Goal: Navigation & Orientation: Find specific page/section

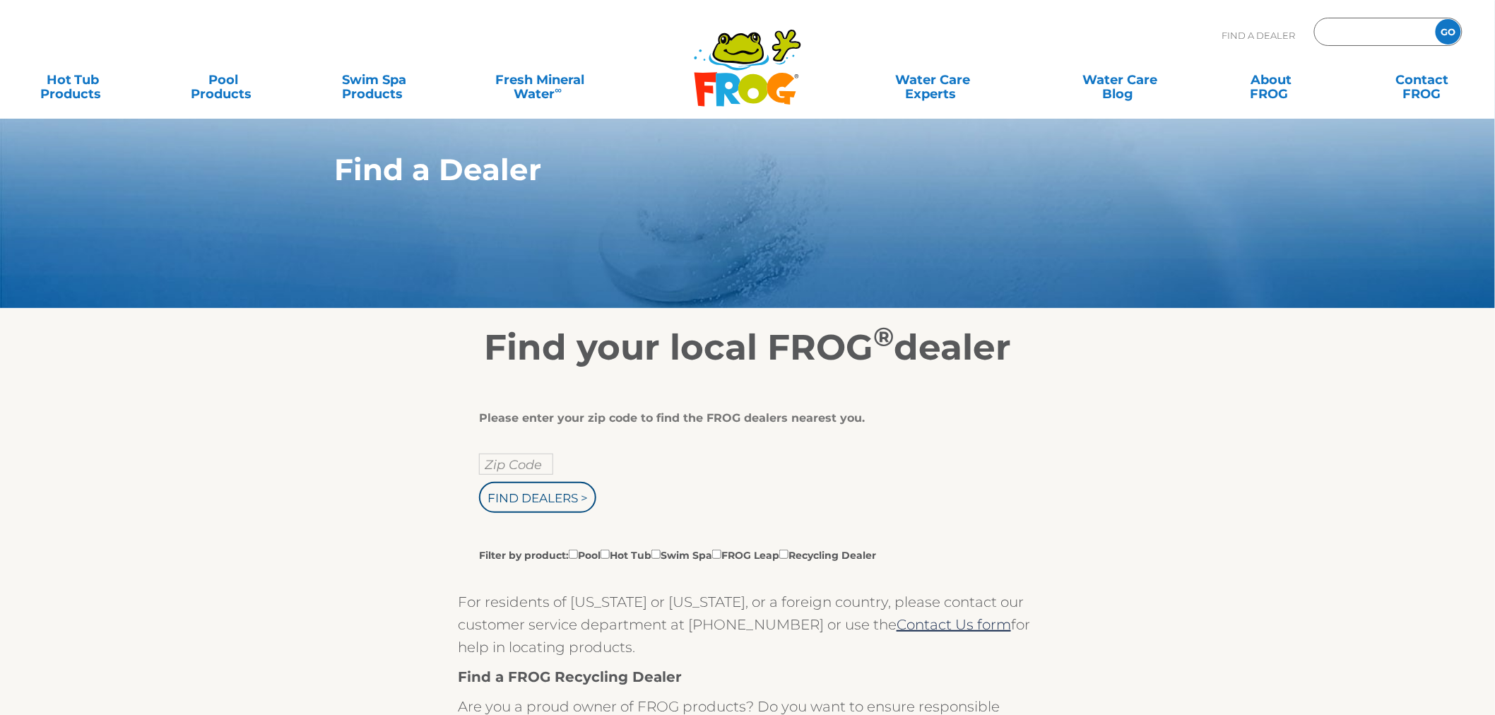
click at [1338, 37] on input "Zip Code Form" at bounding box center [1372, 32] width 95 height 20
type input "8"
type input "85395"
click at [1435, 19] on input "GO" at bounding box center [1447, 31] width 25 height 25
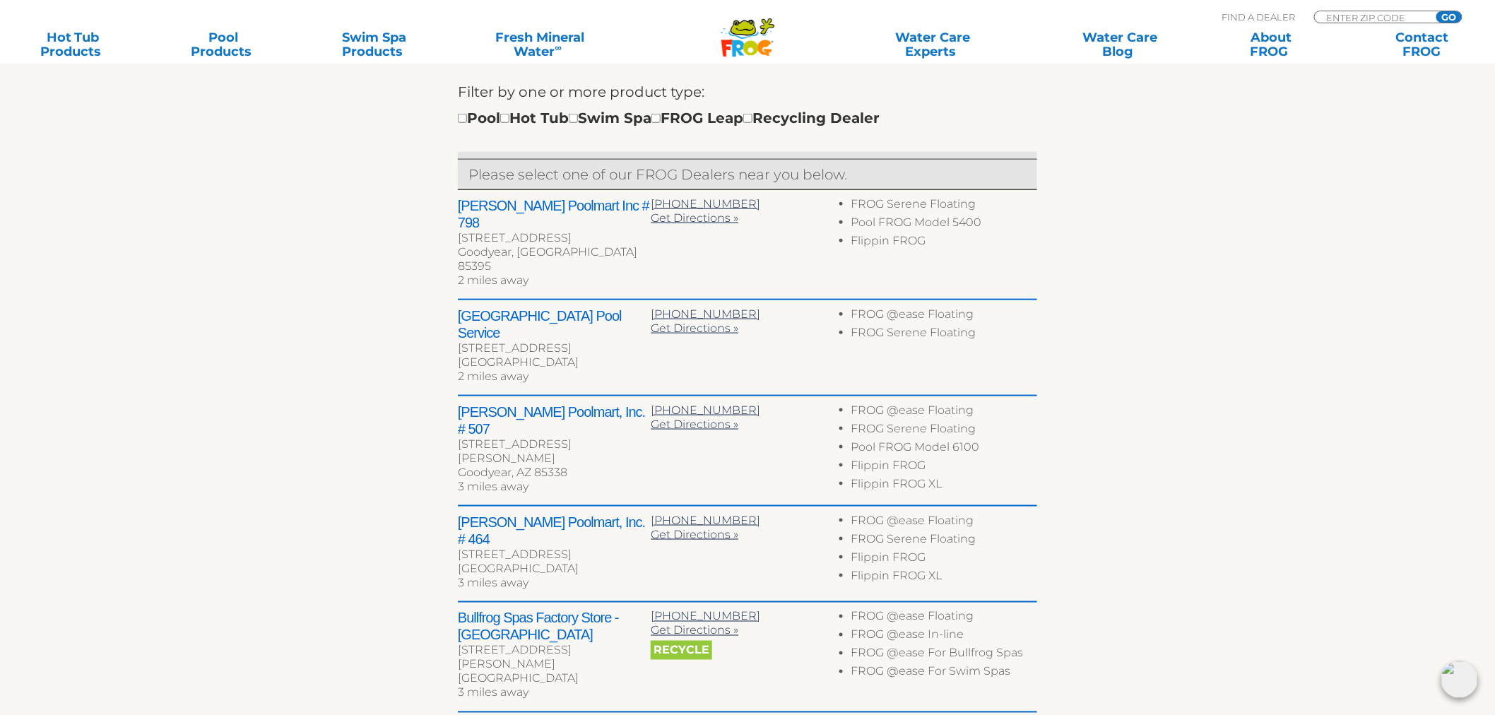
scroll to position [549, 0]
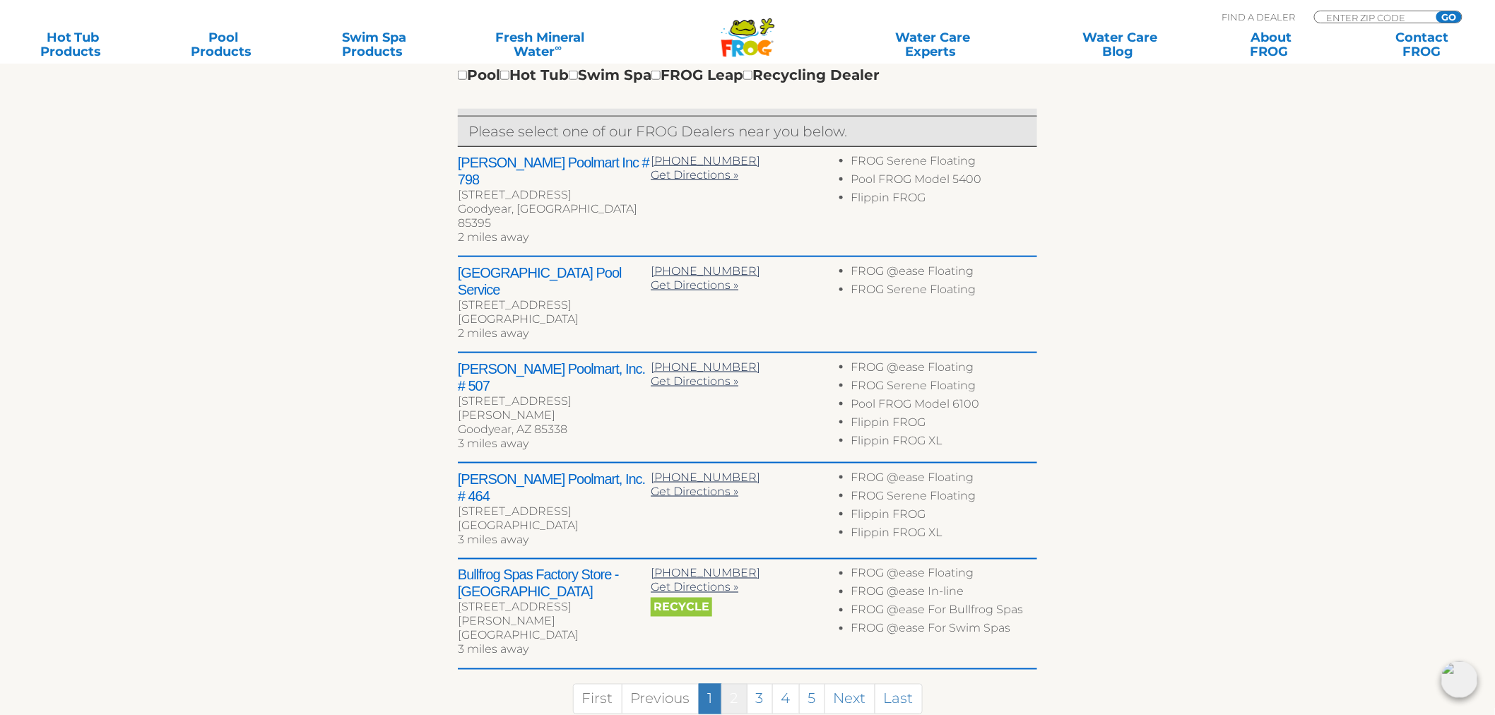
click at [737, 684] on link "2" at bounding box center [734, 699] width 26 height 30
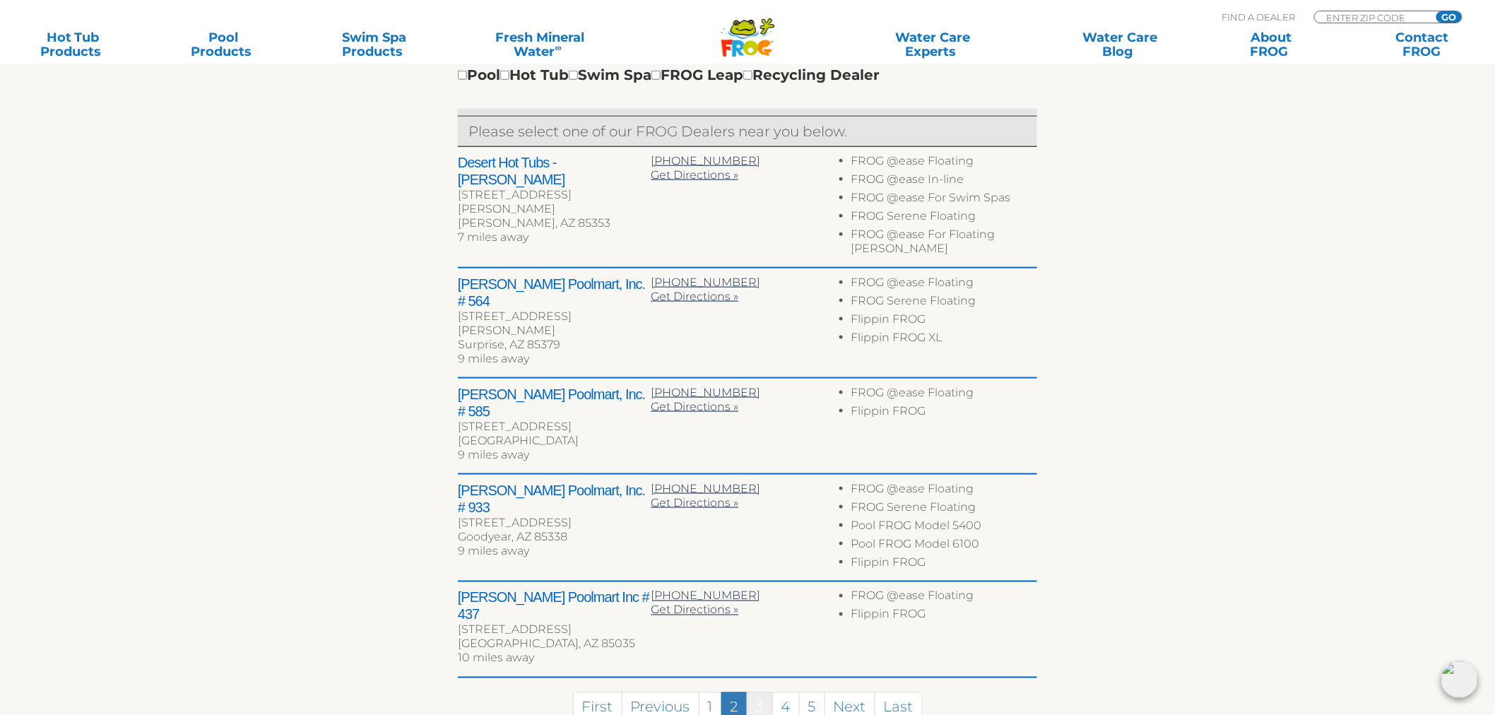
click at [766, 692] on link "3" at bounding box center [760, 707] width 26 height 30
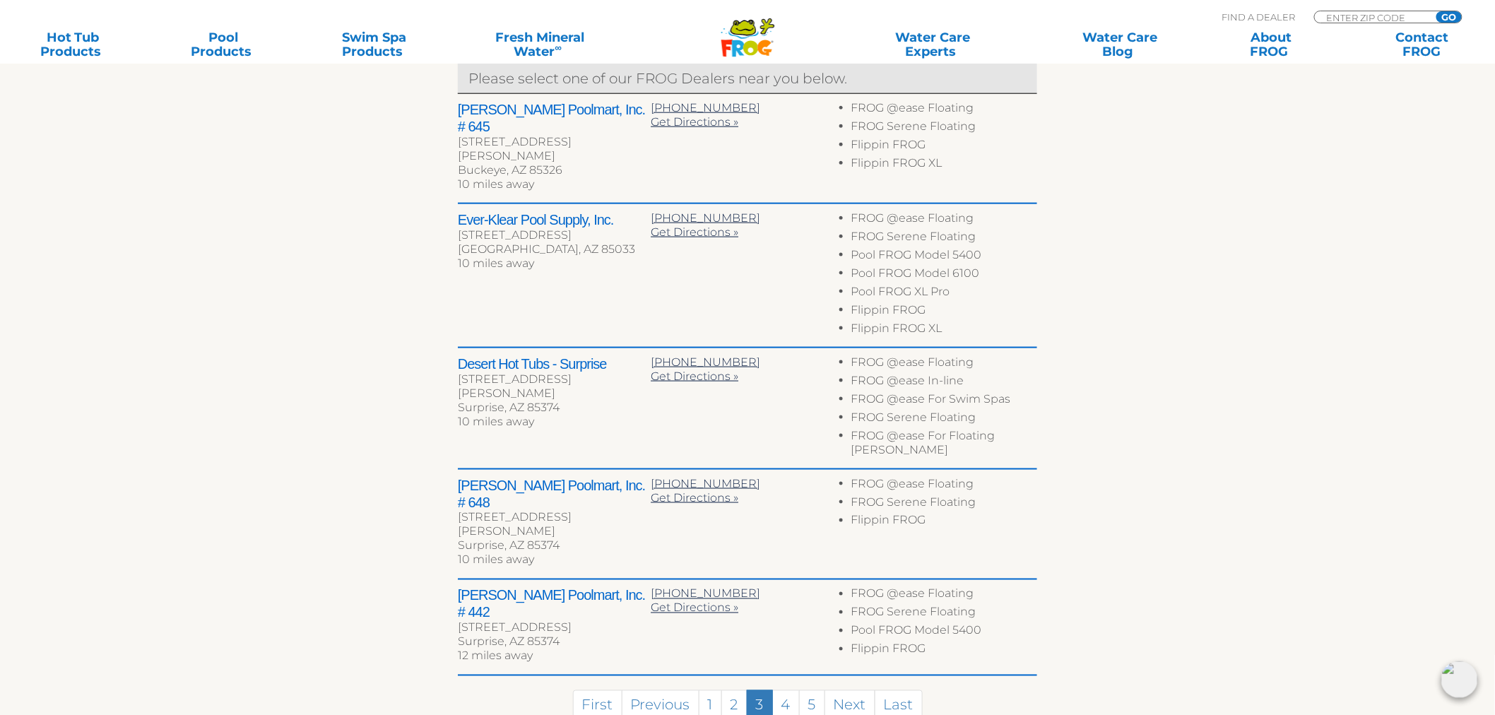
scroll to position [627, 0]
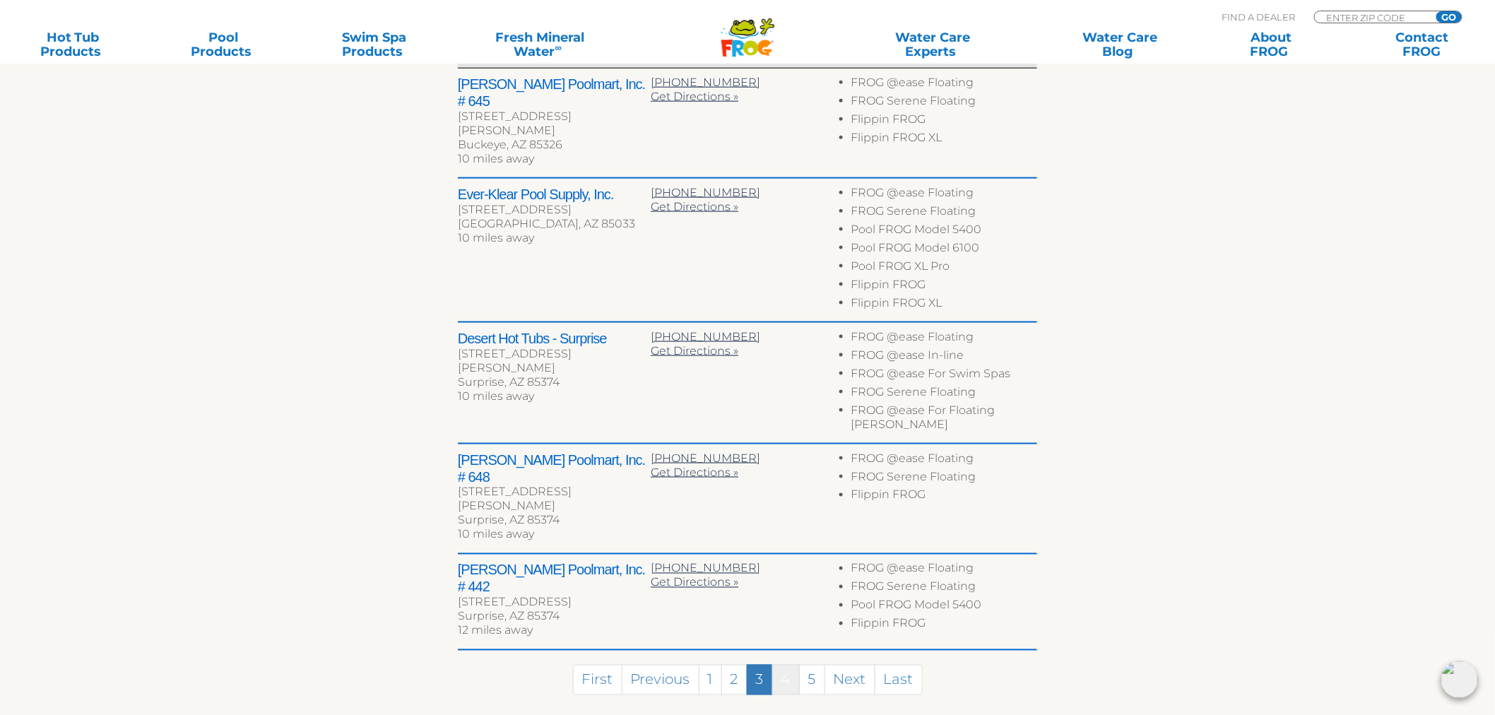
click at [778, 665] on link "4" at bounding box center [786, 680] width 28 height 30
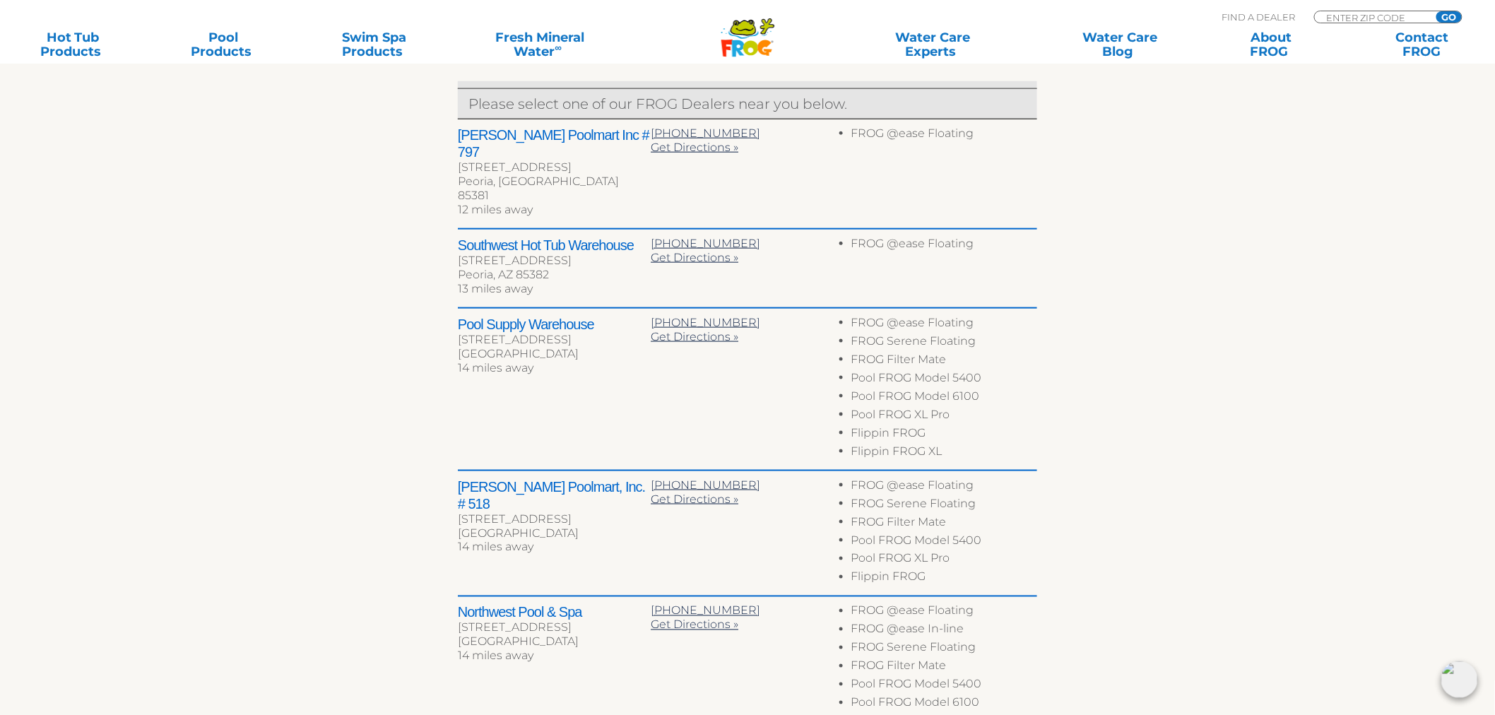
scroll to position [549, 0]
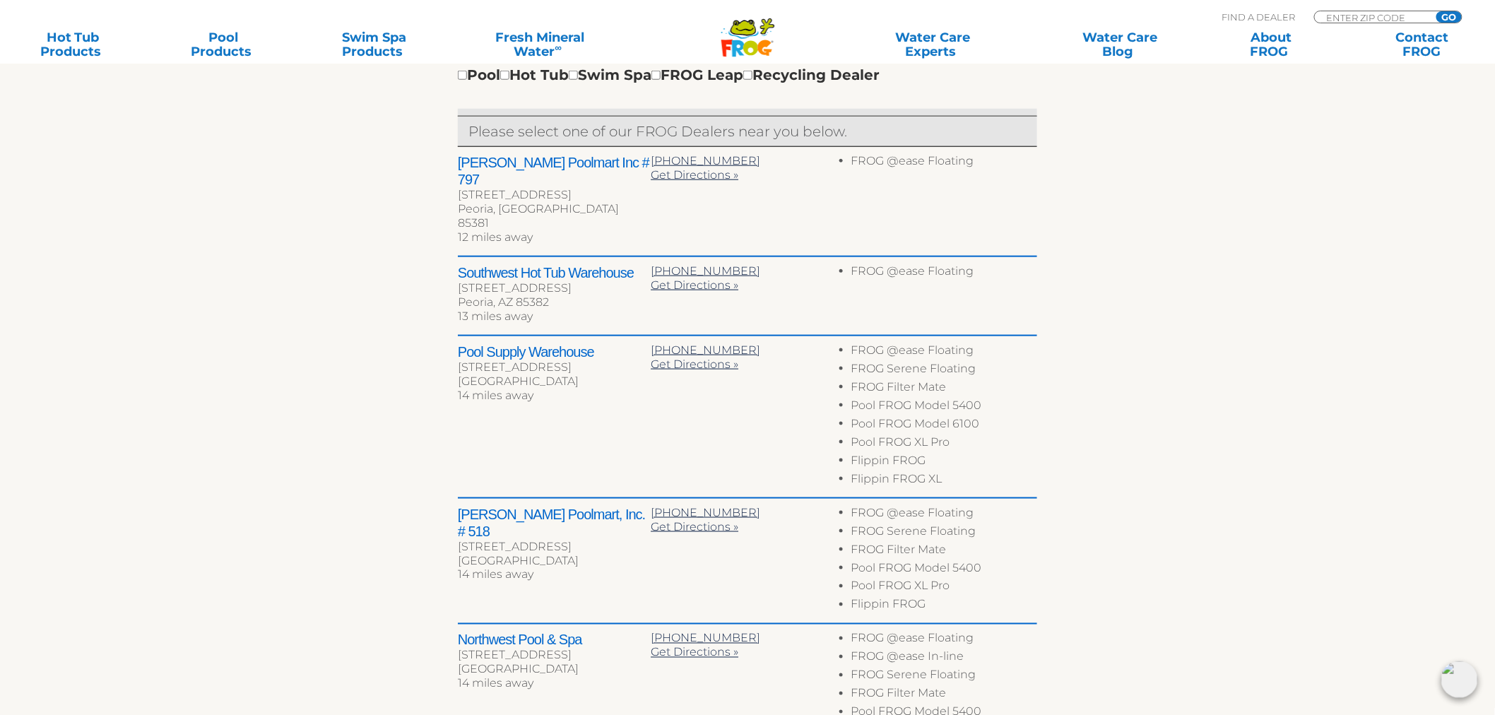
click at [482, 264] on h2 "Southwest Hot Tub Warehouse" at bounding box center [554, 272] width 193 height 17
click at [484, 264] on h2 "Southwest Hot Tub Warehouse" at bounding box center [554, 272] width 193 height 17
click at [476, 281] on div "16661 N 84th Ave Ste 160" at bounding box center [554, 288] width 193 height 14
drag, startPoint x: 476, startPoint y: 253, endPoint x: 546, endPoint y: 269, distance: 71.8
click at [546, 269] on div "Southwest Hot Tub Warehouse 16661 N 84th Ave Ste 160 Peoria, AZ 85382 13 miles …" at bounding box center [554, 296] width 193 height 64
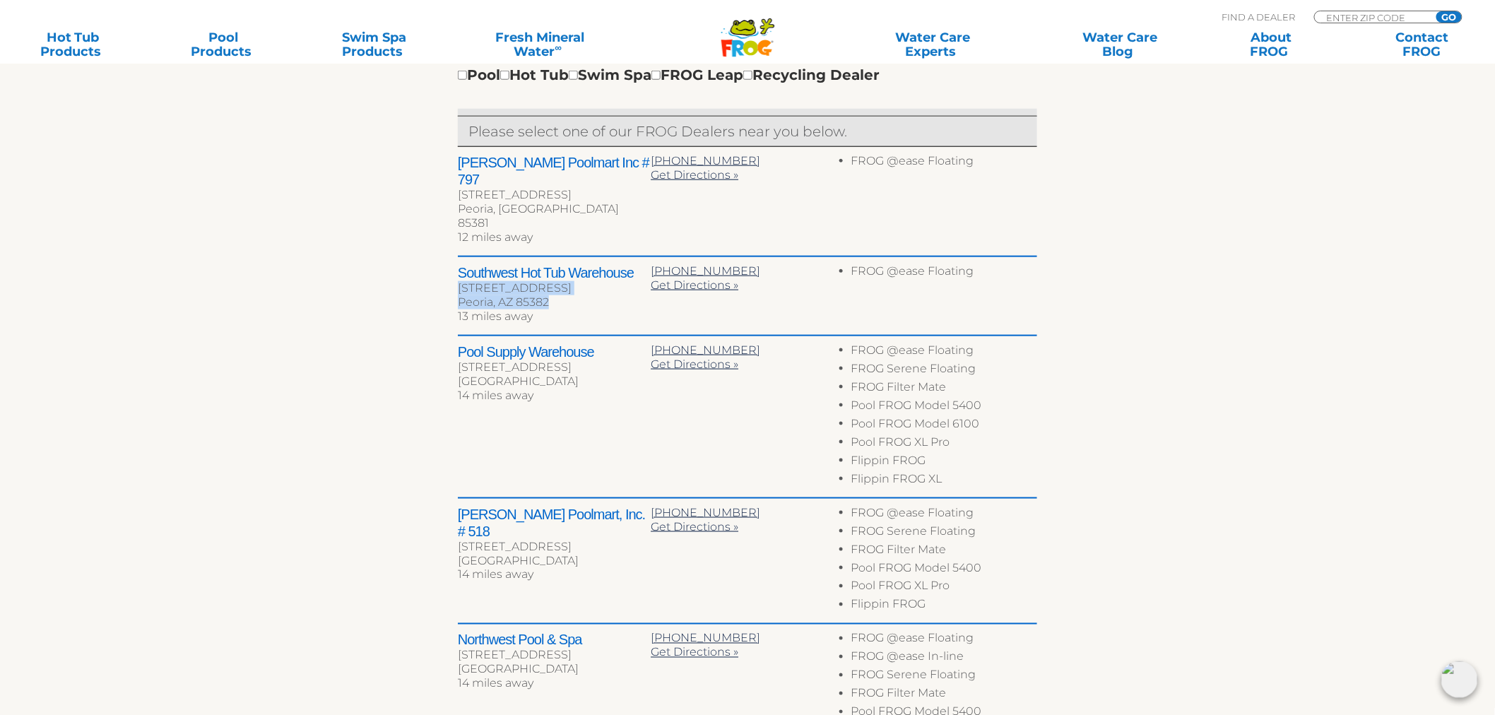
copy div "16661 N 84th Ave Ste 160 Peoria, AZ 85382"
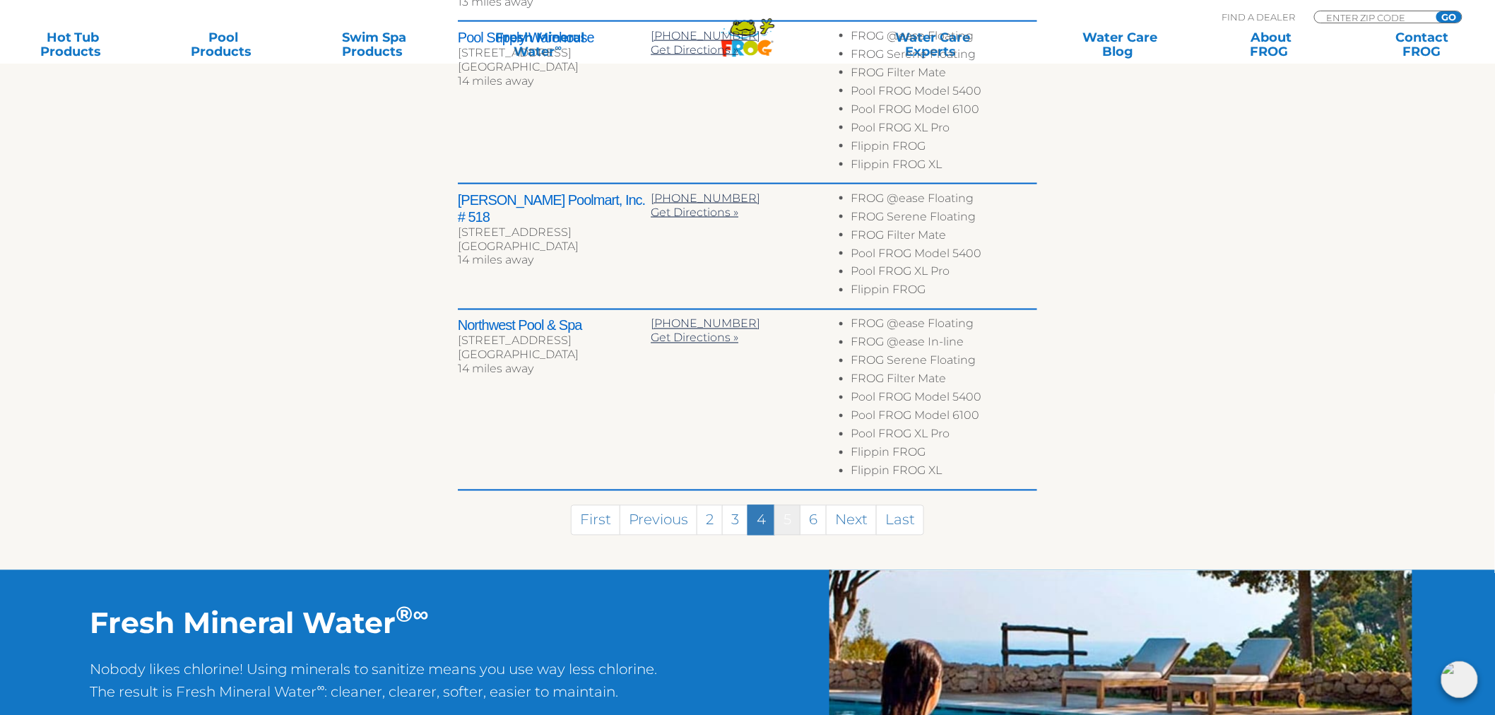
click at [793, 505] on link "5" at bounding box center [787, 520] width 26 height 30
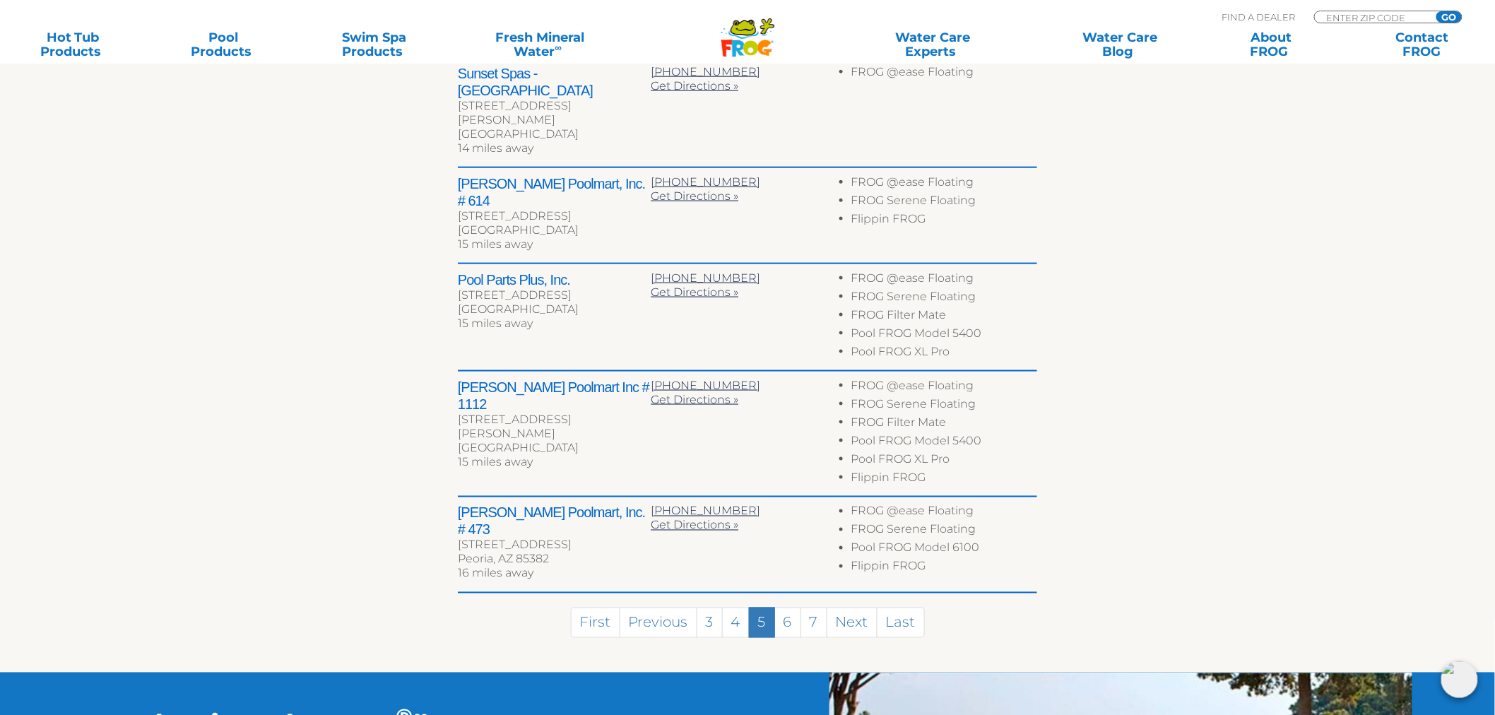
scroll to position [559, 0]
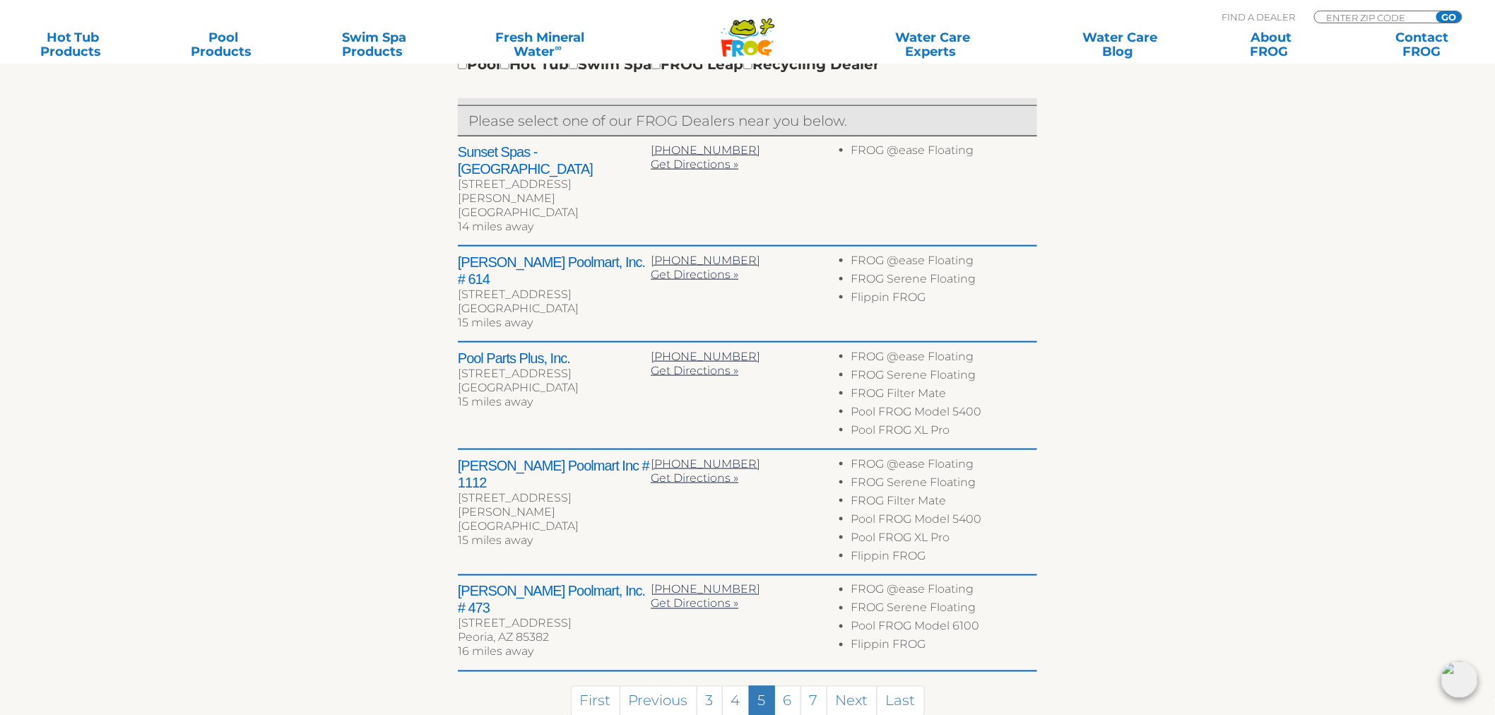
click at [471, 153] on h2 "Sunset Spas - Glendale" at bounding box center [554, 160] width 193 height 34
drag, startPoint x: 471, startPoint y: 153, endPoint x: 566, endPoint y: 150, distance: 95.4
click at [566, 150] on h2 "Sunset Spas - Glendale" at bounding box center [554, 160] width 193 height 34
copy h2 "Sunset Spas - Glendale"
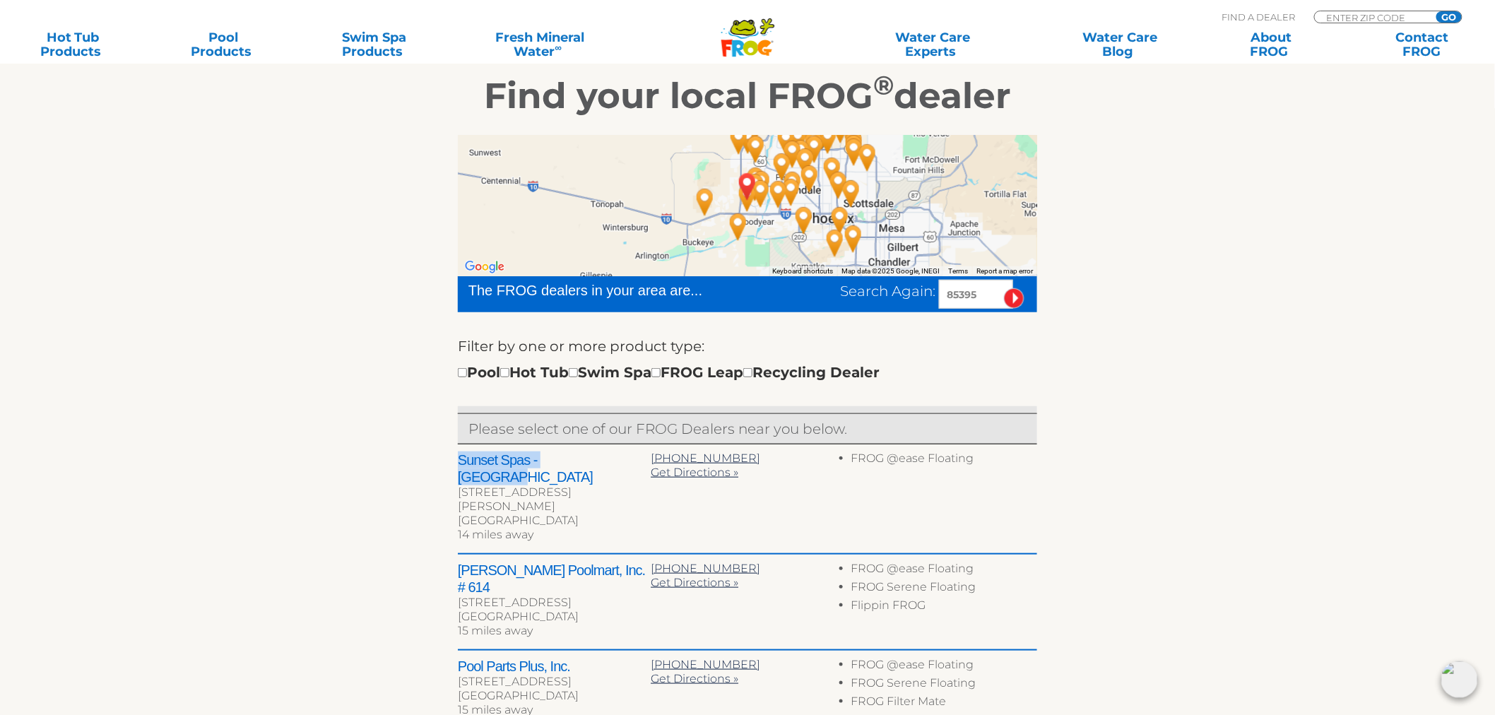
scroll to position [245, 0]
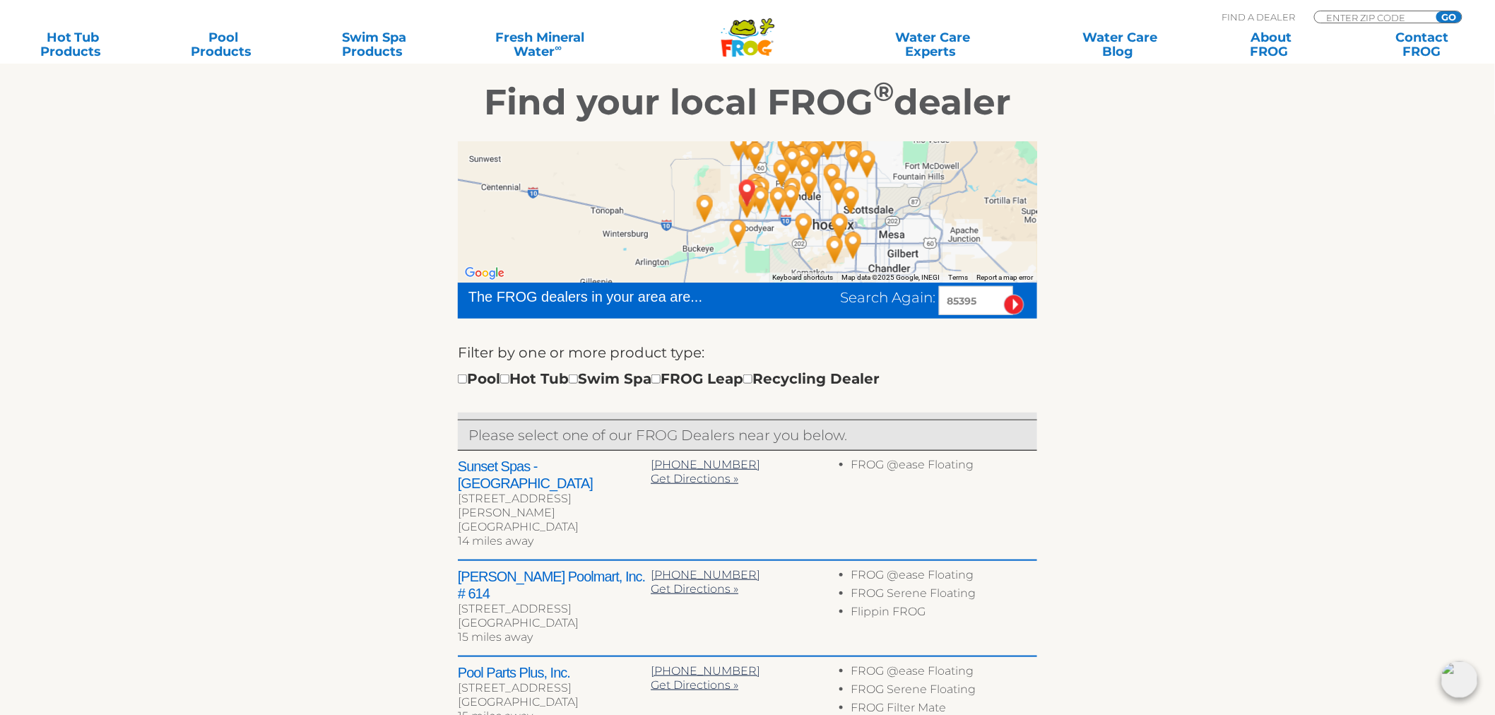
drag, startPoint x: 985, startPoint y: 298, endPoint x: 811, endPoint y: 279, distance: 175.5
click at [811, 279] on div "← Move left → Move right ↑ Move up ↓ Move down + Zoom in - Zoom out Home Jump l…" at bounding box center [747, 589] width 579 height 896
type input "10305"
click at [1004, 295] on input "image" at bounding box center [1014, 305] width 20 height 20
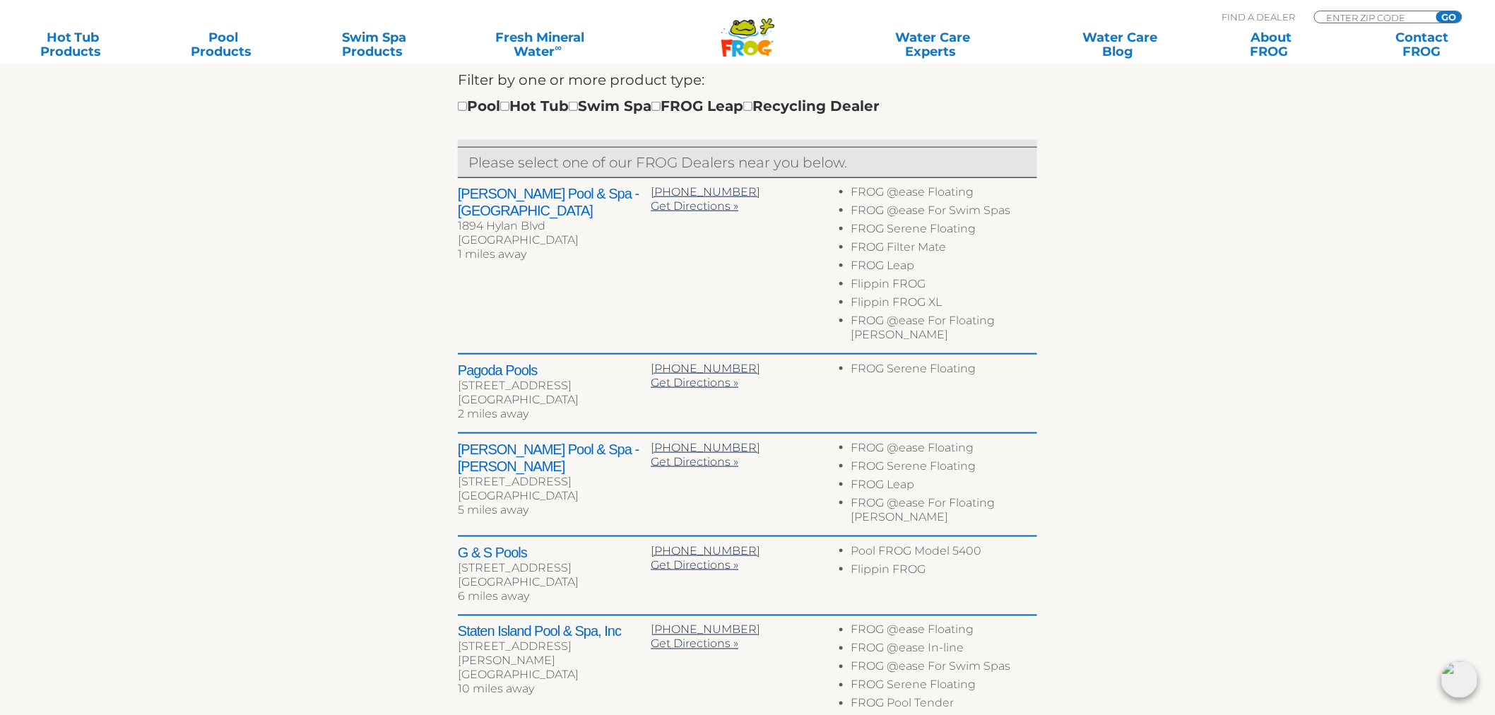
scroll to position [622, 0]
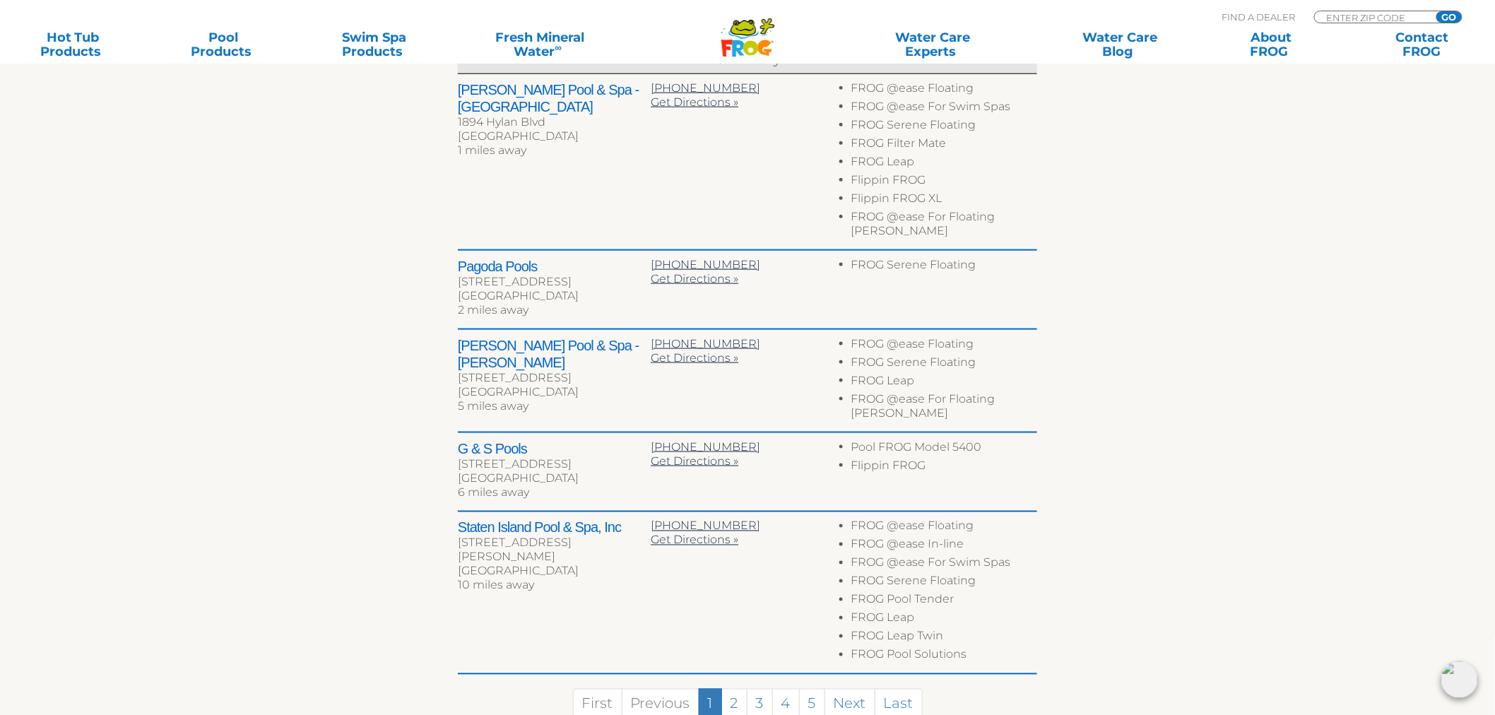
click at [465, 519] on h2 "Staten Island Pool & Spa, Inc" at bounding box center [554, 527] width 193 height 17
drag, startPoint x: 465, startPoint y: 496, endPoint x: 607, endPoint y: 499, distance: 142.7
click at [607, 519] on h2 "Staten Island Pool & Spa, Inc" at bounding box center [554, 527] width 193 height 17
copy h2 "Staten Island Pool & Spa, Inc"
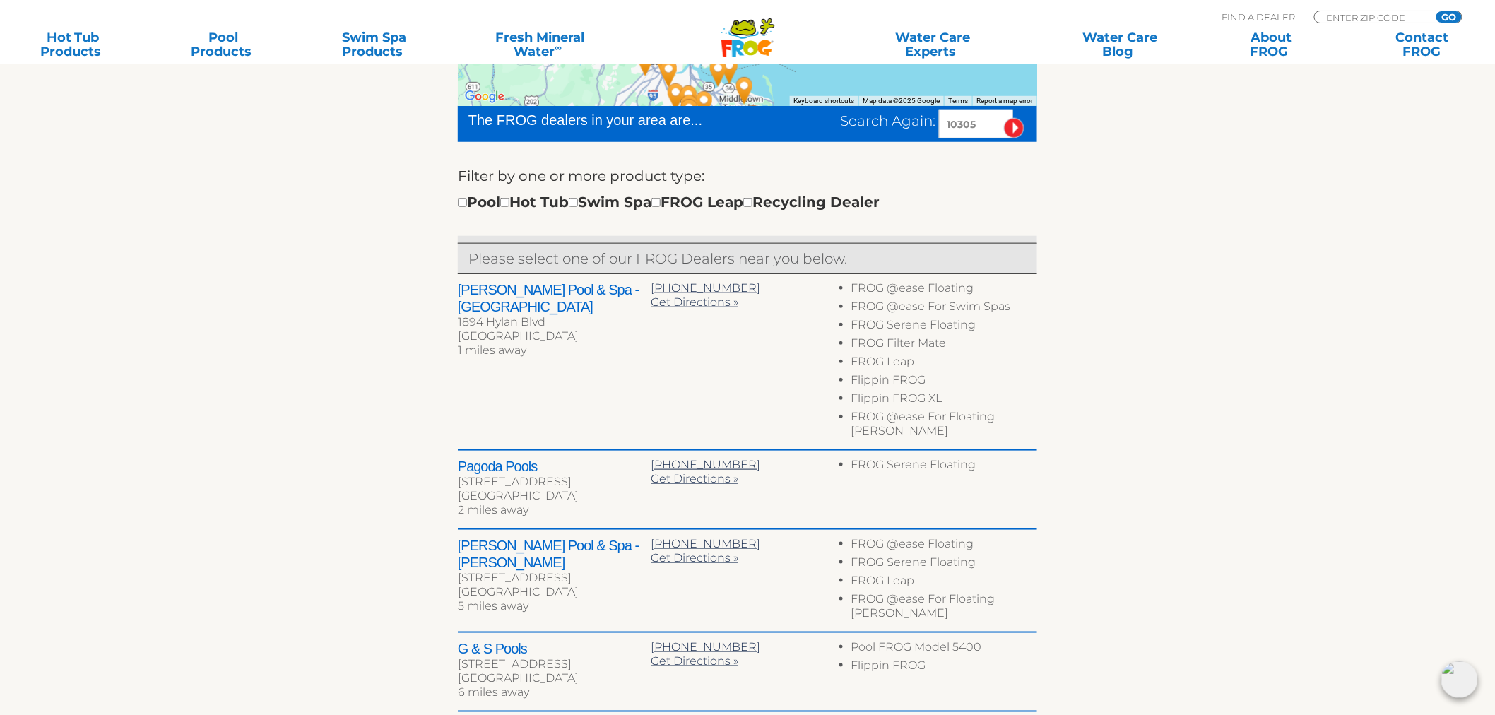
scroll to position [307, 0]
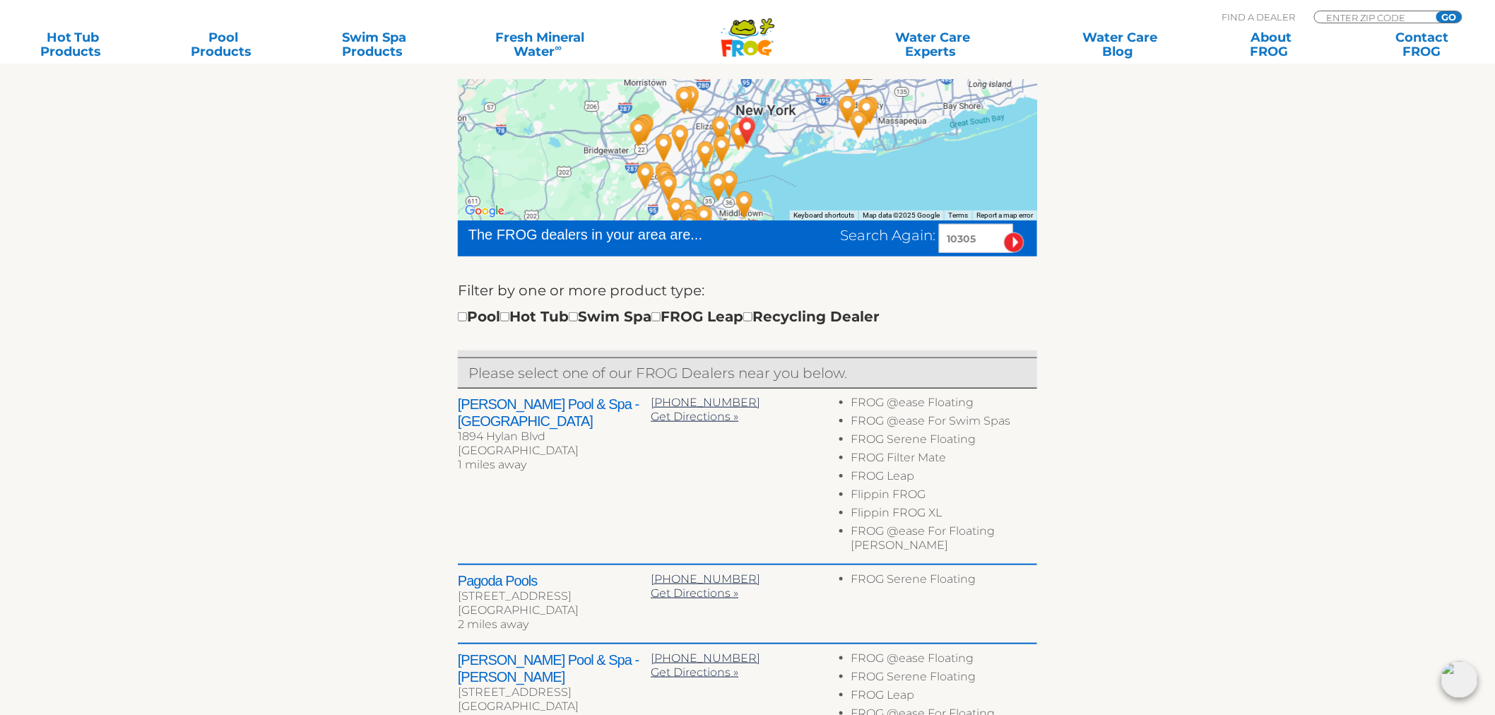
drag, startPoint x: 992, startPoint y: 237, endPoint x: 761, endPoint y: 221, distance: 230.8
click at [795, 242] on div "Search Again: 10305" at bounding box center [895, 238] width 285 height 29
type input "07823"
click at [1004, 232] on input "image" at bounding box center [1014, 242] width 20 height 20
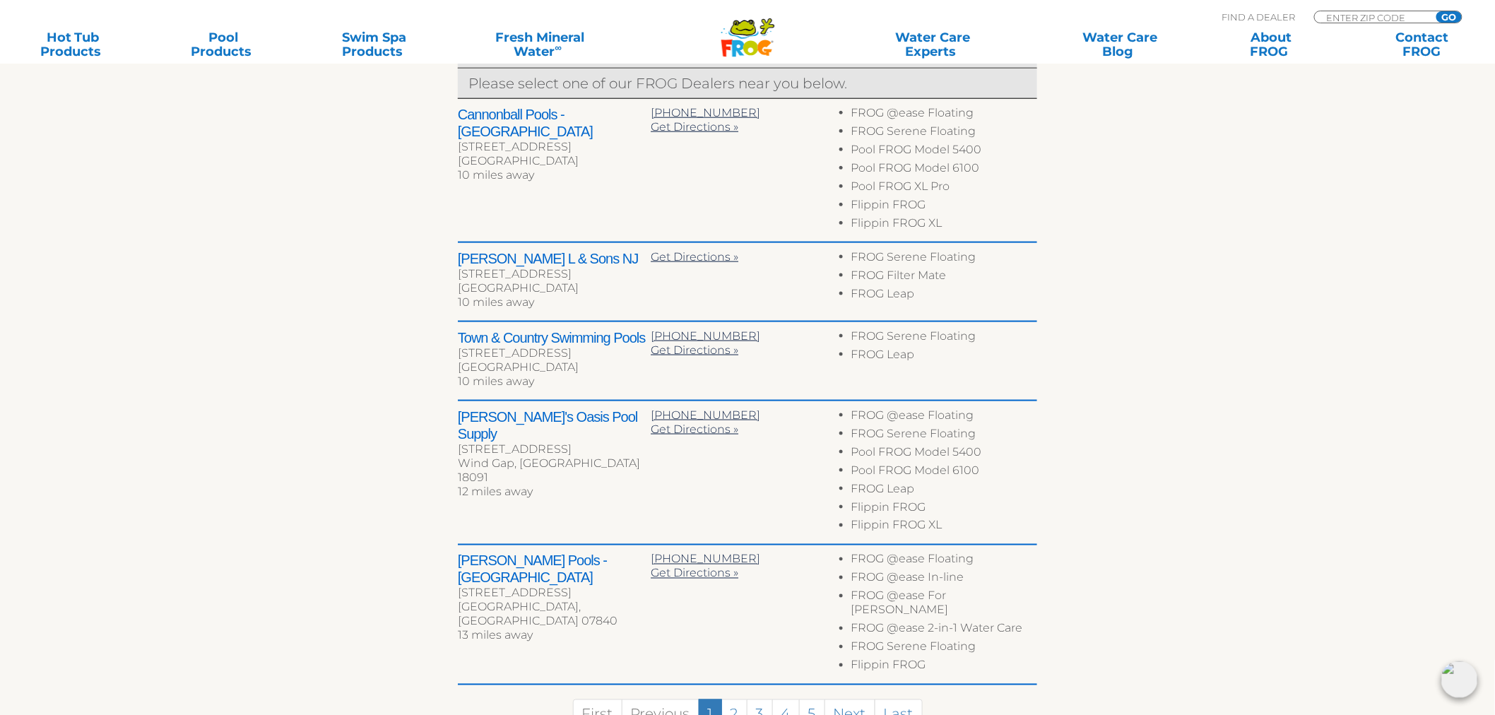
scroll to position [778, 0]
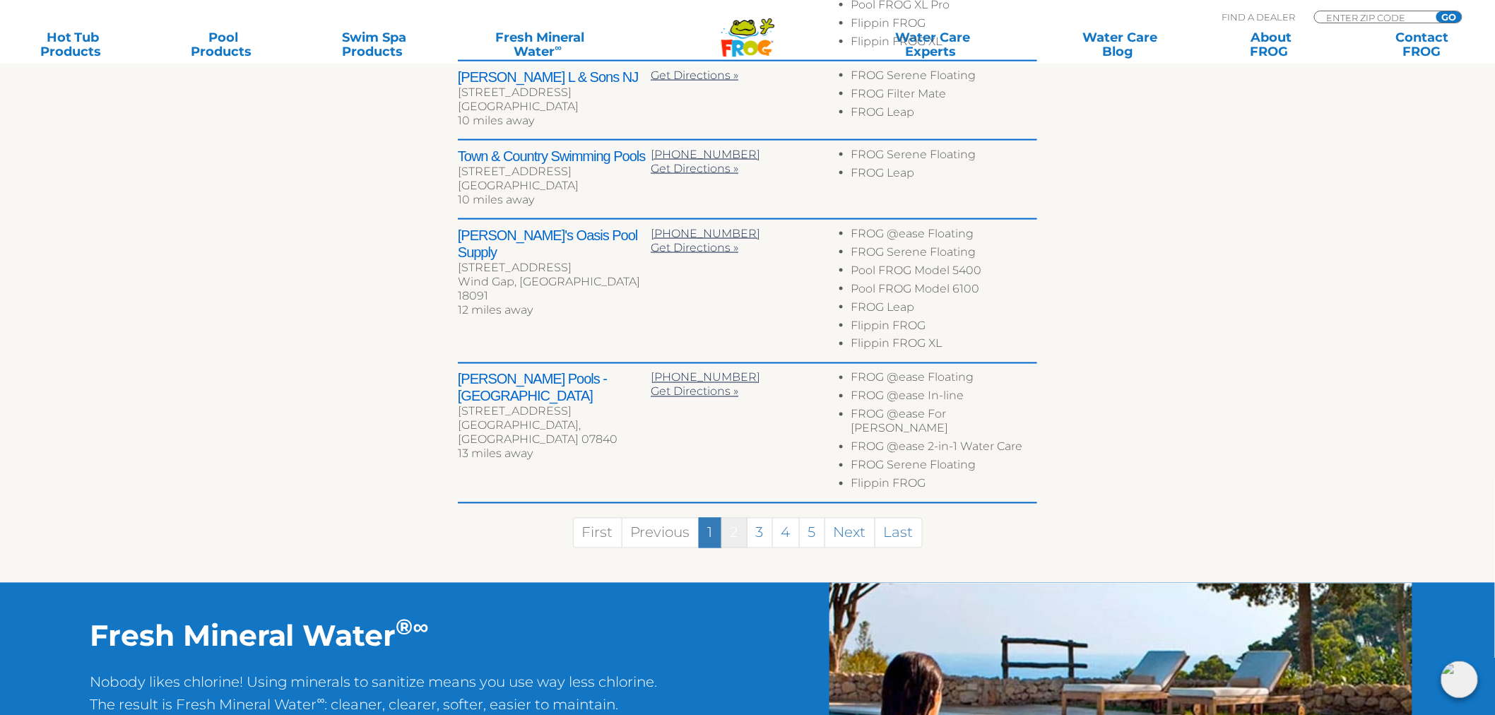
click at [736, 520] on link "2" at bounding box center [734, 533] width 26 height 30
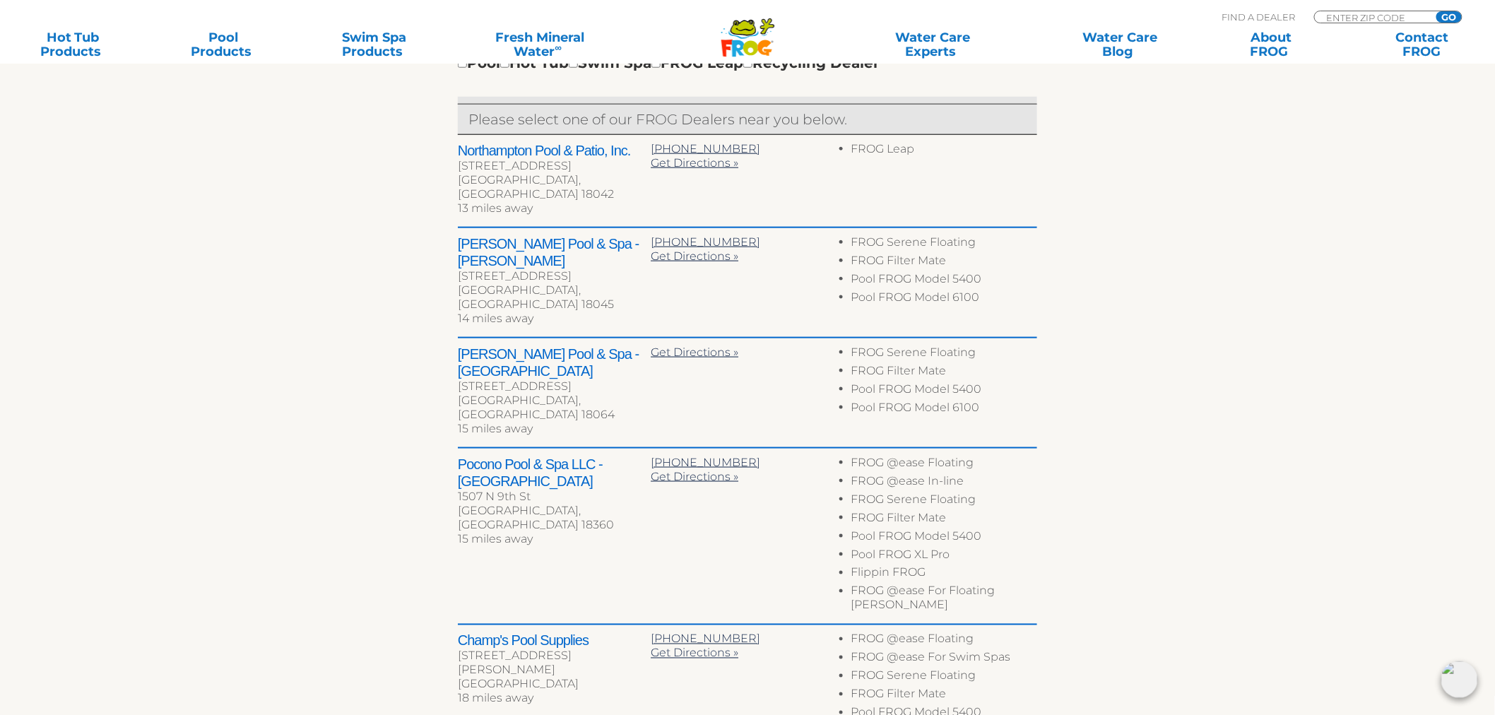
scroll to position [552, 0]
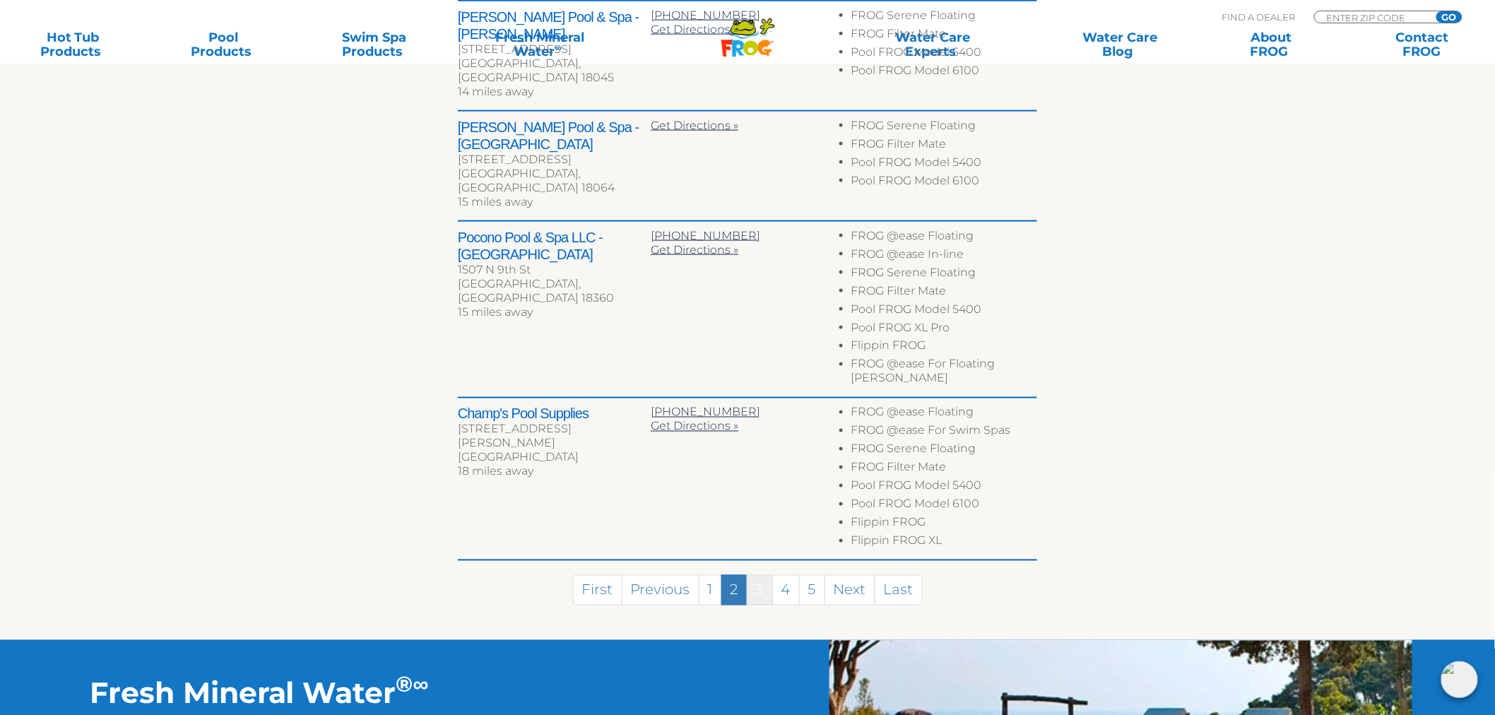
click at [764, 575] on link "3" at bounding box center [760, 590] width 26 height 30
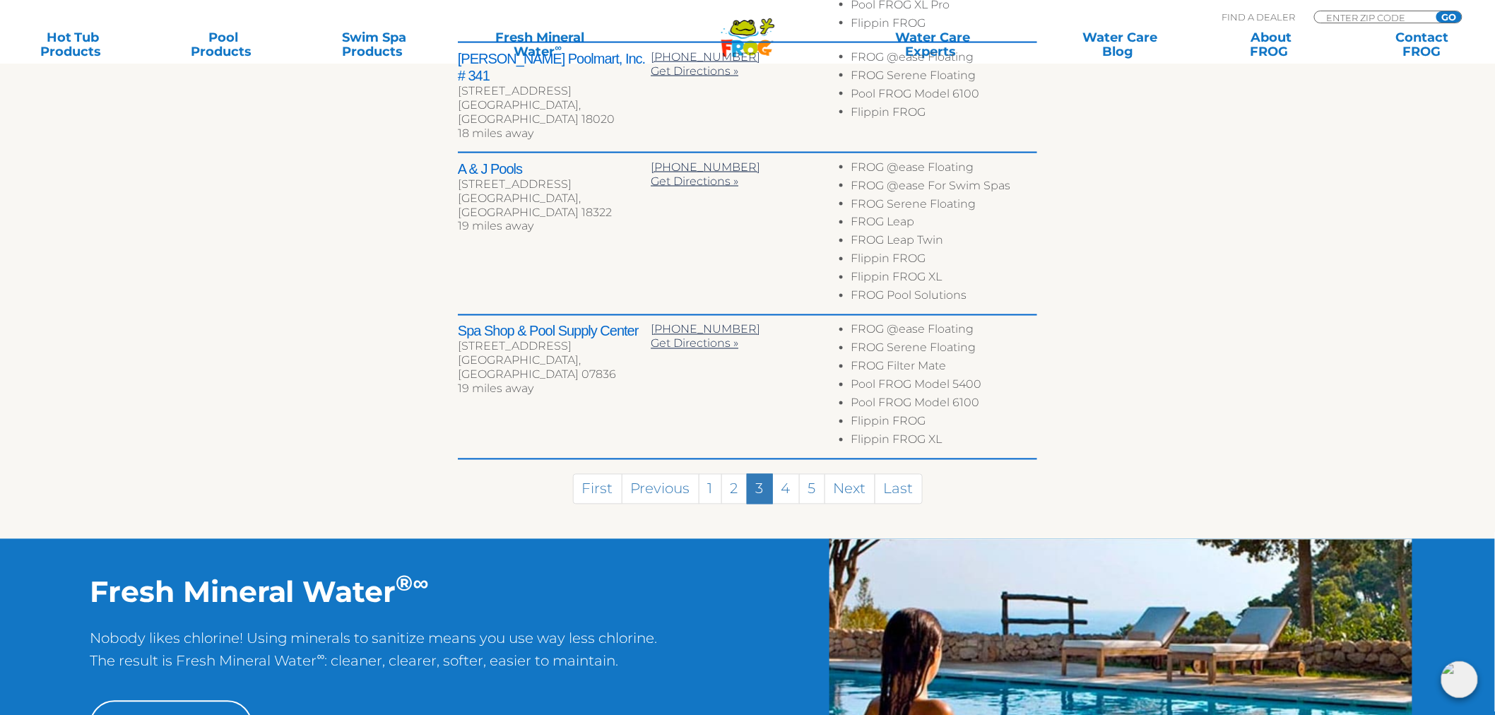
scroll to position [931, 0]
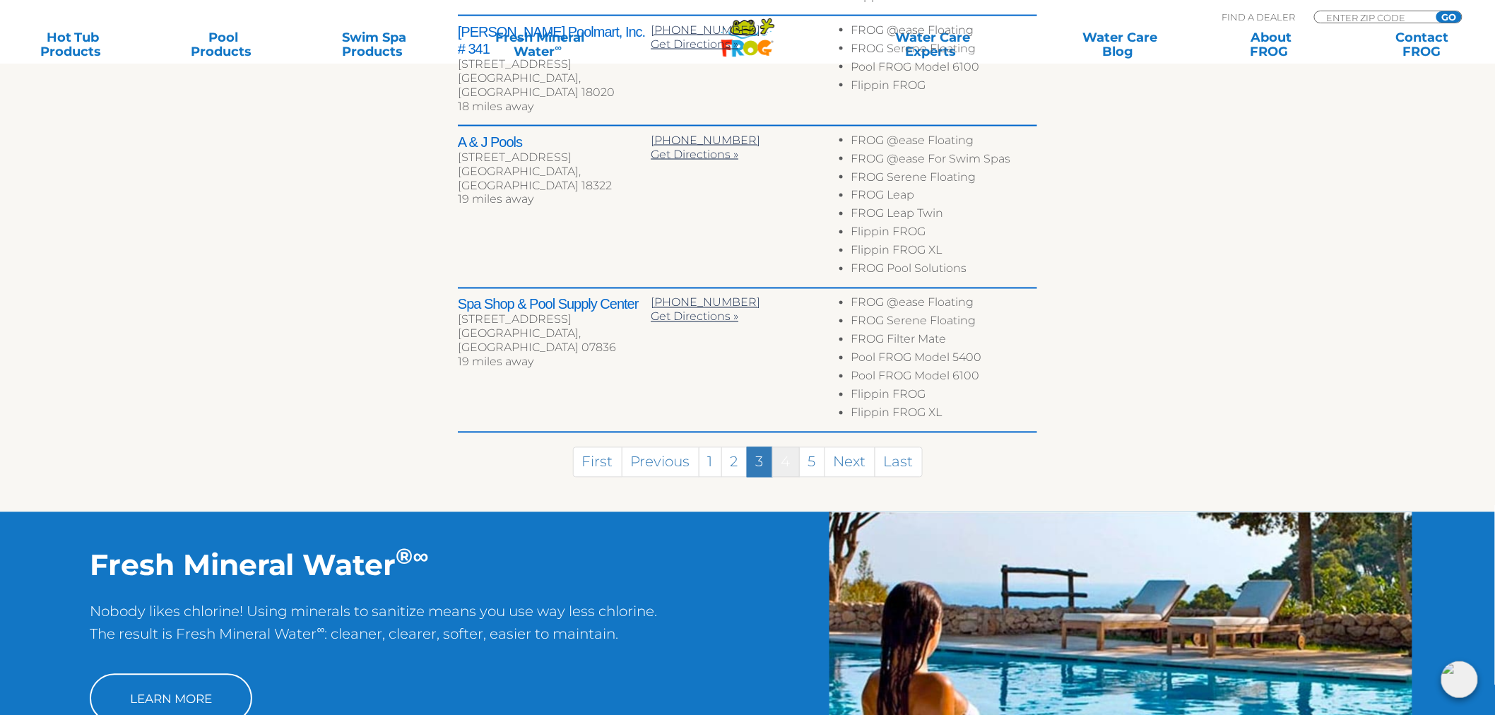
click at [794, 447] on link "4" at bounding box center [786, 462] width 28 height 30
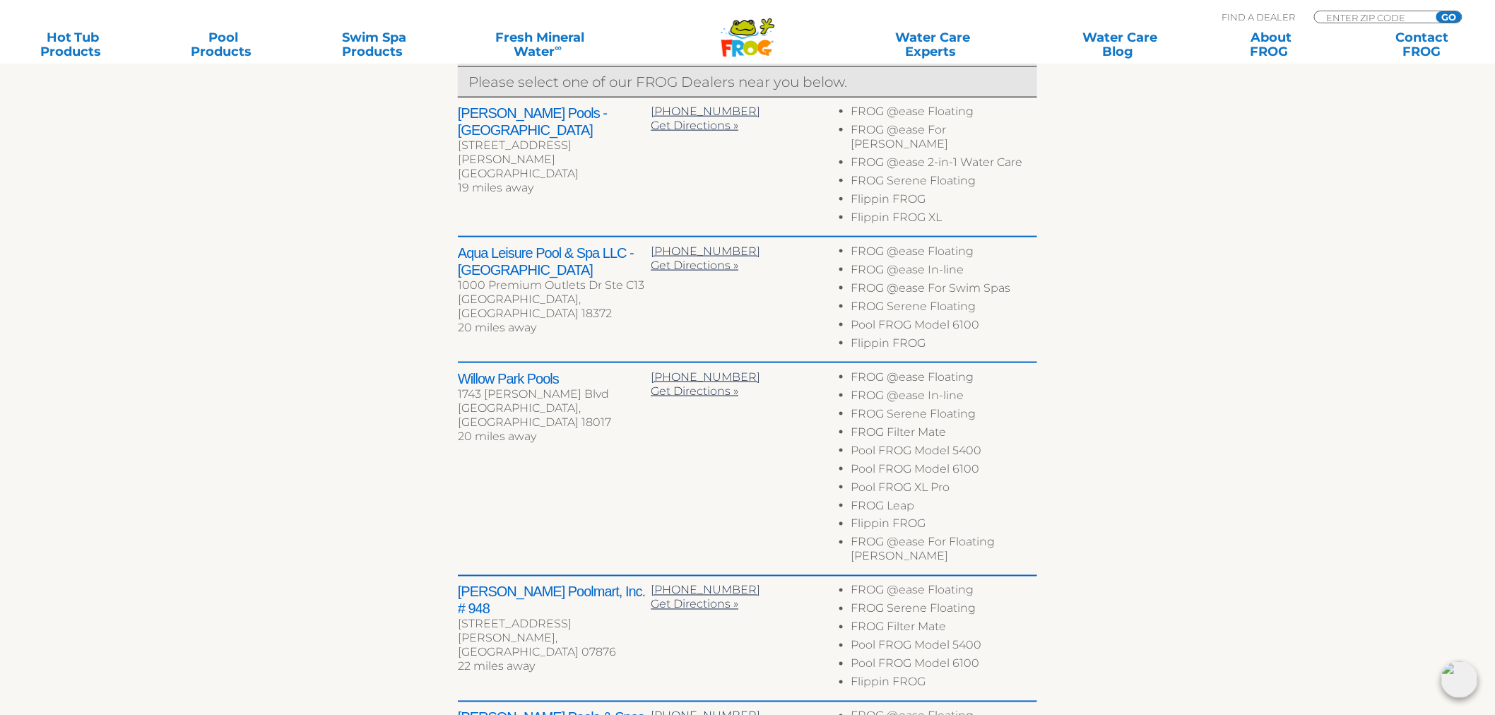
scroll to position [547, 0]
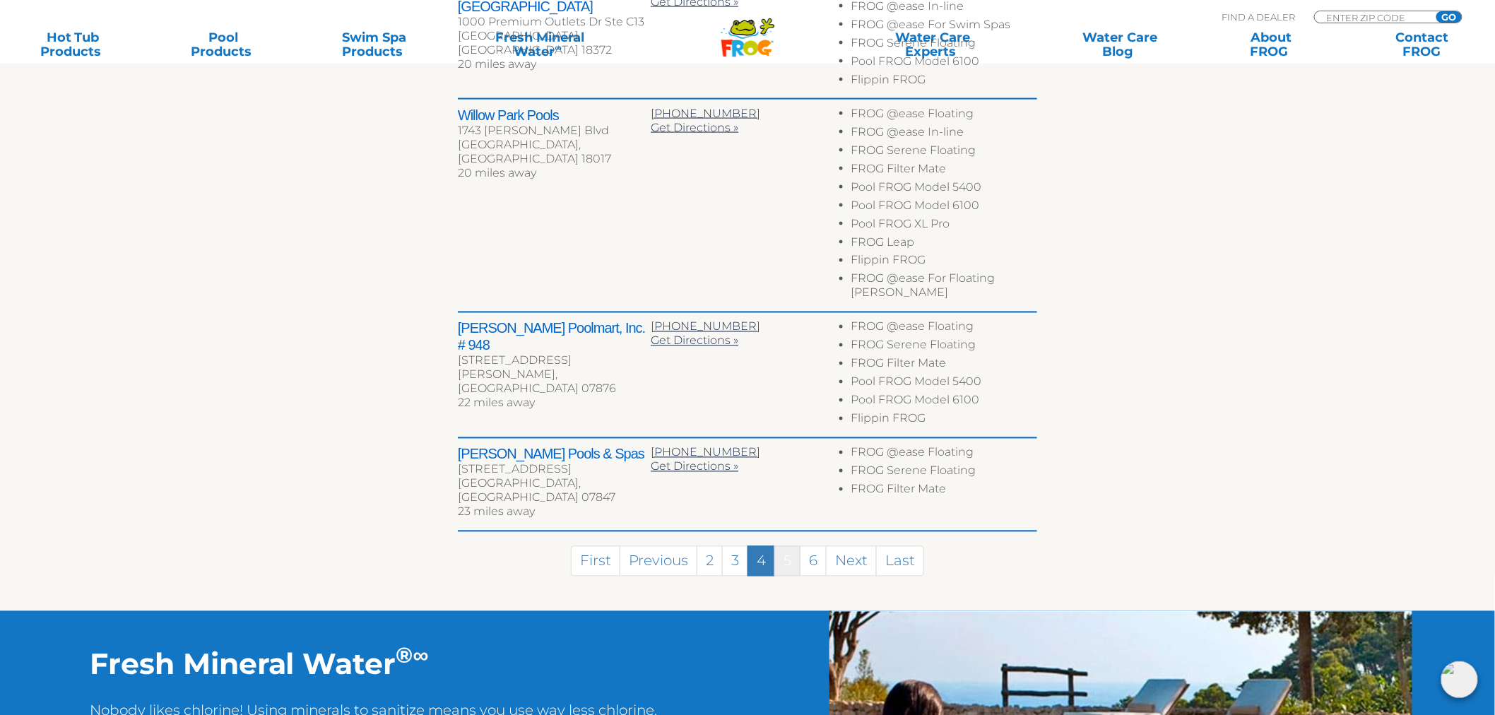
click at [787, 546] on link "5" at bounding box center [787, 561] width 26 height 30
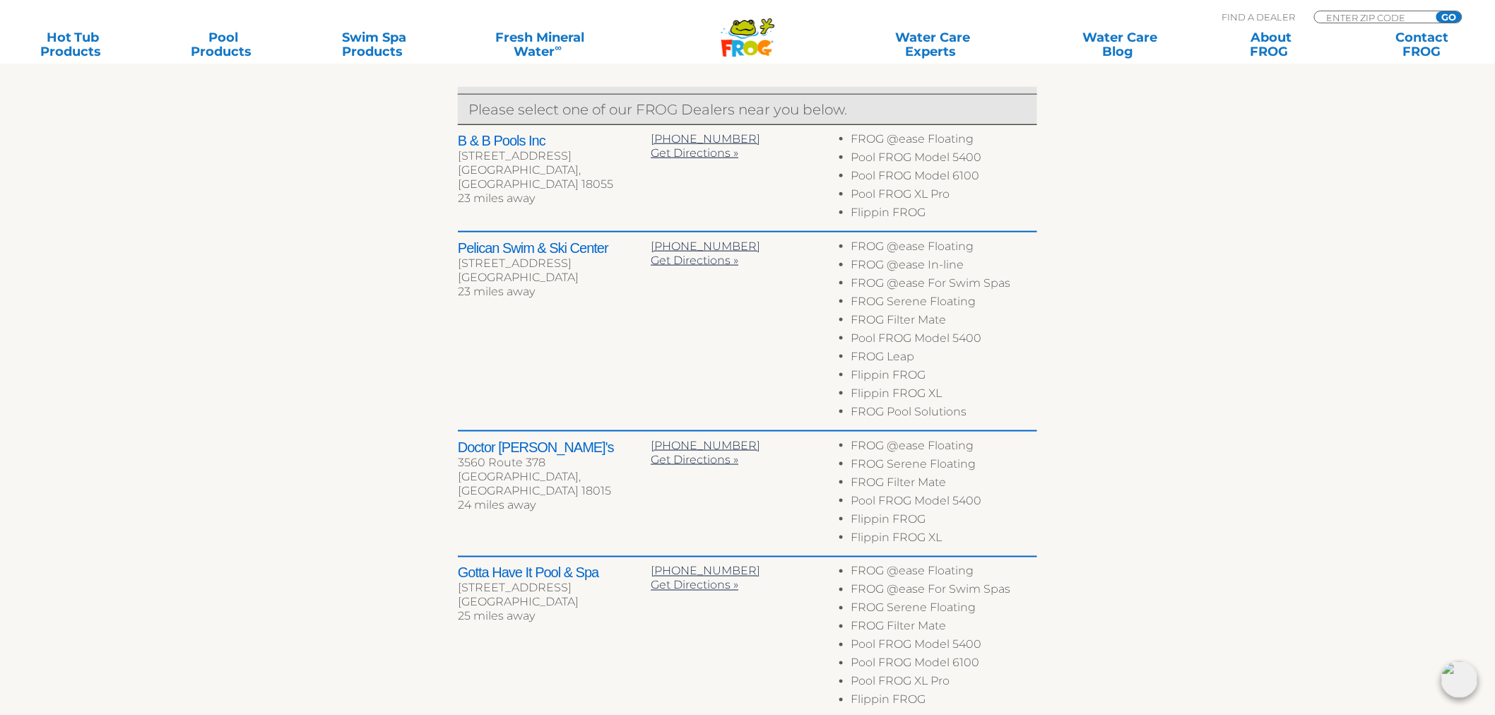
scroll to position [570, 0]
click at [465, 246] on h2 "Pelican Swim & Ski Center" at bounding box center [554, 248] width 193 height 17
drag, startPoint x: 465, startPoint y: 246, endPoint x: 581, endPoint y: 247, distance: 116.6
click at [581, 247] on h2 "Pelican Swim & Ski Center" at bounding box center [554, 248] width 193 height 17
copy h2 "Pelican Swim & Ski Center"
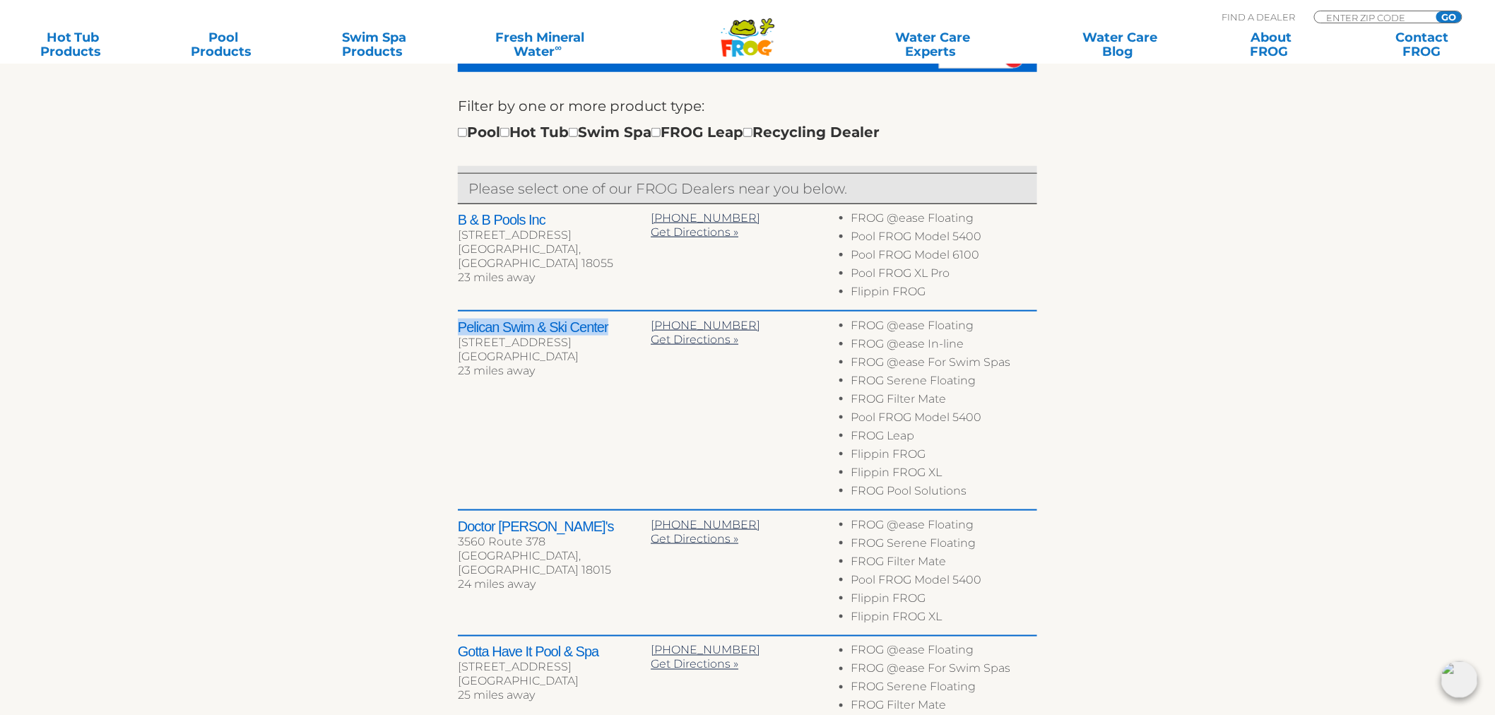
scroll to position [335, 0]
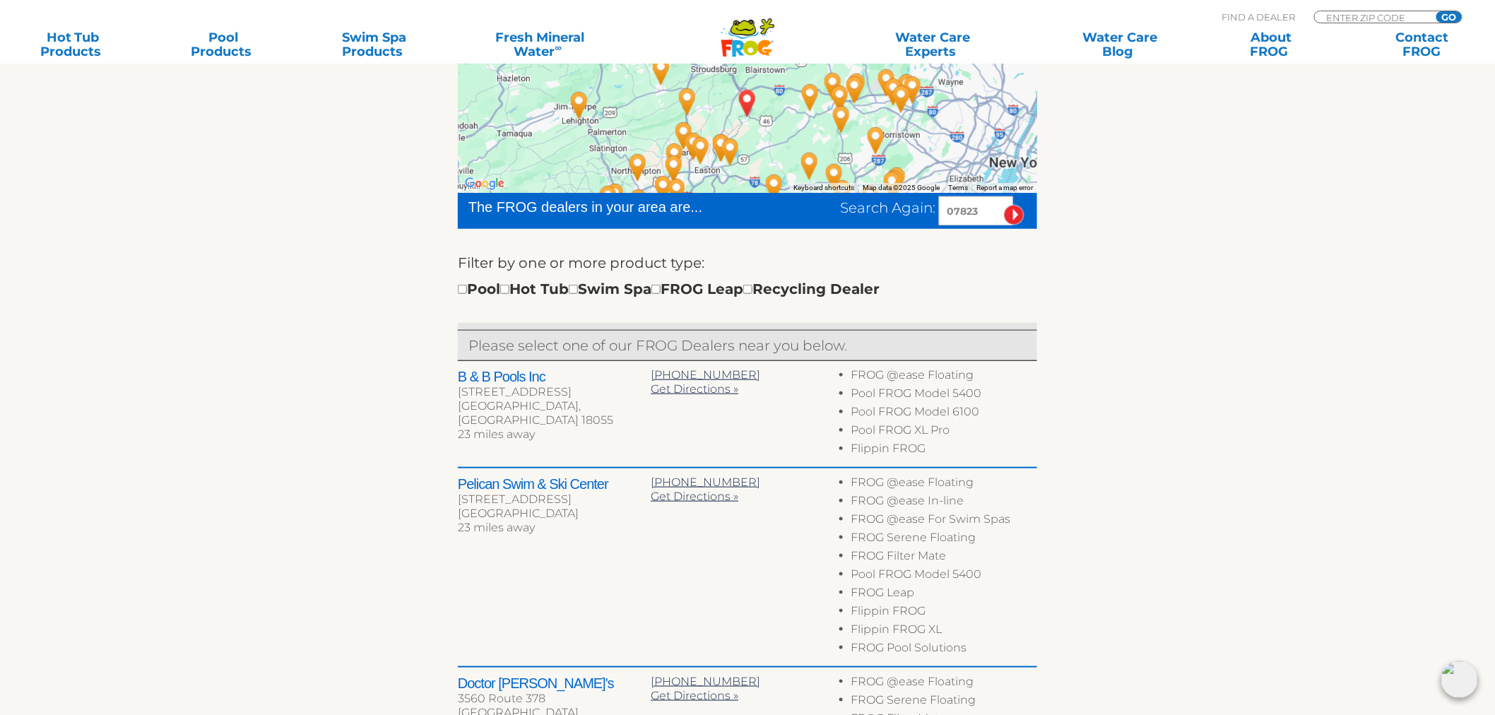
drag, startPoint x: 986, startPoint y: 203, endPoint x: 766, endPoint y: 179, distance: 220.9
click at [766, 179] on div "← Move left → Move right ↑ Move up ↓ Move down + Zoom in - Zoom out Home Jump l…" at bounding box center [747, 618] width 579 height 1132
type input "60565"
click at [1004, 205] on input "image" at bounding box center [1014, 215] width 20 height 20
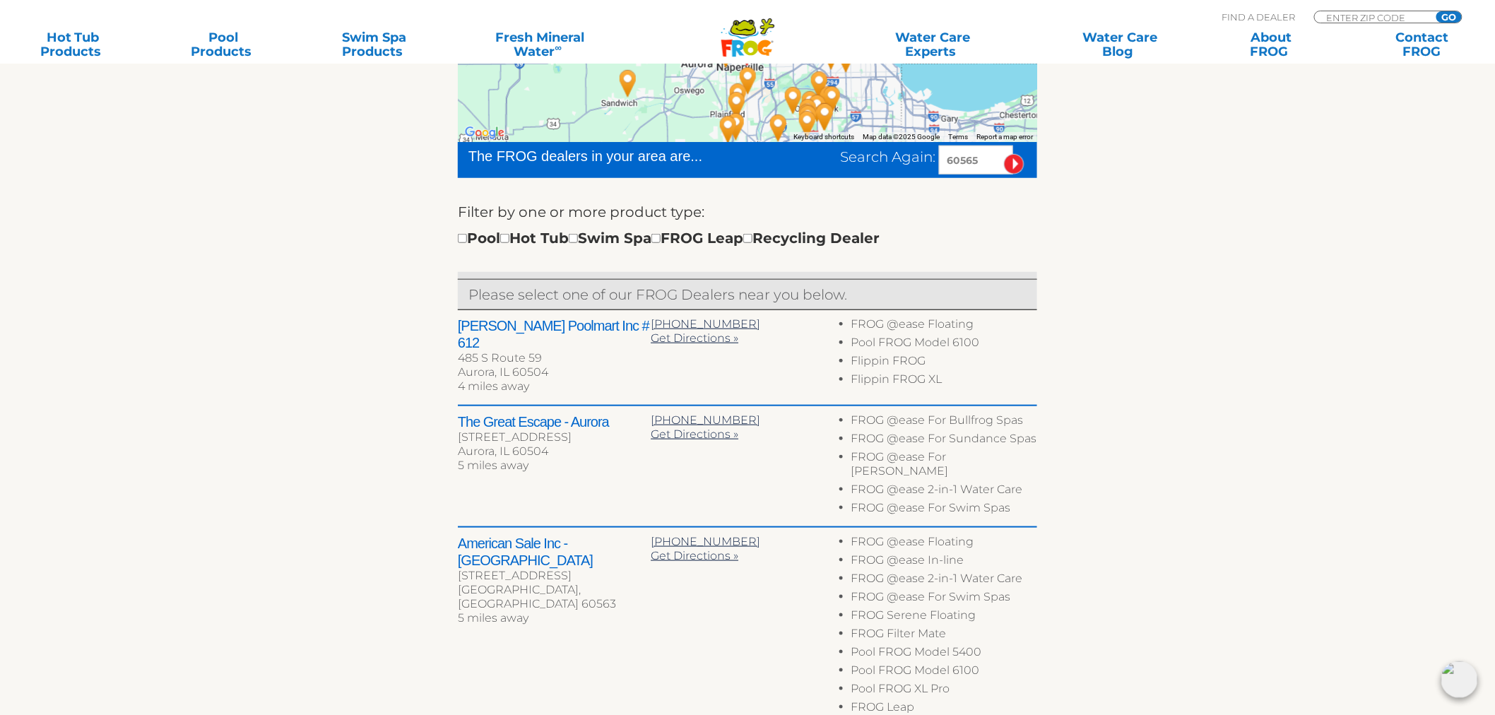
click at [501, 535] on h2 "American Sale Inc - [GEOGRAPHIC_DATA]" at bounding box center [554, 552] width 193 height 34
drag, startPoint x: 501, startPoint y: 525, endPoint x: 611, endPoint y: 530, distance: 109.6
click at [611, 535] on div "American Sale Inc - [GEOGRAPHIC_DATA] [STREET_ADDRESS][PERSON_NAME] 5 miles away" at bounding box center [554, 582] width 193 height 95
click at [495, 535] on h2 "American Sale Inc - [GEOGRAPHIC_DATA]" at bounding box center [554, 552] width 193 height 34
click at [493, 535] on h2 "American Sale Inc - [GEOGRAPHIC_DATA]" at bounding box center [554, 552] width 193 height 34
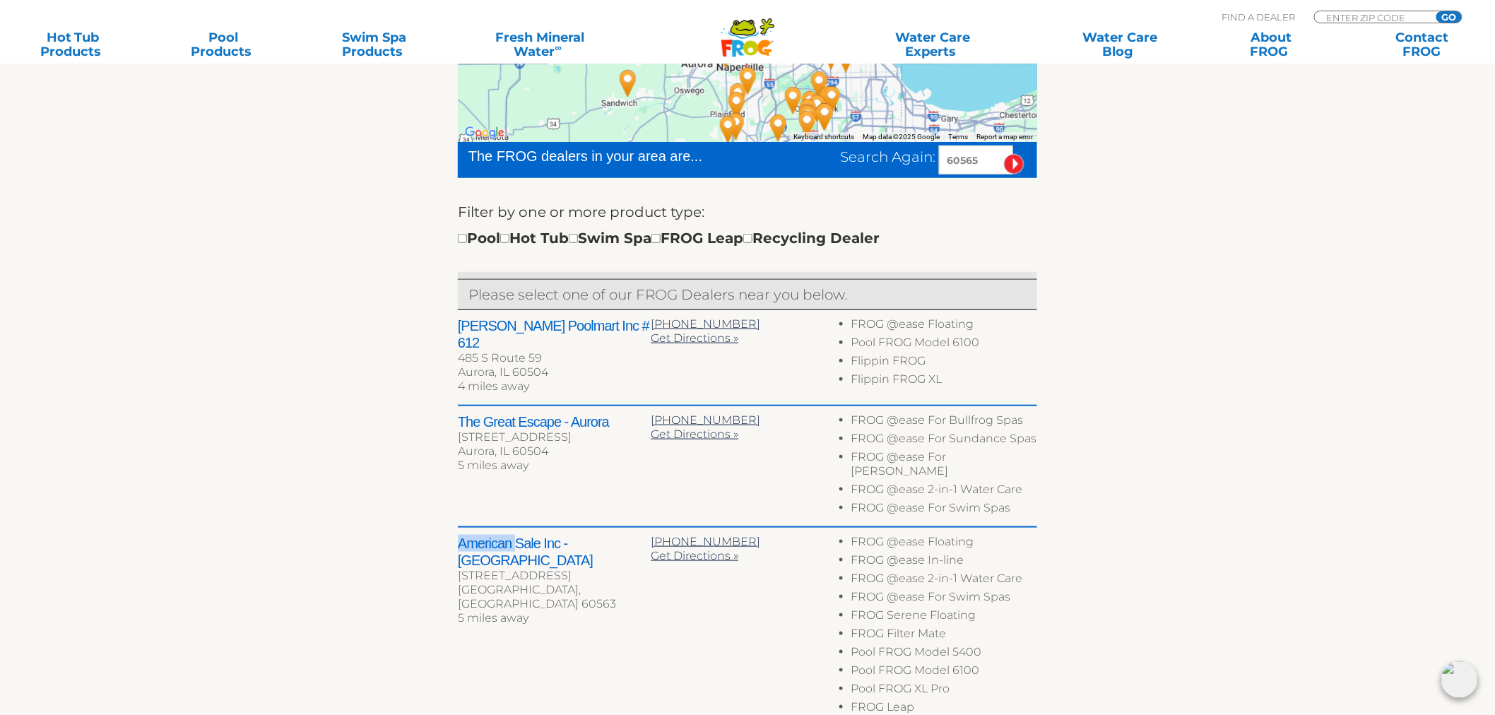
click at [493, 535] on h2 "American Sale Inc - Naperville" at bounding box center [554, 552] width 193 height 34
click at [498, 535] on h2 "American Sale Inc - Naperville" at bounding box center [554, 552] width 193 height 34
click at [497, 535] on h2 "American Sale Inc - Naperville" at bounding box center [554, 552] width 193 height 34
drag, startPoint x: 497, startPoint y: 521, endPoint x: 634, endPoint y: 524, distance: 136.4
click at [634, 535] on h2 "American Sale Inc - Naperville" at bounding box center [554, 552] width 193 height 34
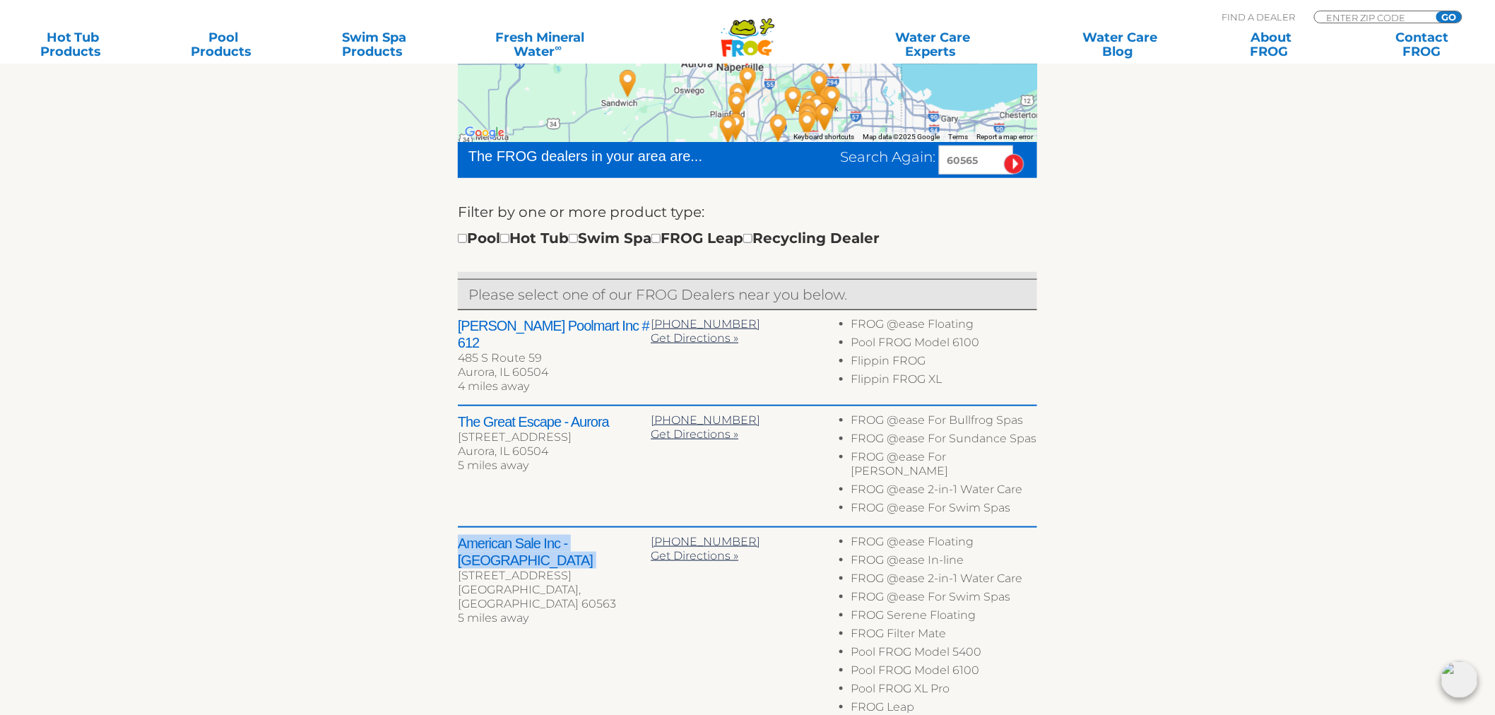
copy div "American Sale Inc - Naperville"
drag, startPoint x: 984, startPoint y: 166, endPoint x: 771, endPoint y: 158, distance: 213.5
click at [771, 158] on div "Search Again: 60565" at bounding box center [895, 160] width 285 height 29
type input "46385"
click at [1004, 154] on input "image" at bounding box center [1014, 164] width 20 height 20
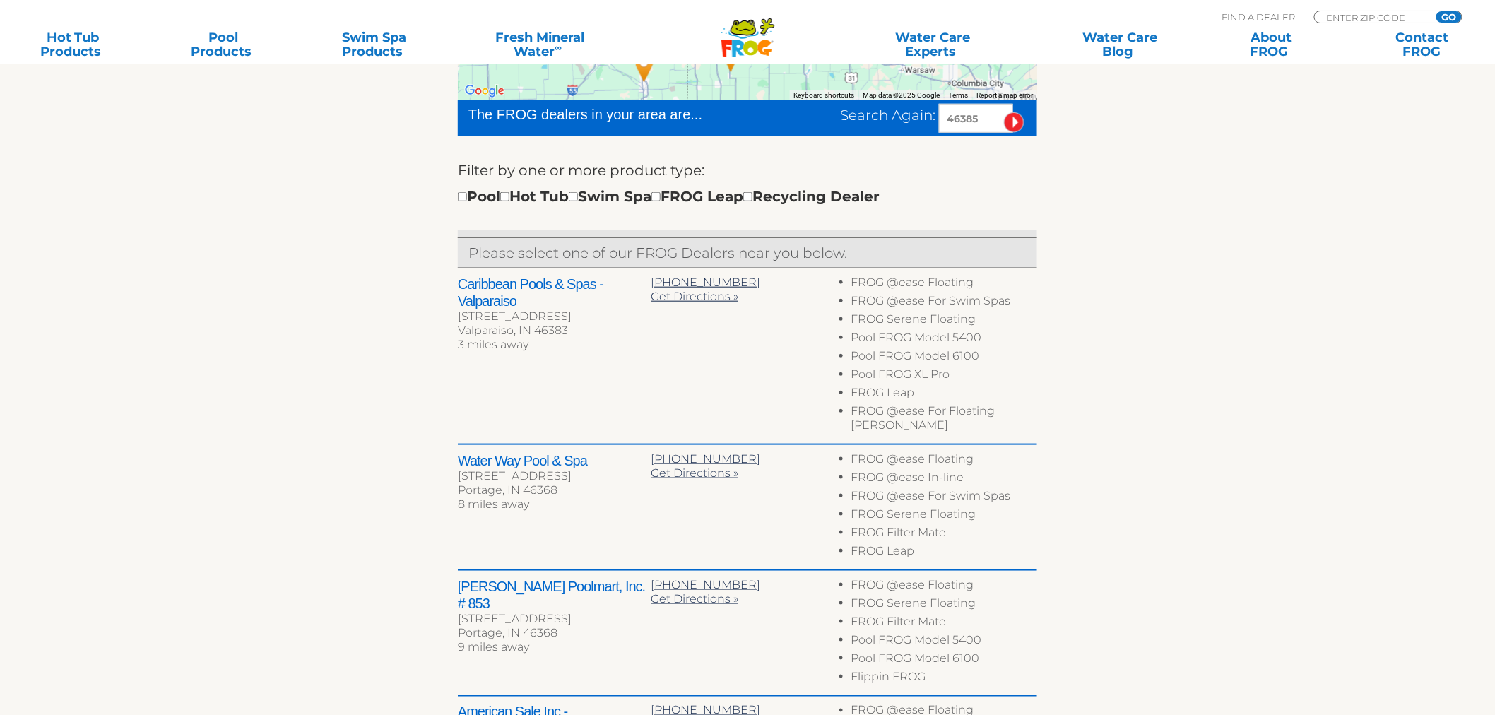
scroll to position [464, 0]
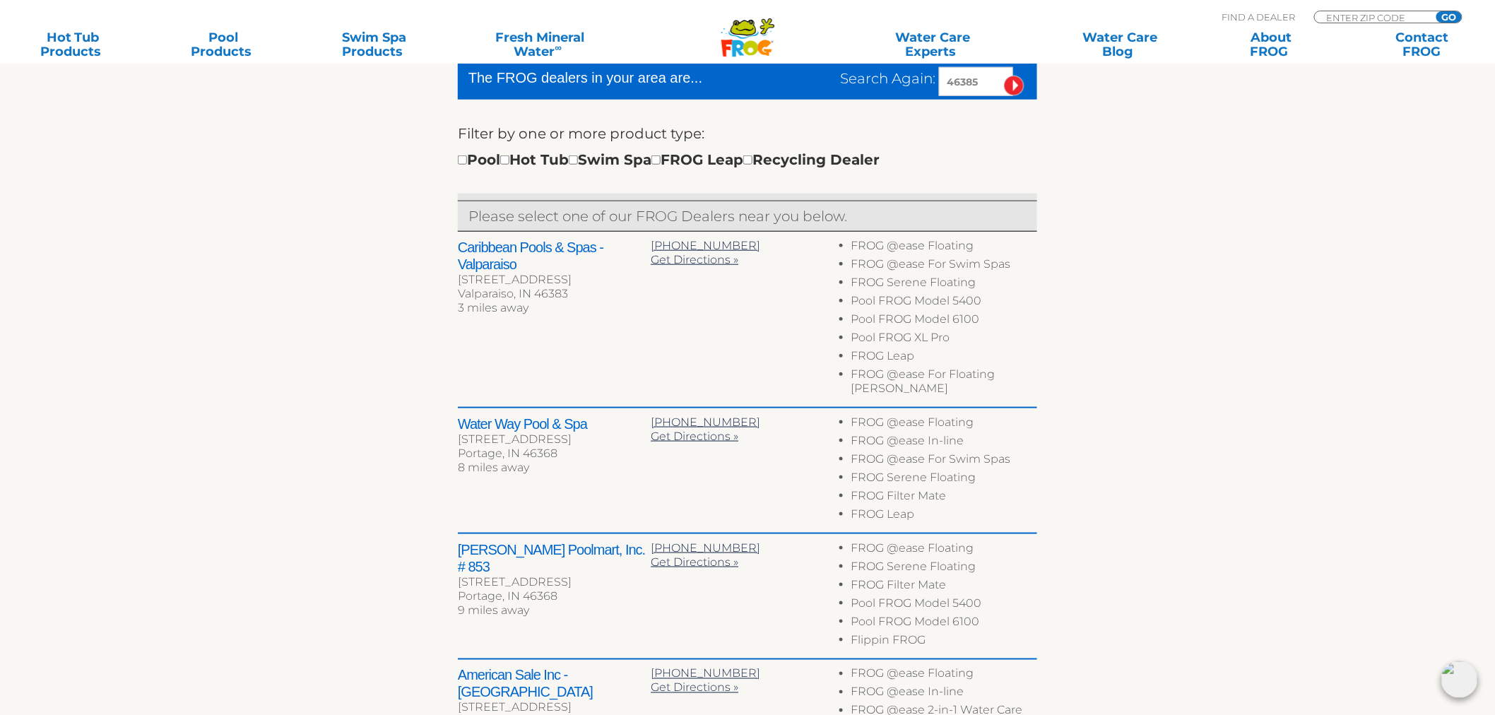
click at [477, 415] on h2 "Water Way Pool & Spa" at bounding box center [554, 423] width 193 height 17
drag, startPoint x: 477, startPoint y: 404, endPoint x: 564, endPoint y: 403, distance: 86.9
click at [564, 415] on h2 "Water Way Pool & Spa" at bounding box center [554, 423] width 193 height 17
copy h2 "Water Way Pool & Spa"
drag, startPoint x: 986, startPoint y: 79, endPoint x: 771, endPoint y: 76, distance: 214.7
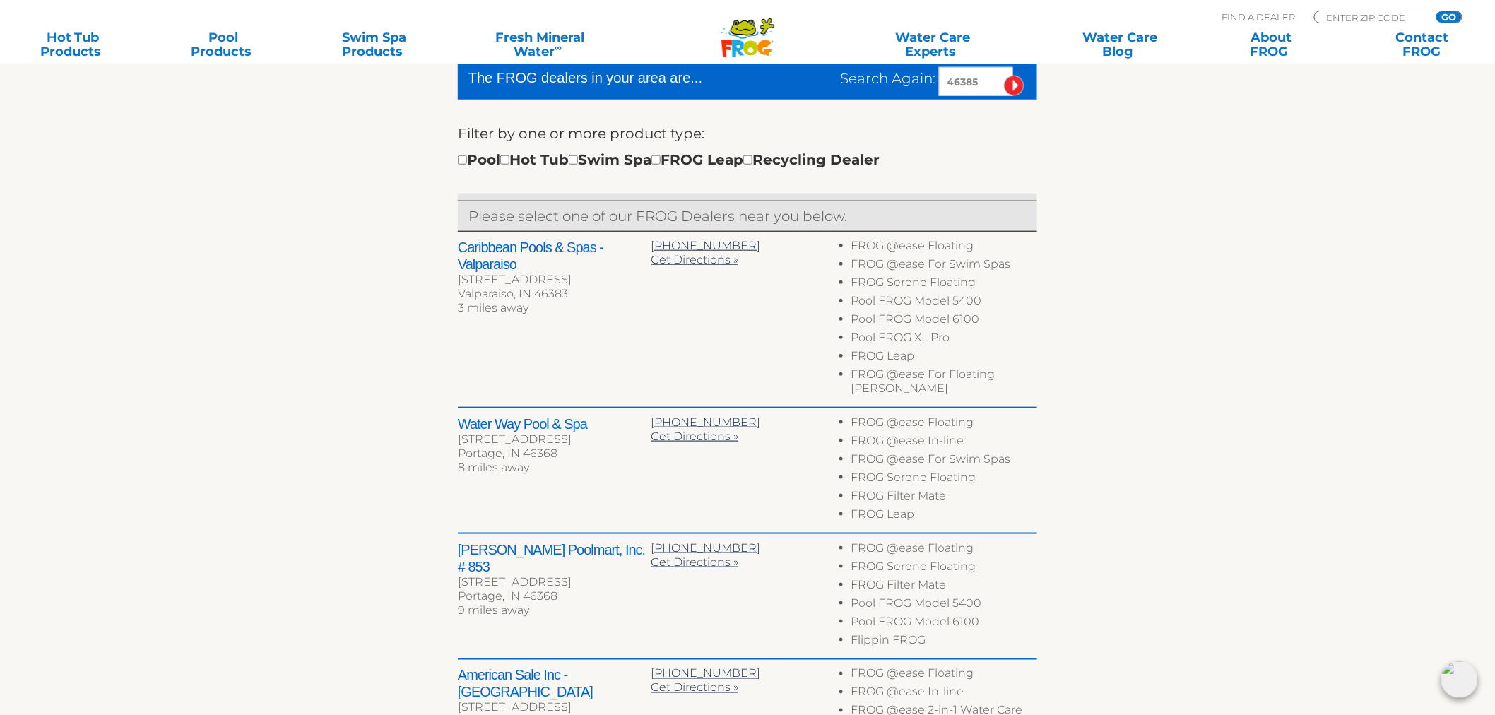
click at [771, 76] on div "Search Again: 46385" at bounding box center [895, 81] width 285 height 29
type input "21084"
click at [1004, 76] on input "image" at bounding box center [1014, 86] width 20 height 20
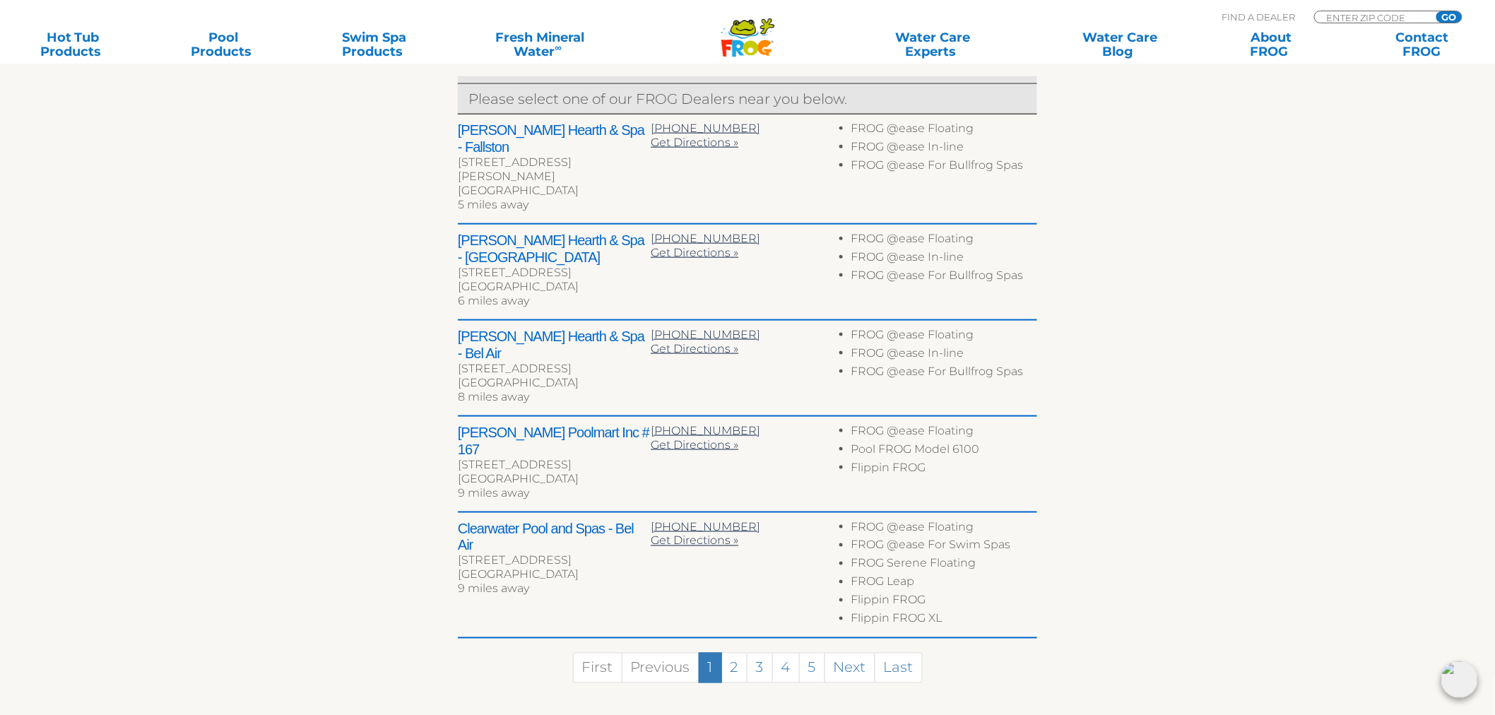
scroll to position [622, 0]
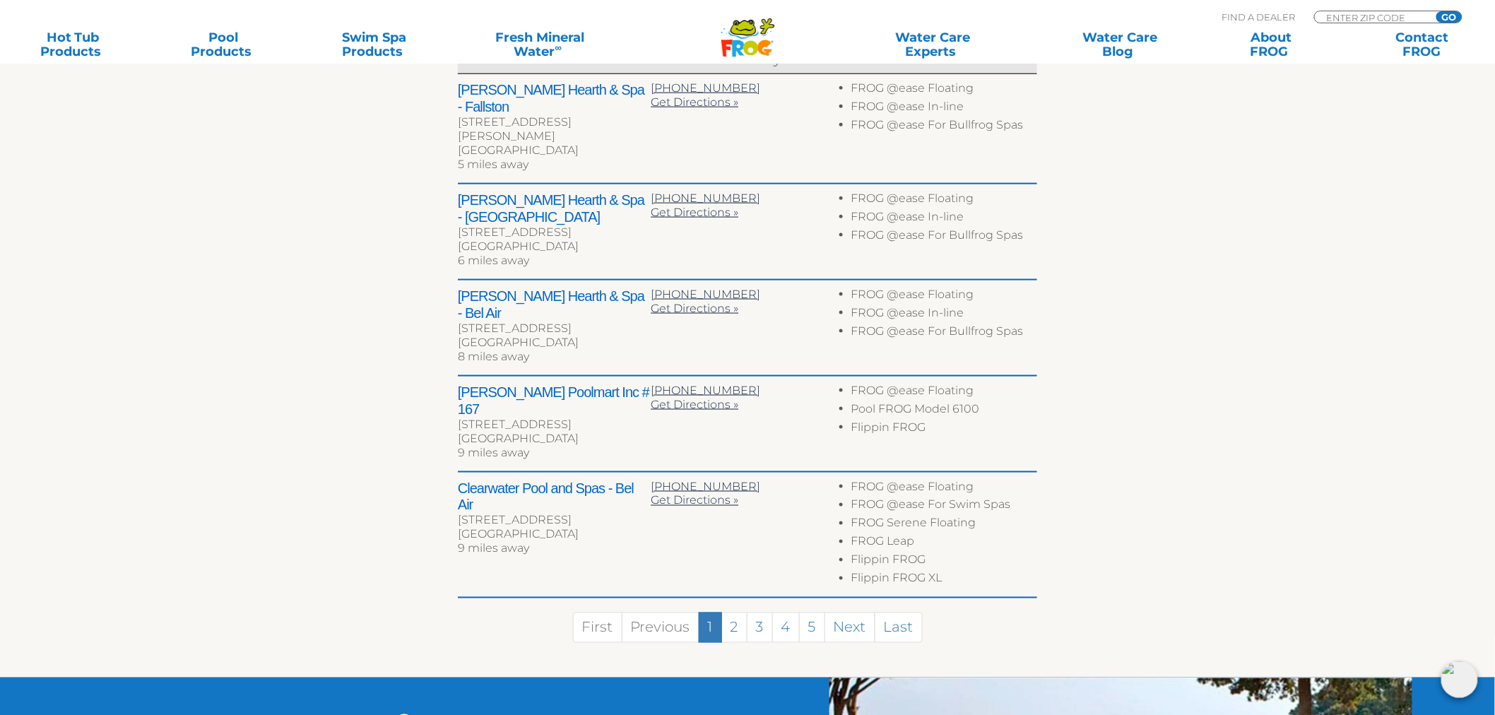
click at [468, 480] on h2 "Clearwater Pool and Spas - Bel Air" at bounding box center [554, 497] width 193 height 34
drag, startPoint x: 468, startPoint y: 428, endPoint x: 468, endPoint y: 438, distance: 9.9
click at [468, 480] on h2 "Clearwater Pool and Spas - Bel Air" at bounding box center [554, 497] width 193 height 34
copy h2 "Clearwater Pool and Spas - Bel Air"
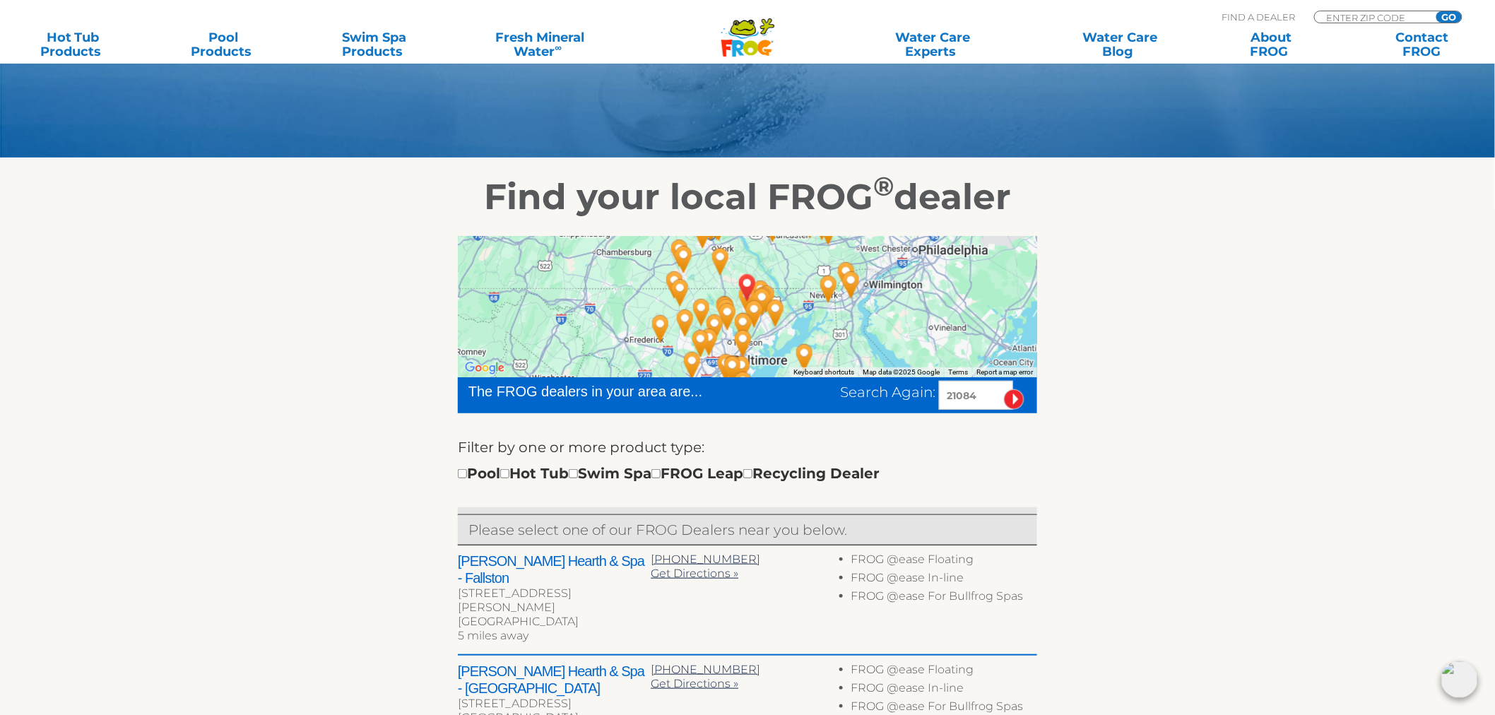
drag, startPoint x: 989, startPoint y: 398, endPoint x: 786, endPoint y: 391, distance: 202.8
click at [790, 394] on div "Search Again: 21084" at bounding box center [895, 395] width 285 height 29
type input "60490"
click at [1004, 389] on input "image" at bounding box center [1014, 399] width 20 height 20
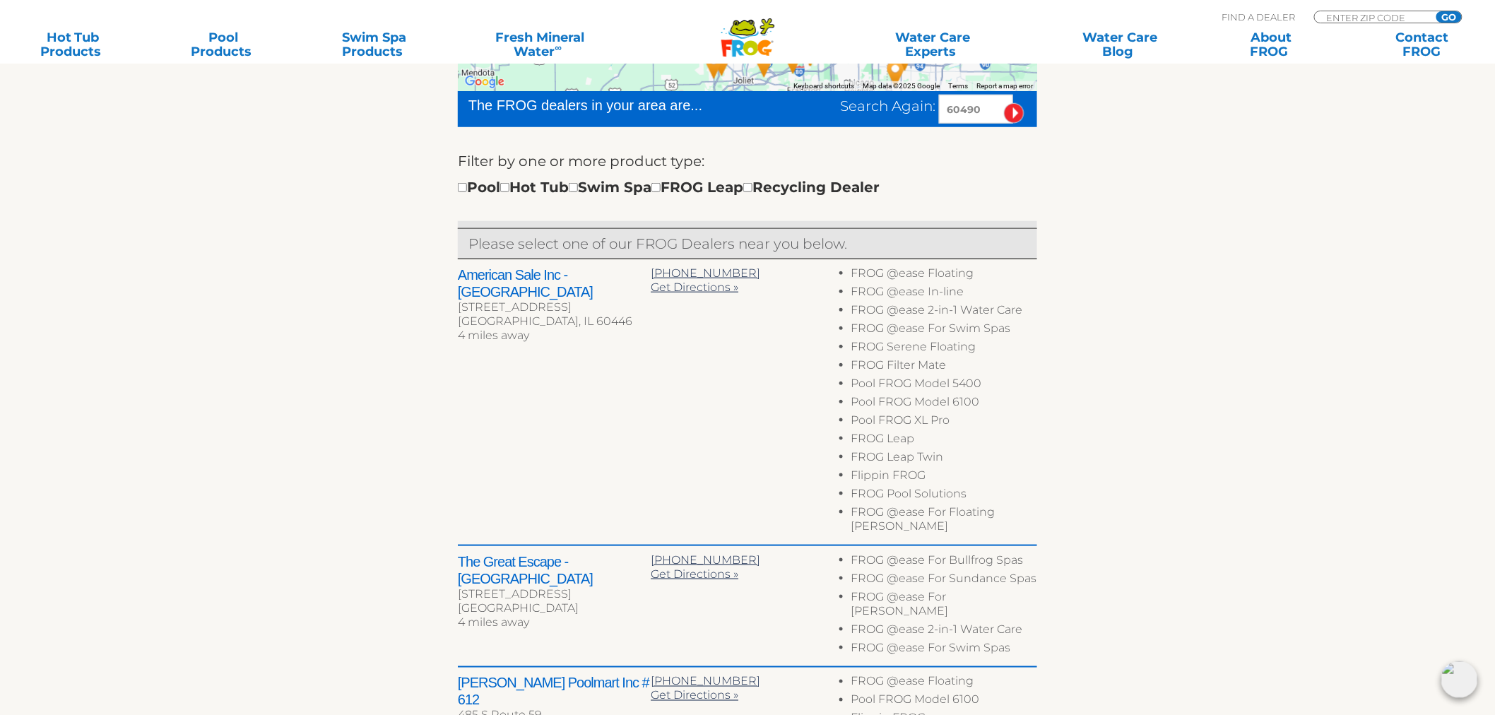
scroll to position [464, 0]
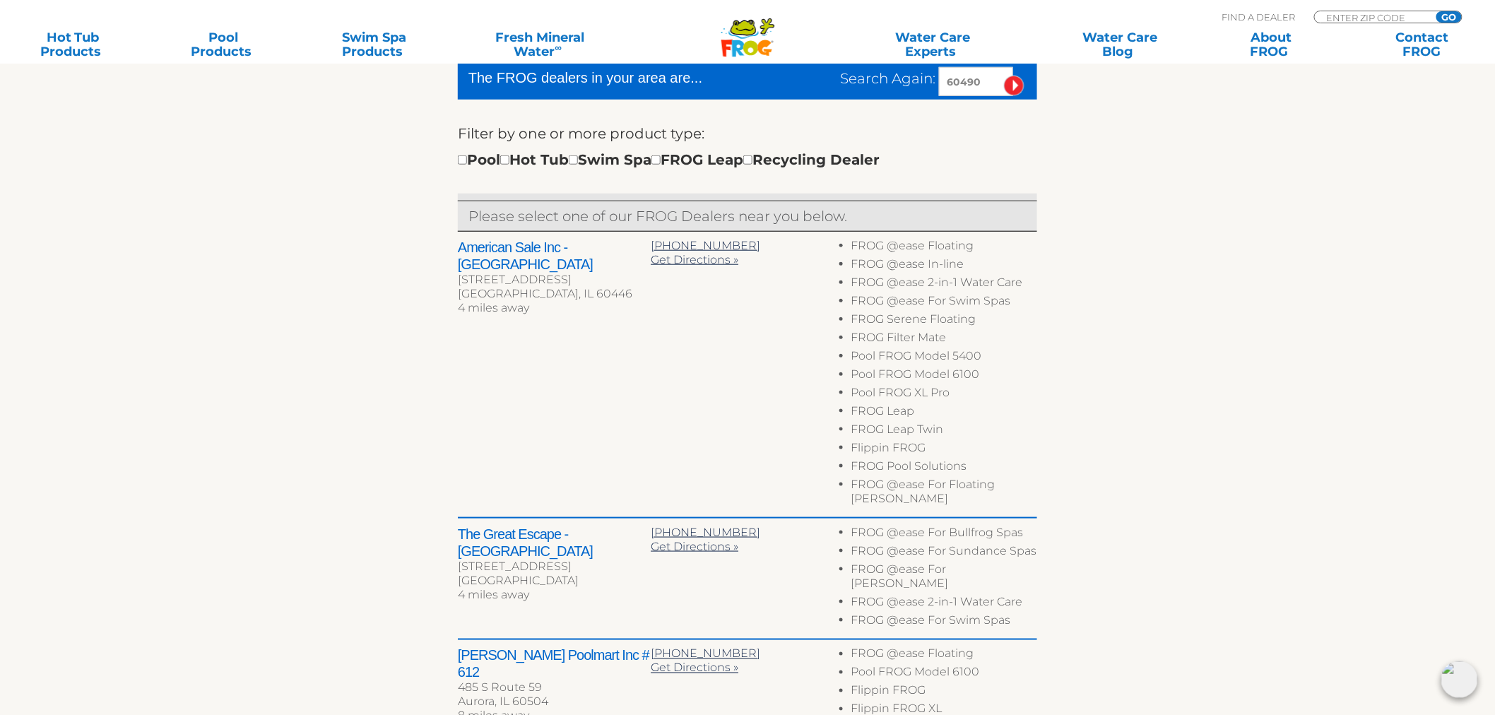
click at [482, 251] on h2 "American Sale Inc - [GEOGRAPHIC_DATA]" at bounding box center [554, 256] width 193 height 34
drag, startPoint x: 482, startPoint y: 250, endPoint x: 597, endPoint y: 253, distance: 114.5
click at [597, 253] on h2 "American Sale Inc - Romeoville" at bounding box center [554, 256] width 193 height 34
copy h2 "American Sale Inc - Romeoville"
drag, startPoint x: 990, startPoint y: 76, endPoint x: 842, endPoint y: 83, distance: 148.5
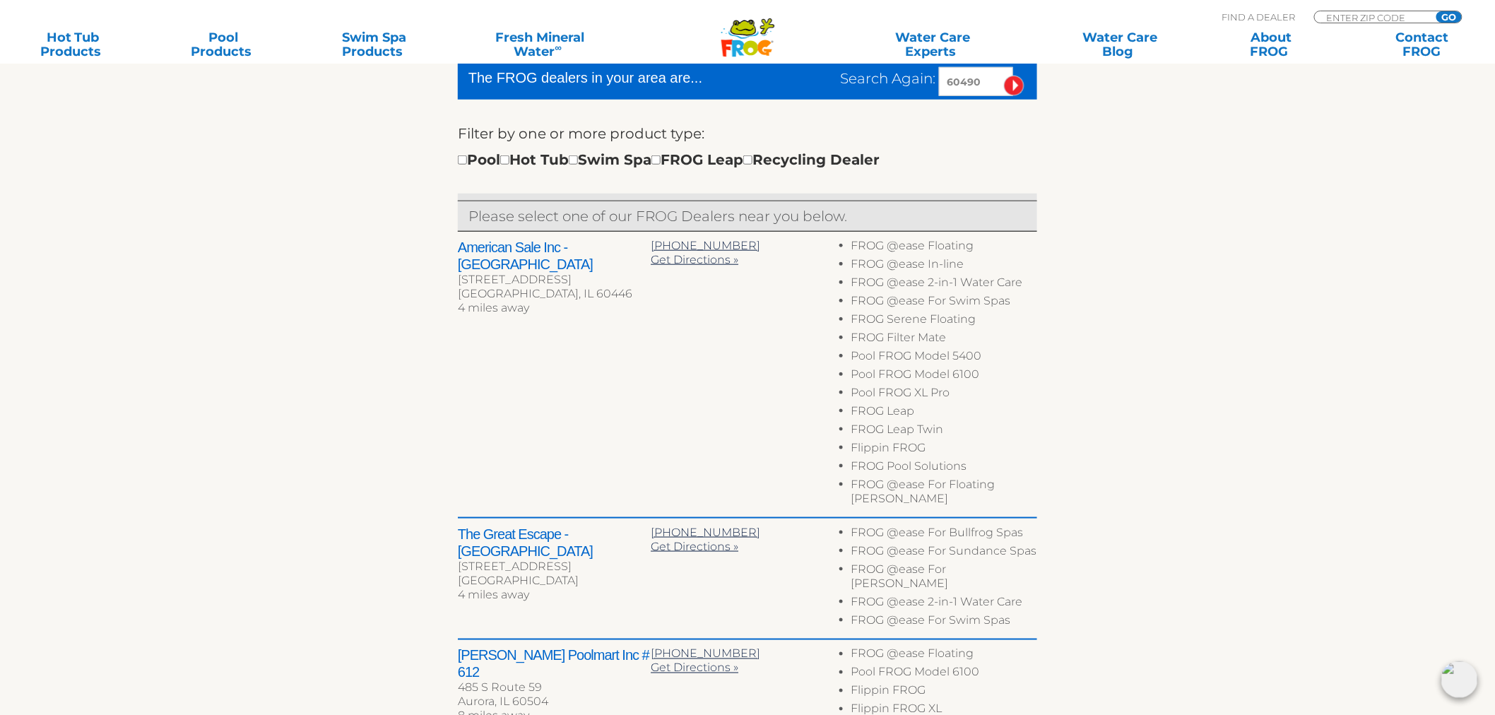
click at [842, 83] on div "Search Again: 60490" at bounding box center [938, 81] width 197 height 29
type input "60652"
click at [1004, 76] on input "image" at bounding box center [1014, 86] width 20 height 20
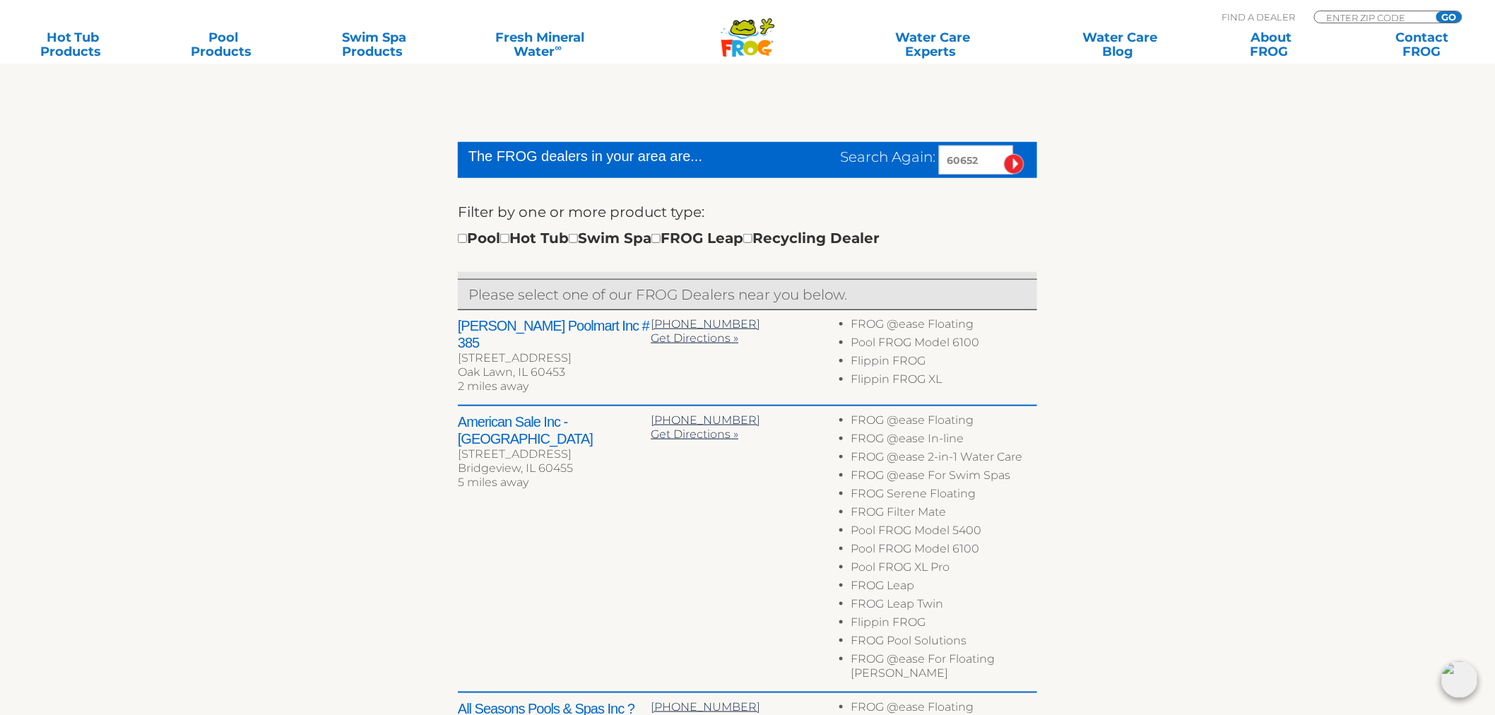
scroll to position [386, 0]
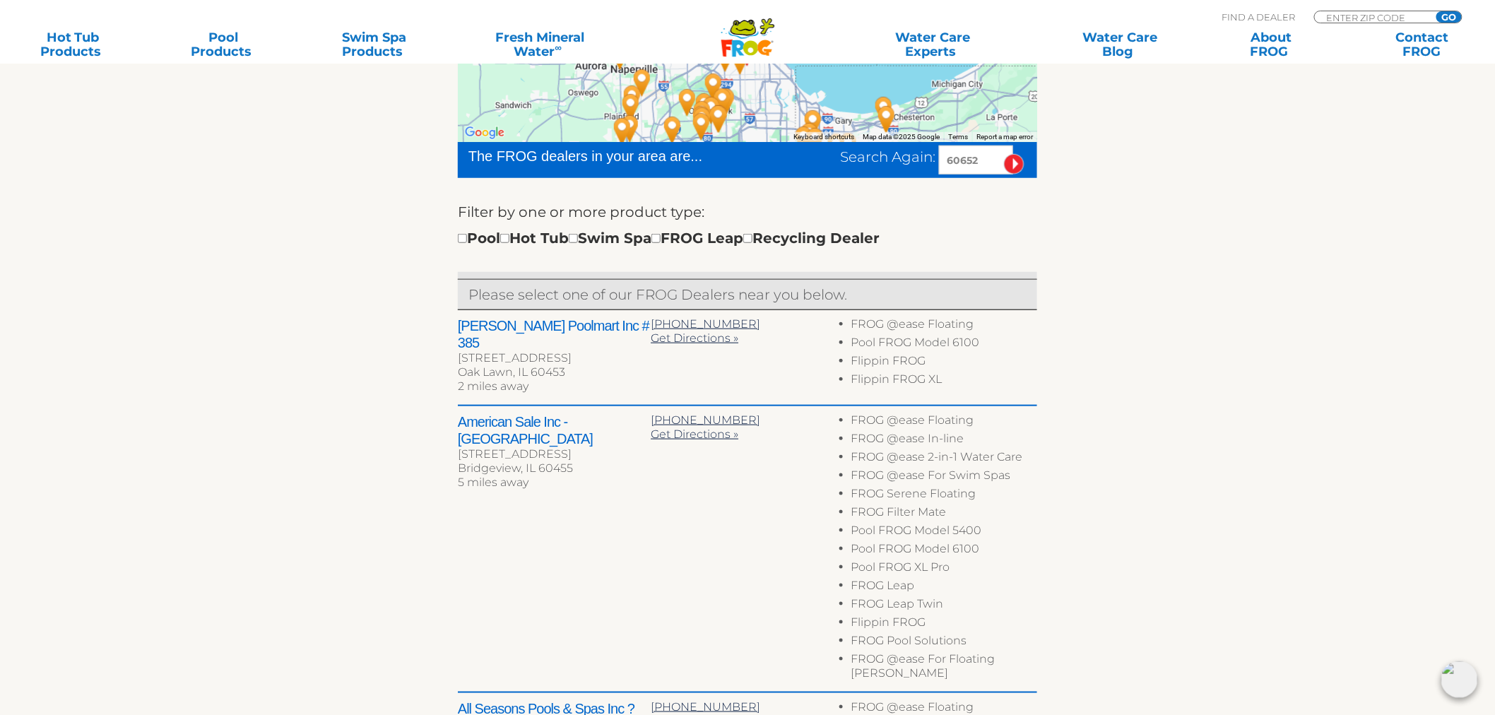
click at [461, 417] on h2 "American Sale Inc - Bridgeview" at bounding box center [554, 430] width 193 height 34
drag, startPoint x: 461, startPoint y: 417, endPoint x: 611, endPoint y: 432, distance: 150.5
click at [611, 432] on div "American Sale Inc - Bridgeview 8951 S Harlem Ave Bridgeview, IL 60455 5 miles a…" at bounding box center [554, 453] width 193 height 81
copy div "American Sale Inc - Bridgeview 8951 S Harlem Ave"
click at [451, 408] on div "← Move left → Move right ↑ Move up ↓ Move down + Zoom in - Zoom out Home Jump l…" at bounding box center [747, 589] width 869 height 1213
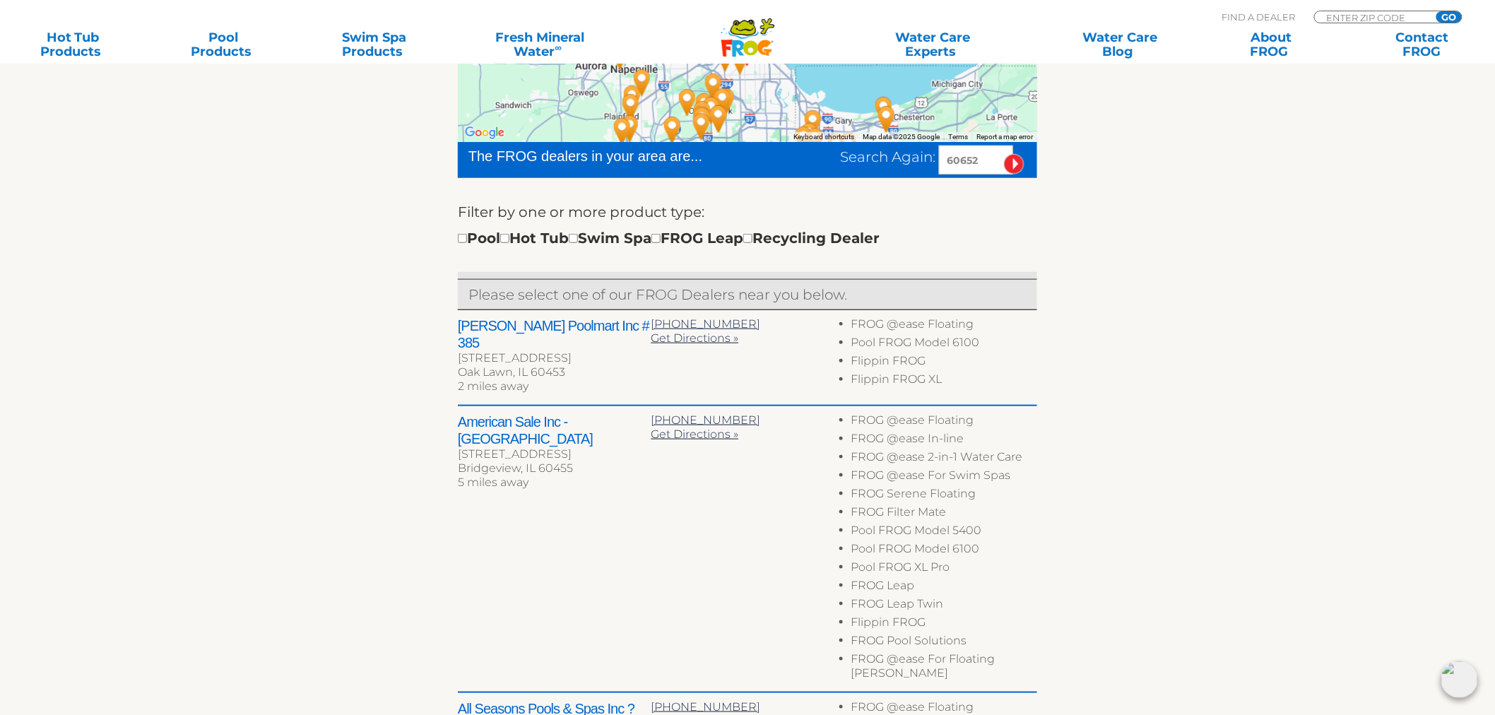
click at [467, 413] on h2 "American Sale Inc - Bridgeview" at bounding box center [554, 430] width 193 height 34
drag, startPoint x: 467, startPoint y: 408, endPoint x: 581, endPoint y: 412, distance: 114.5
click at [581, 413] on h2 "American Sale Inc - Bridgeview" at bounding box center [554, 430] width 193 height 34
copy h2 "American Sale Inc - Bridgeview"
drag, startPoint x: 997, startPoint y: 163, endPoint x: 843, endPoint y: 157, distance: 154.8
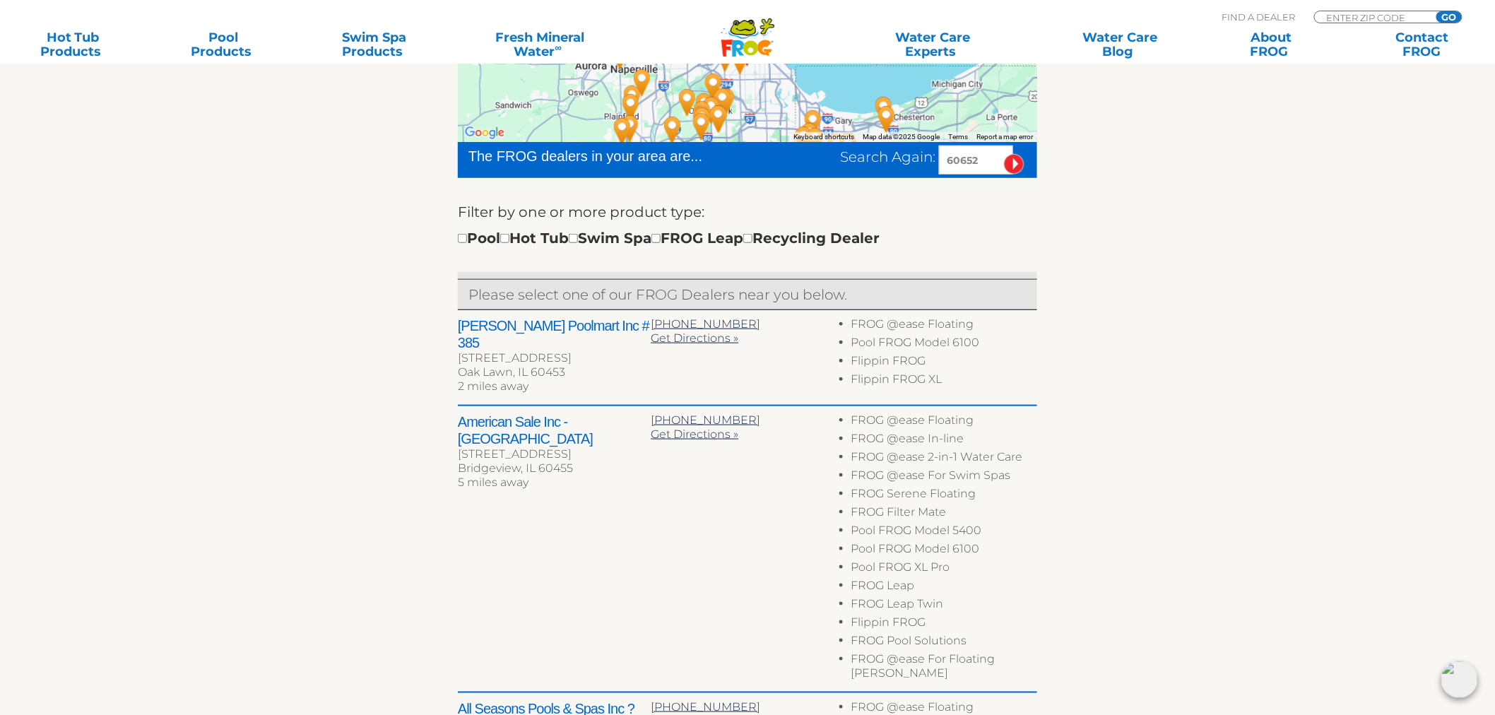
click at [843, 157] on div "Search Again: 60652" at bounding box center [938, 160] width 197 height 29
type input "22553"
click at [1004, 154] on input "image" at bounding box center [1014, 164] width 20 height 20
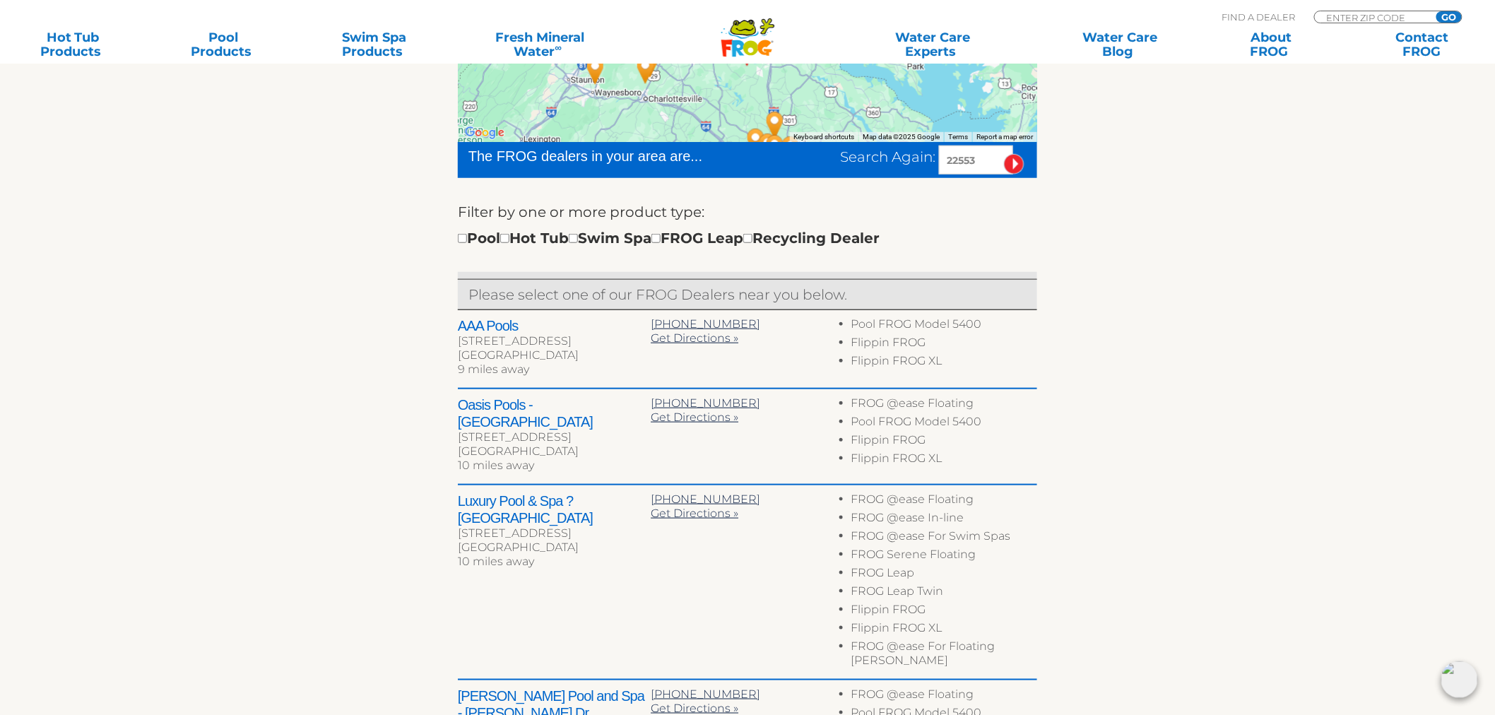
click at [468, 497] on h2 "Luxury Pool & Spa ? [GEOGRAPHIC_DATA]" at bounding box center [554, 509] width 193 height 34
drag, startPoint x: 468, startPoint y: 497, endPoint x: 511, endPoint y: 511, distance: 45.1
click at [511, 511] on h2 "Luxury Pool & Spa ? [GEOGRAPHIC_DATA]" at bounding box center [554, 509] width 193 height 34
copy h2 "Luxury Pool & Spa ? [GEOGRAPHIC_DATA]"
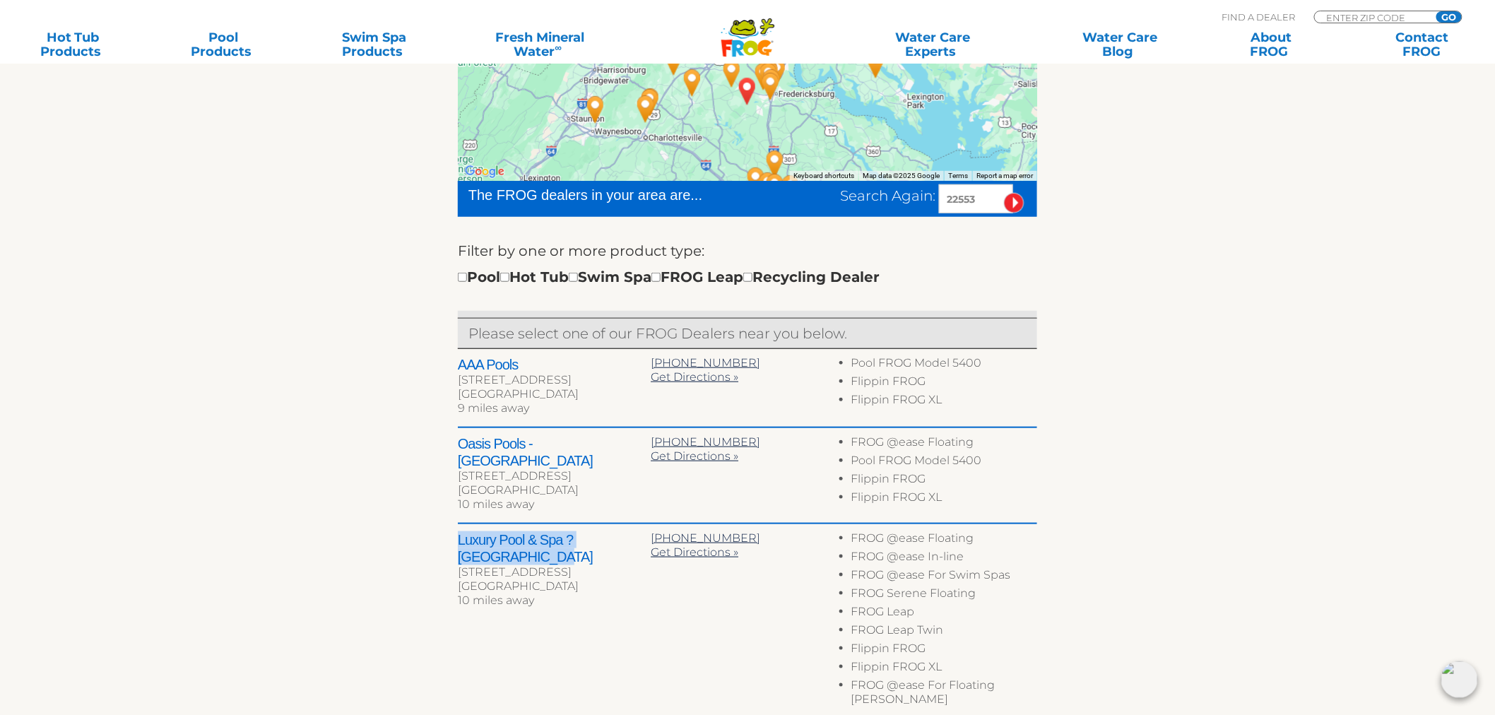
scroll to position [307, 0]
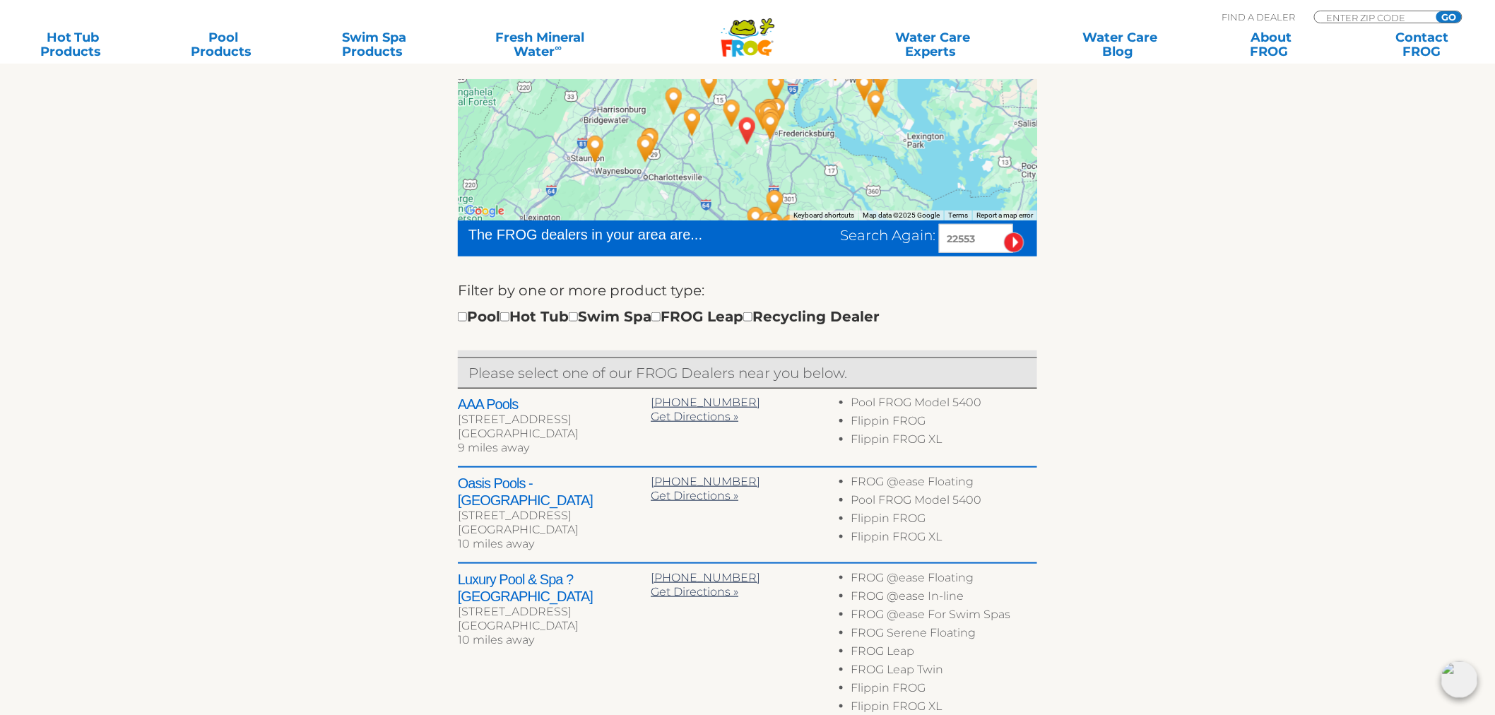
drag, startPoint x: 999, startPoint y: 235, endPoint x: 836, endPoint y: 235, distance: 163.2
click at [840, 236] on div "Search Again: 22553" at bounding box center [938, 238] width 197 height 29
type input "15613"
click at [1004, 232] on input "image" at bounding box center [1014, 242] width 20 height 20
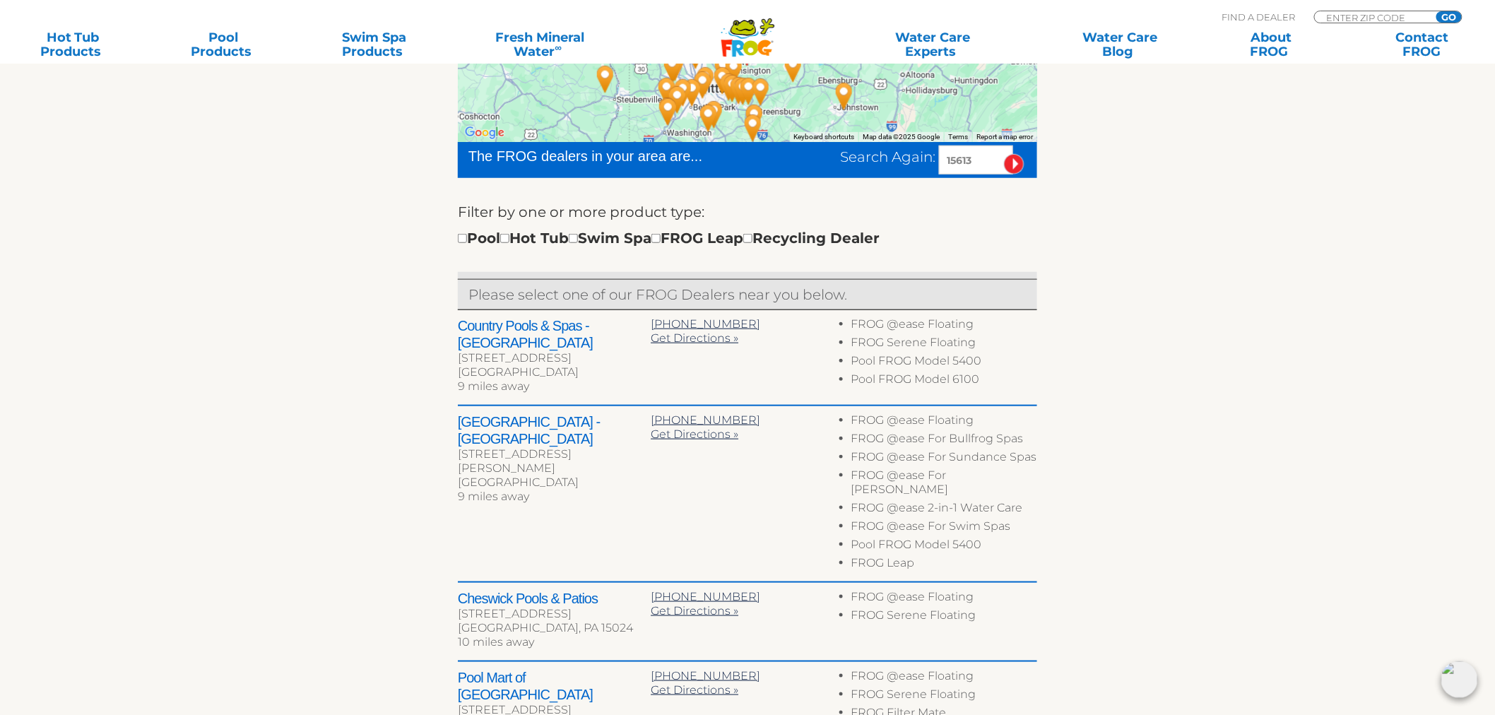
click at [475, 425] on h2 "Pool City Leisure Center - Monroeville" at bounding box center [554, 430] width 193 height 34
drag, startPoint x: 475, startPoint y: 425, endPoint x: 506, endPoint y: 446, distance: 37.0
click at [506, 446] on div "Pool City Leisure Center - Monroeville 5030 William Penn Hwy Monroeville, PA 15…" at bounding box center [554, 460] width 193 height 95
click at [466, 413] on h2 "Pool City Leisure Center - Monroeville" at bounding box center [554, 430] width 193 height 34
drag, startPoint x: 466, startPoint y: 413, endPoint x: 499, endPoint y: 429, distance: 36.0
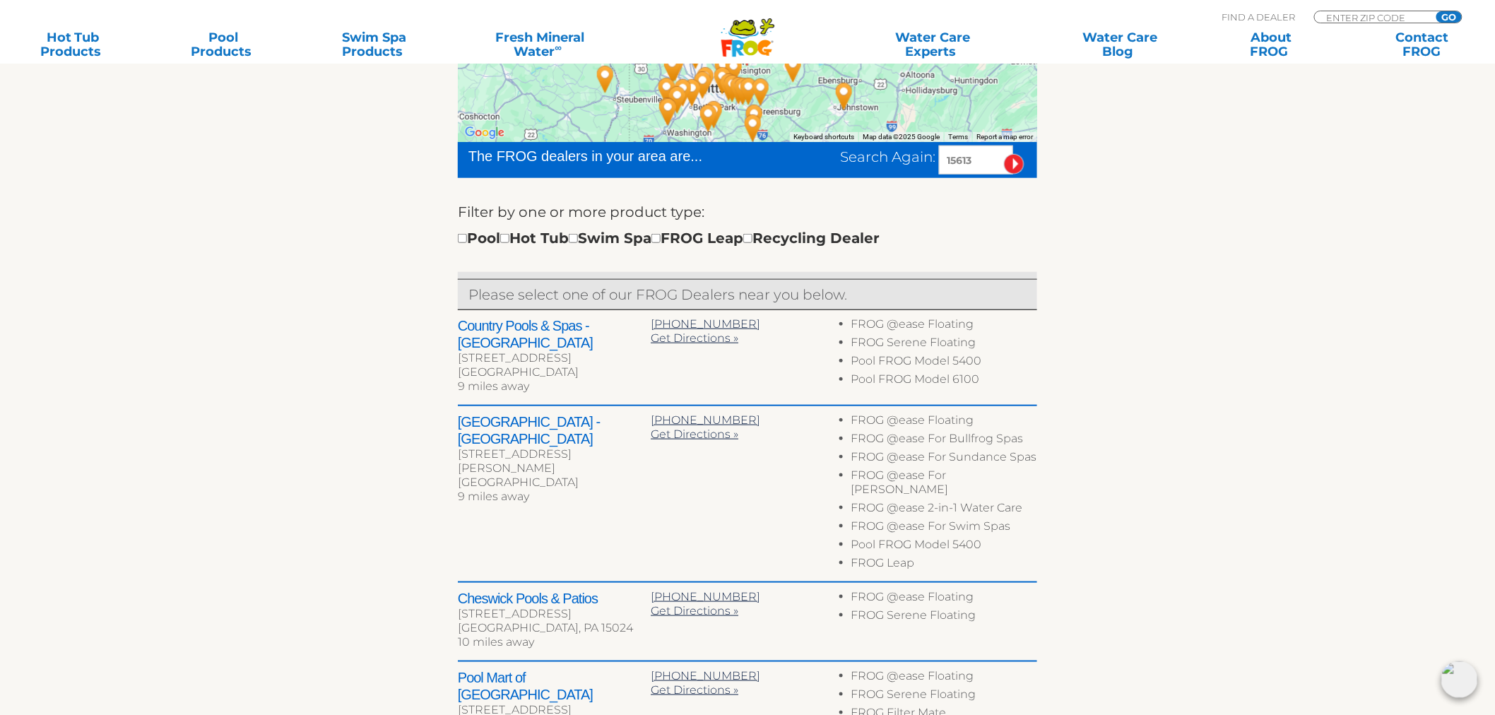
click at [499, 429] on h2 "Pool City Leisure Center - Monroeville" at bounding box center [554, 430] width 193 height 34
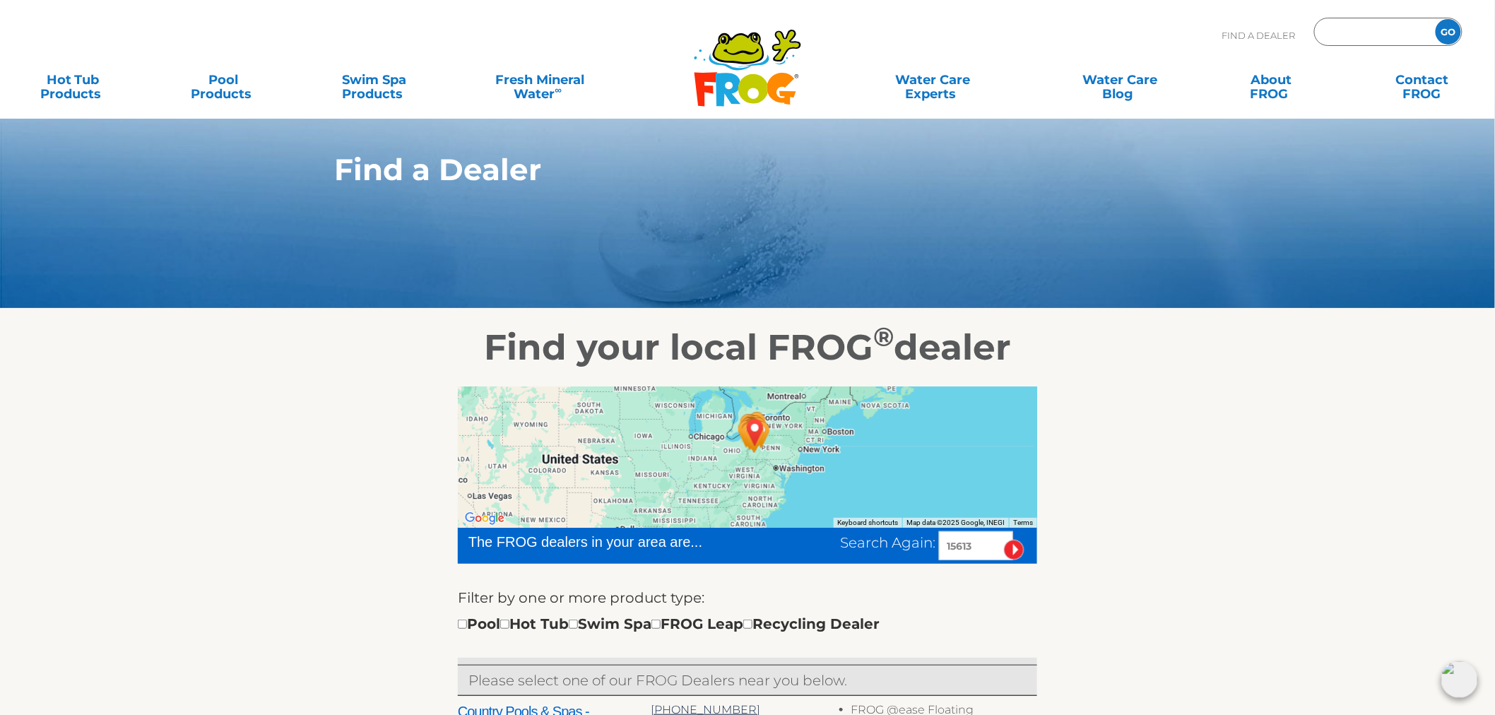
click at [1393, 35] on input "Zip Code Form" at bounding box center [1372, 32] width 95 height 20
type input "08867"
click at [1435, 19] on input "GO" at bounding box center [1447, 31] width 25 height 25
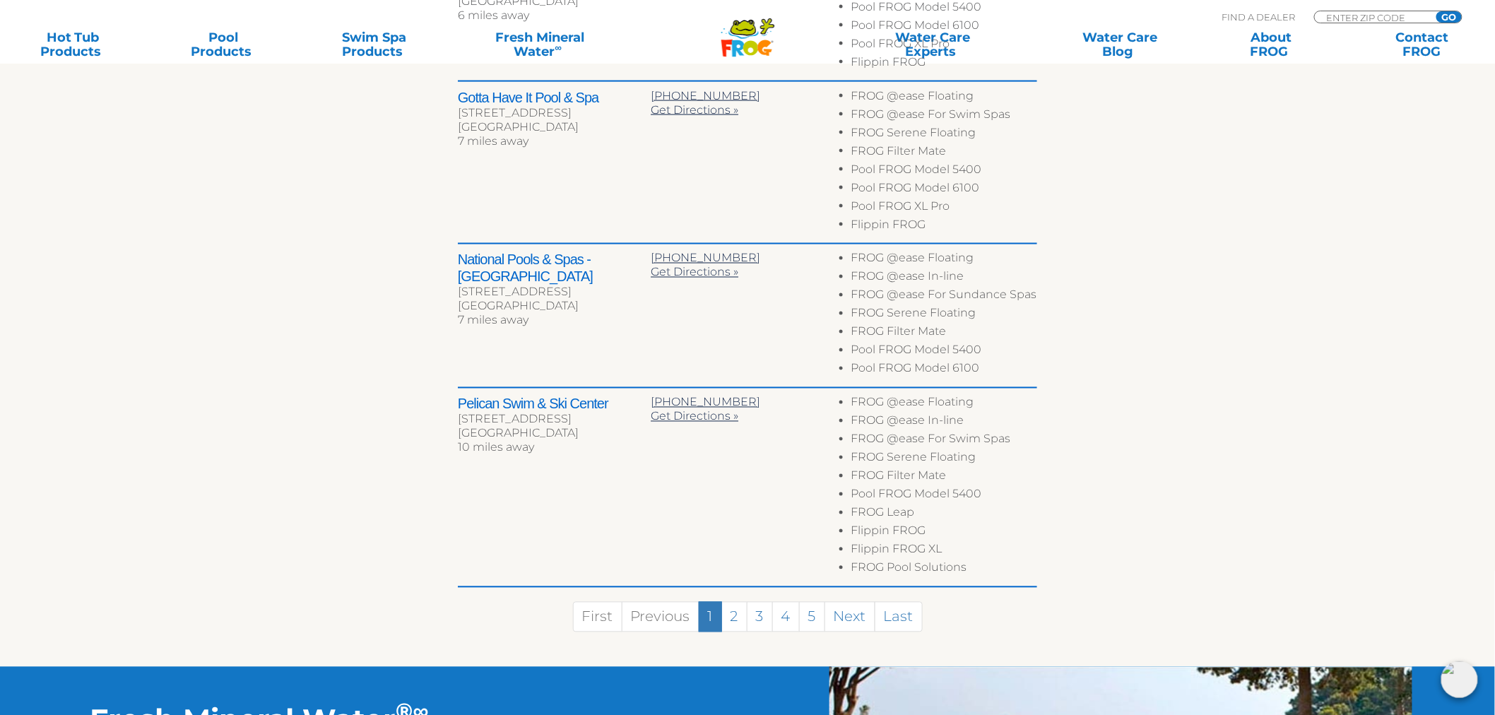
scroll to position [942, 0]
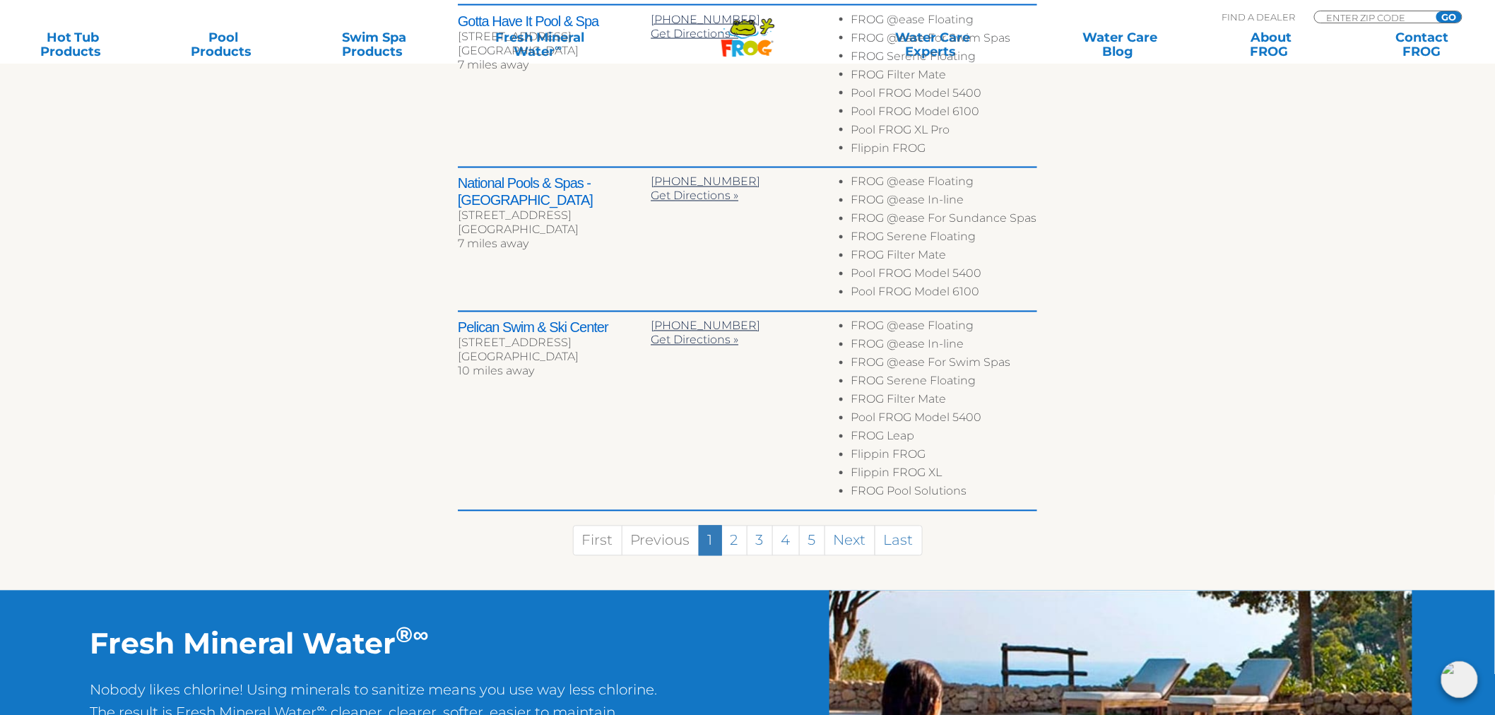
click at [477, 326] on h2 "Pelican Swim & Ski Center" at bounding box center [554, 327] width 193 height 17
drag, startPoint x: 475, startPoint y: 326, endPoint x: 586, endPoint y: 326, distance: 110.9
click at [586, 326] on h2 "Pelican Swim & Ski Center" at bounding box center [554, 327] width 193 height 17
copy h2 "Pelican Swim & Ski Center"
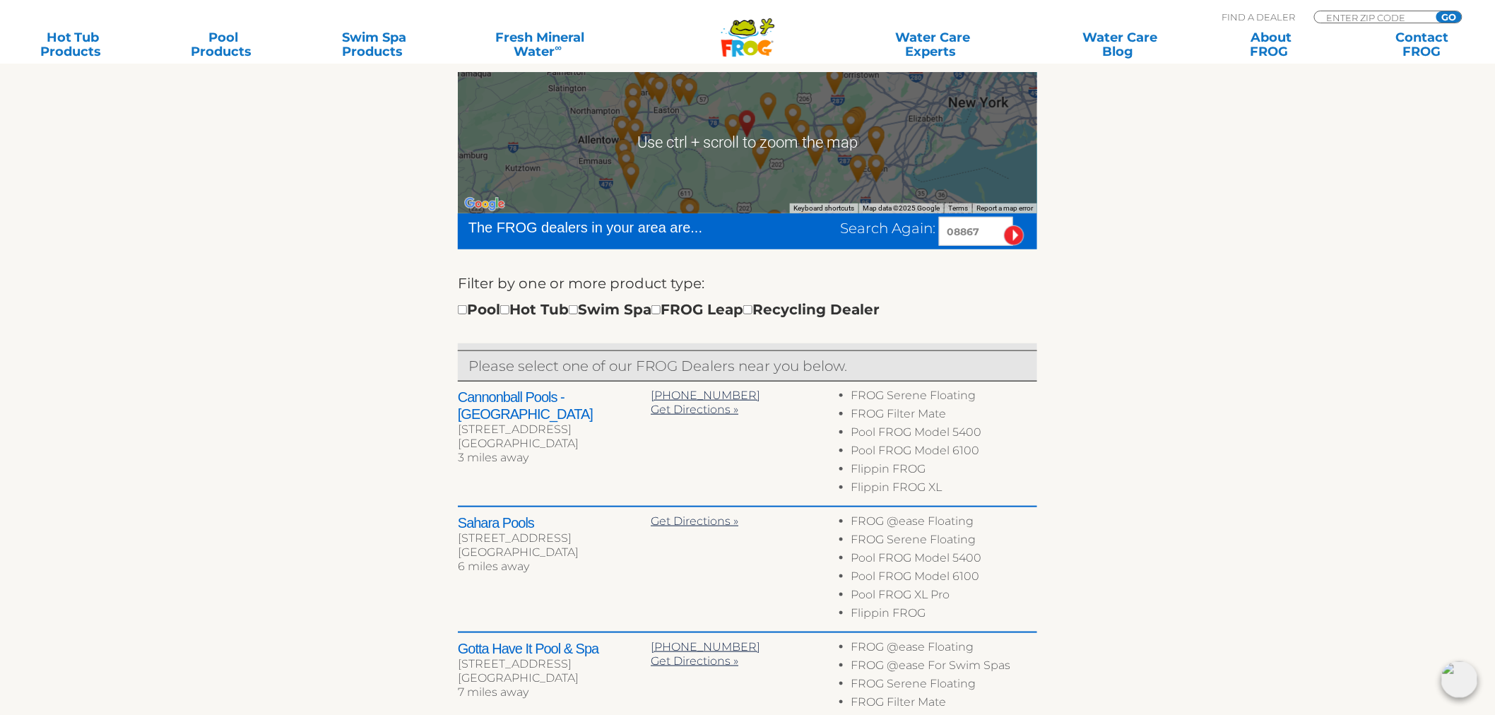
scroll to position [314, 0]
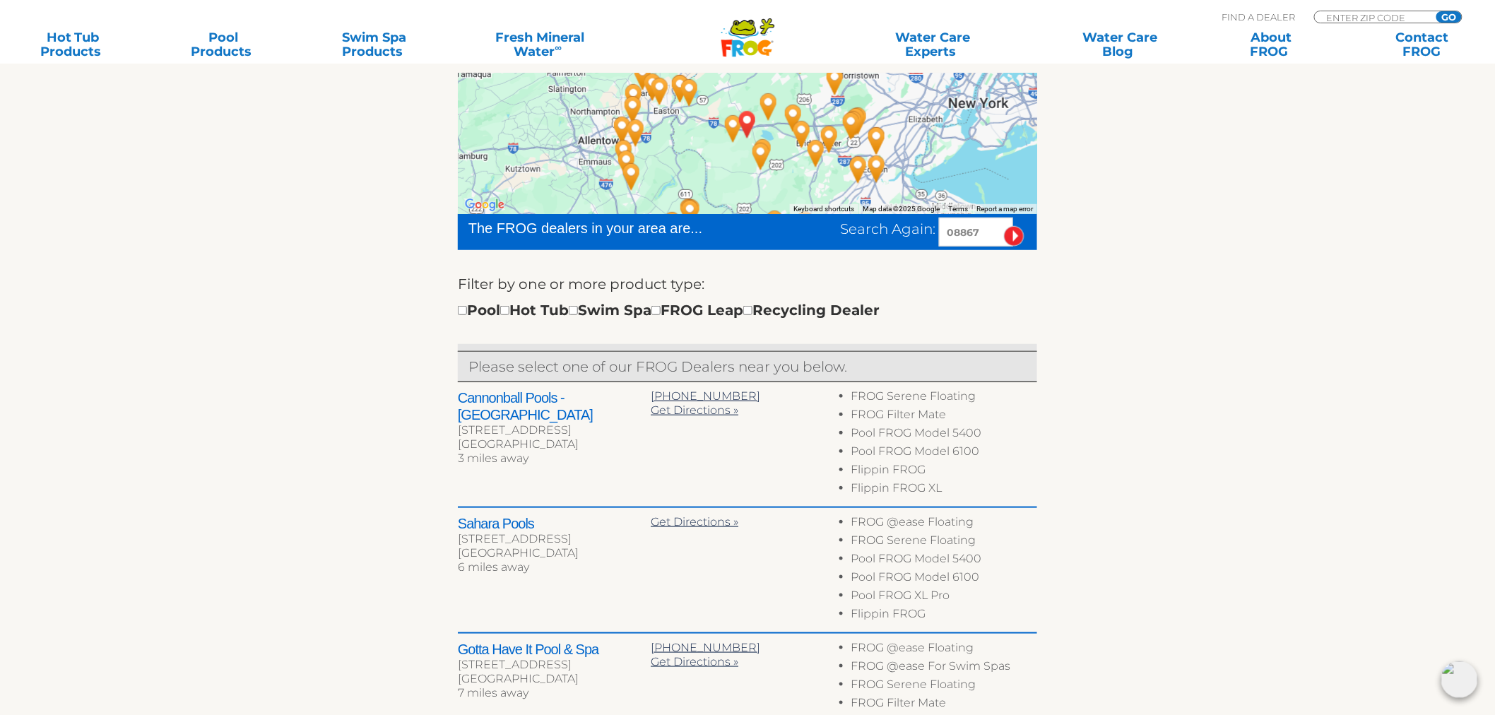
drag, startPoint x: 997, startPoint y: 230, endPoint x: 849, endPoint y: 230, distance: 148.3
click at [849, 230] on div "Search Again: 08867" at bounding box center [938, 232] width 197 height 29
type input "40444"
click at [1004, 226] on input "image" at bounding box center [1014, 236] width 20 height 20
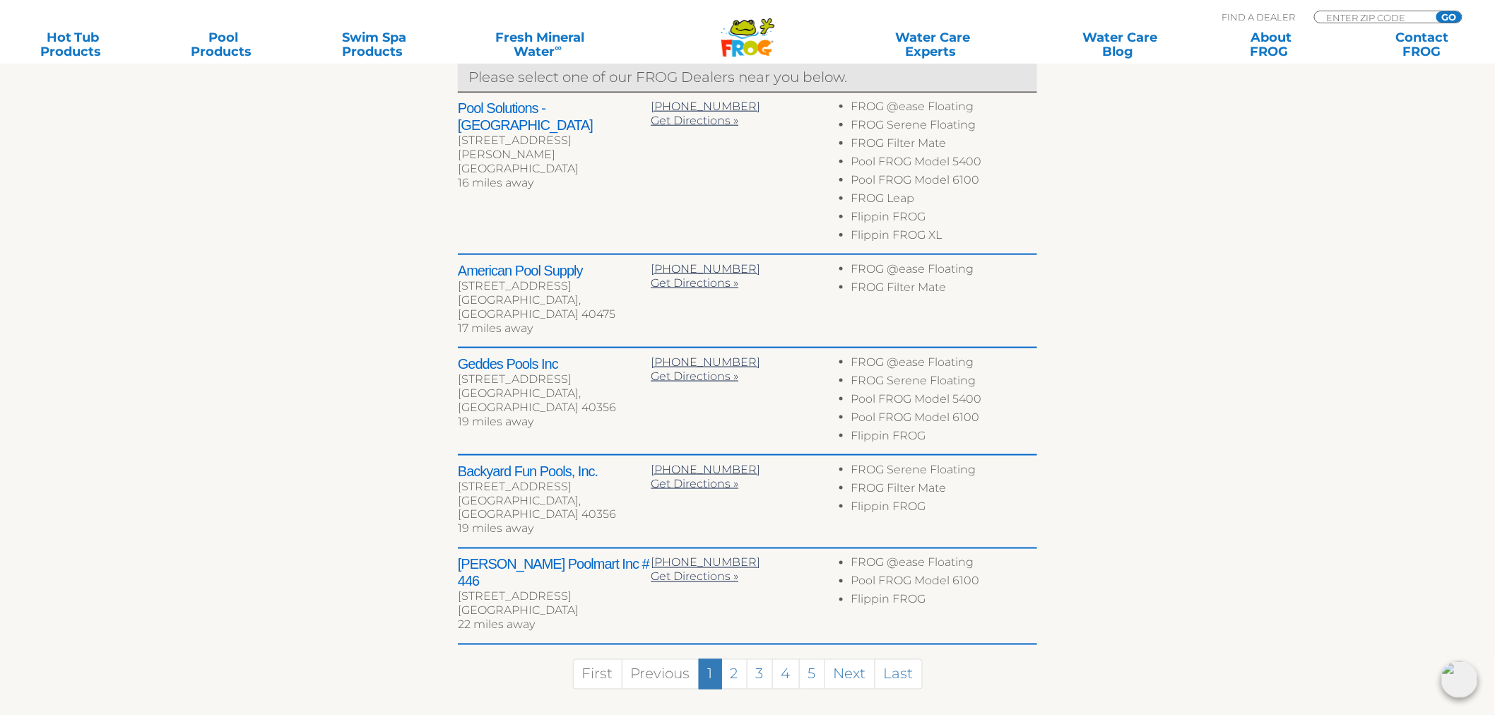
scroll to position [622, 0]
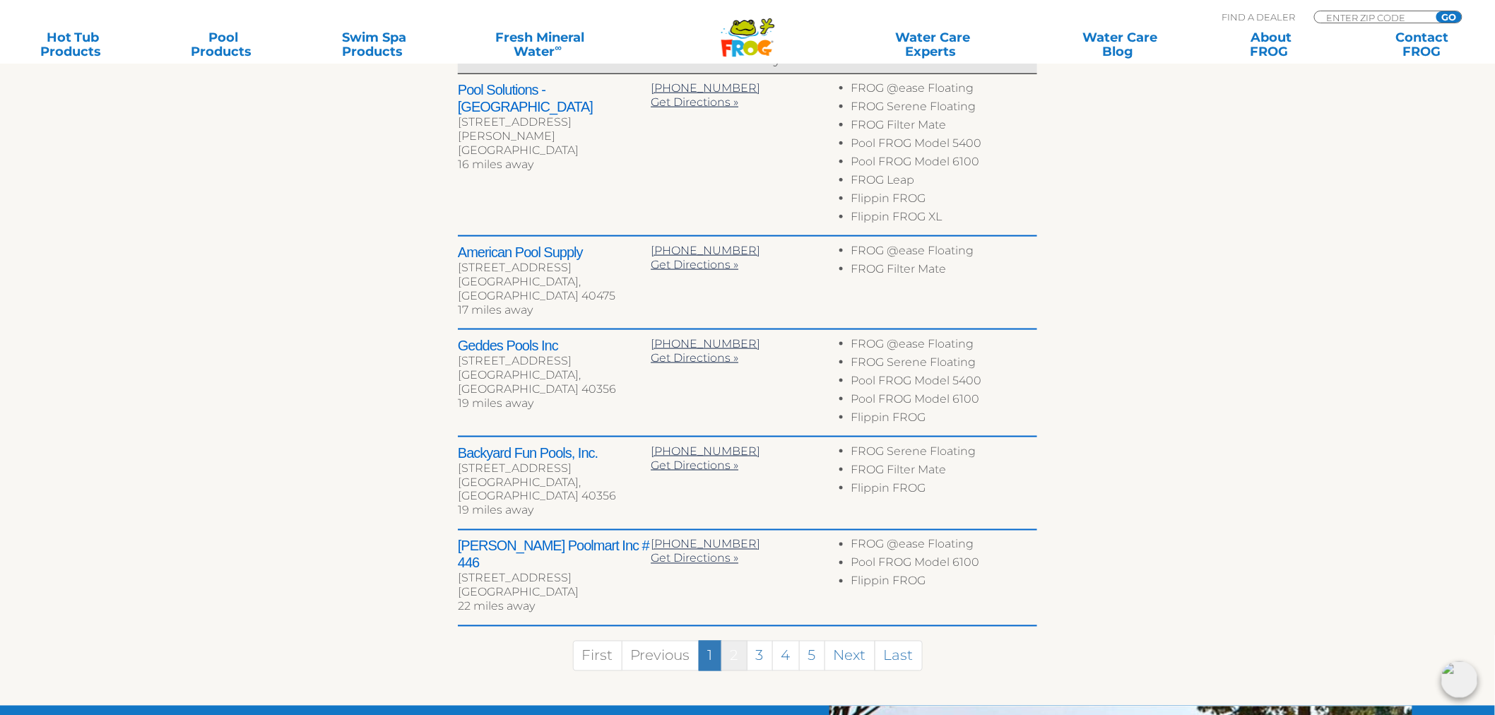
click at [730, 641] on link "2" at bounding box center [734, 656] width 26 height 30
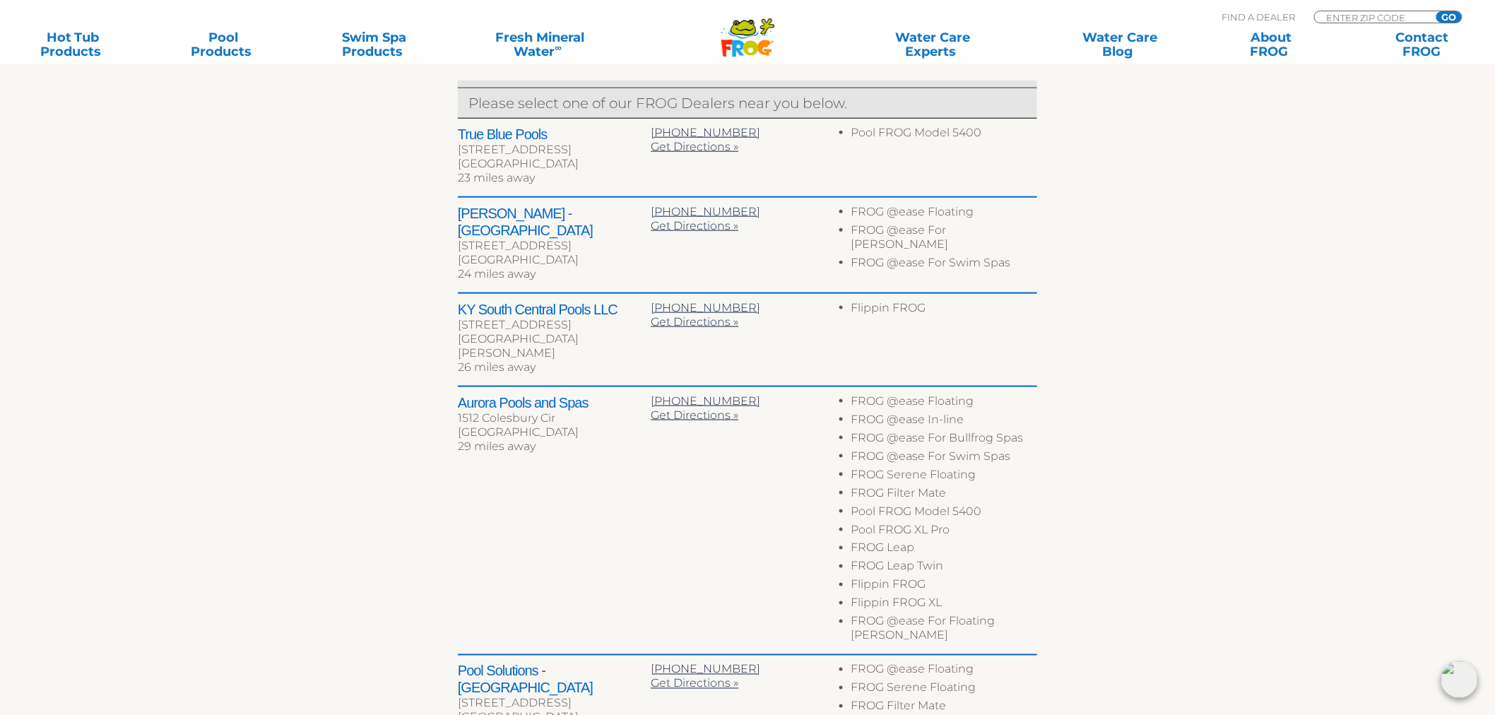
scroll to position [542, 0]
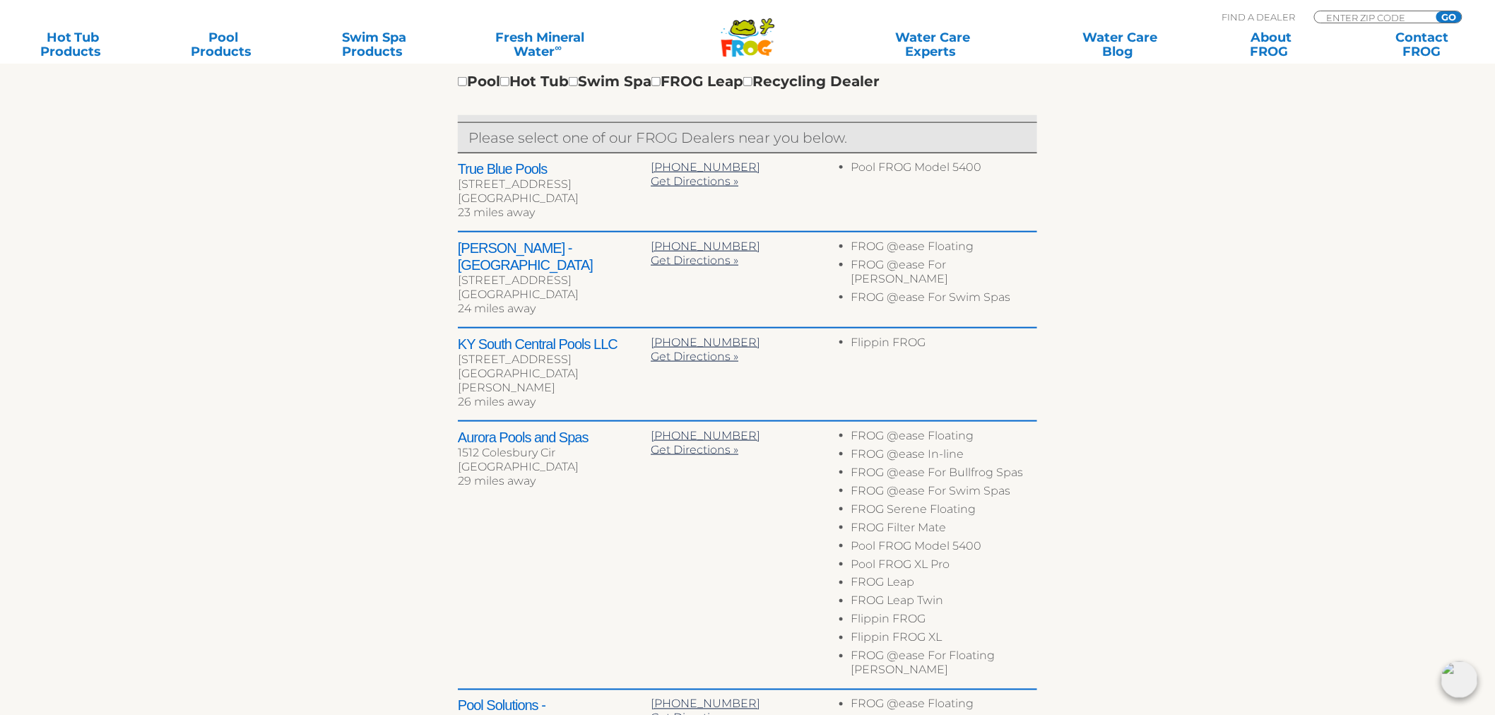
click at [473, 429] on h2 "Aurora Pools and Spas" at bounding box center [554, 437] width 193 height 17
drag, startPoint x: 473, startPoint y: 403, endPoint x: 611, endPoint y: 407, distance: 137.8
click at [611, 429] on h2 "Aurora Pools and Spas" at bounding box center [554, 437] width 193 height 17
copy div "Aurora Pools and Spas"
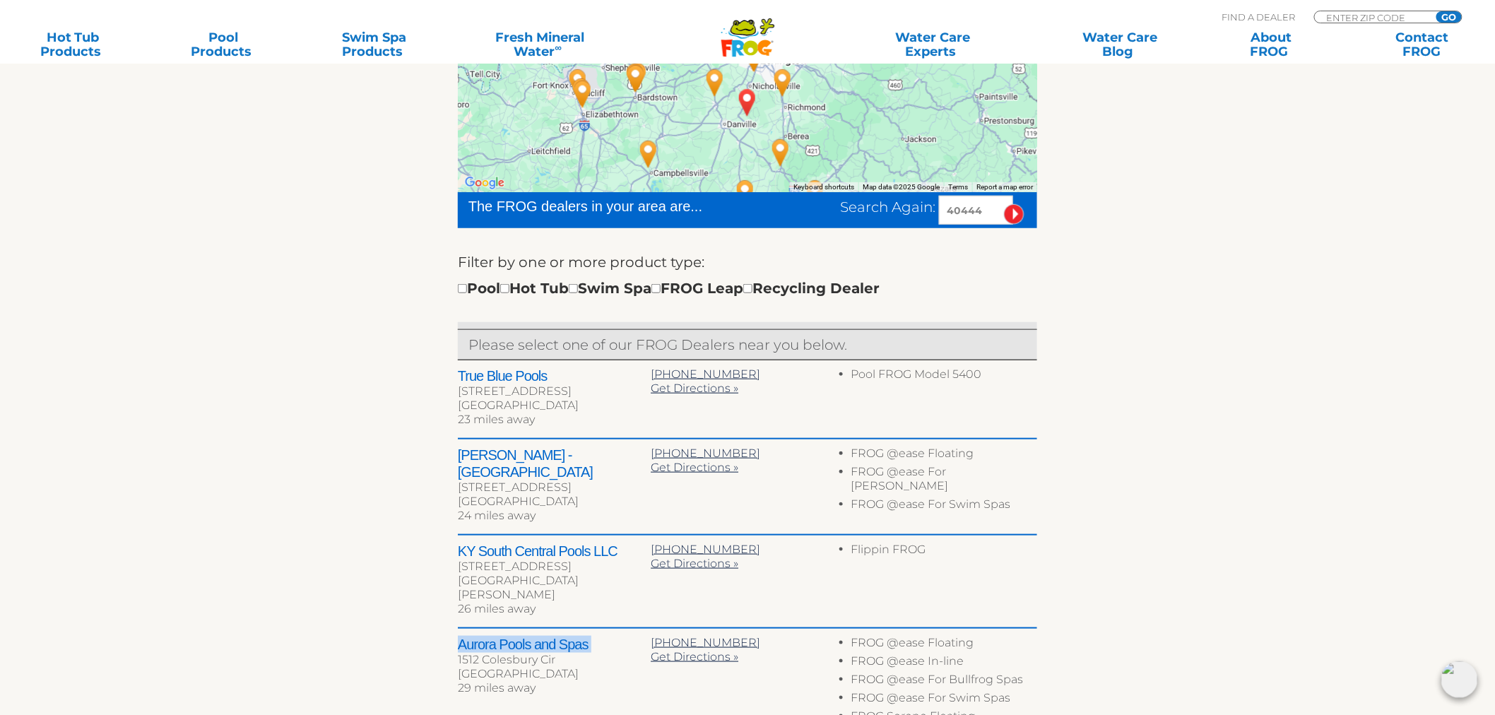
scroll to position [229, 0]
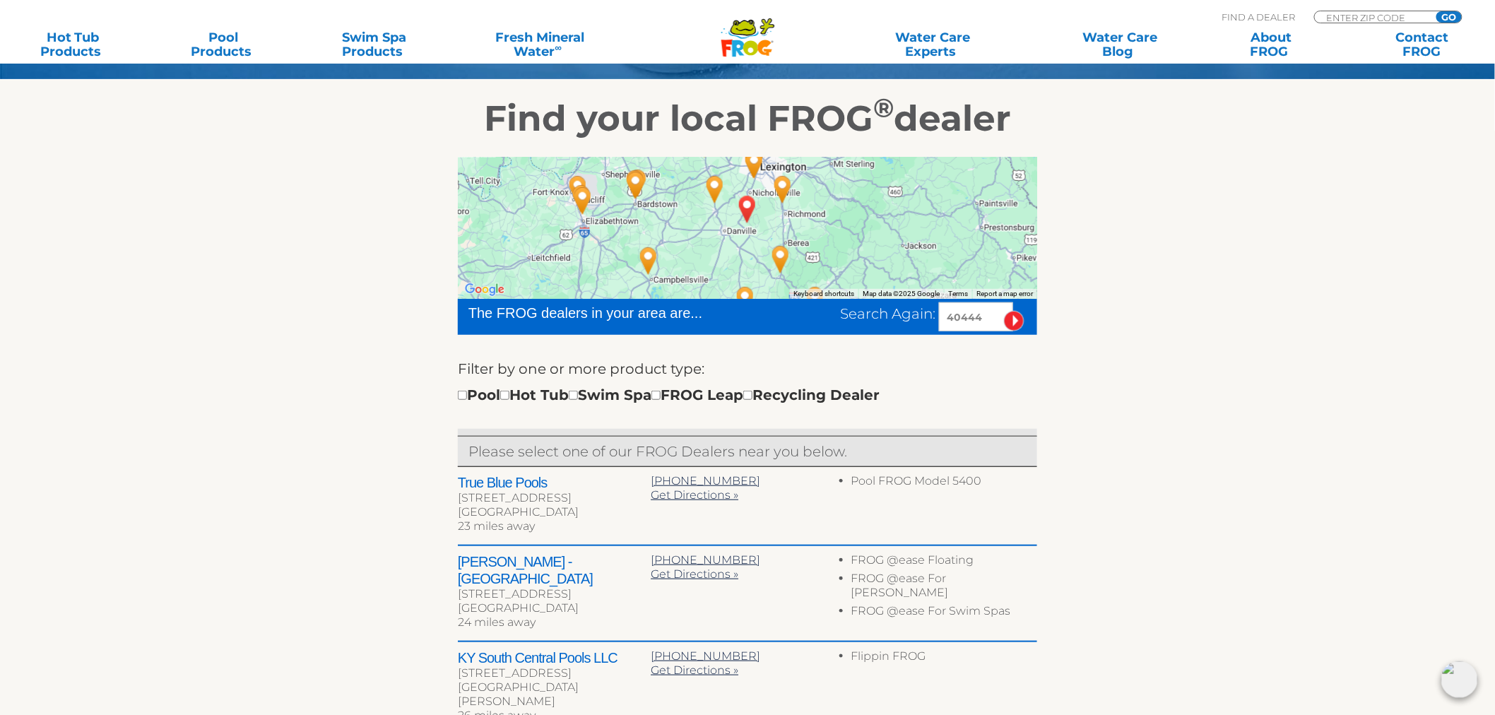
drag, startPoint x: 999, startPoint y: 316, endPoint x: 461, endPoint y: 306, distance: 538.3
click at [461, 306] on div "The FROG dealers in your area are... Search Again: 40444" at bounding box center [747, 317] width 579 height 36
type input "19518"
click at [1004, 311] on input "image" at bounding box center [1014, 321] width 20 height 20
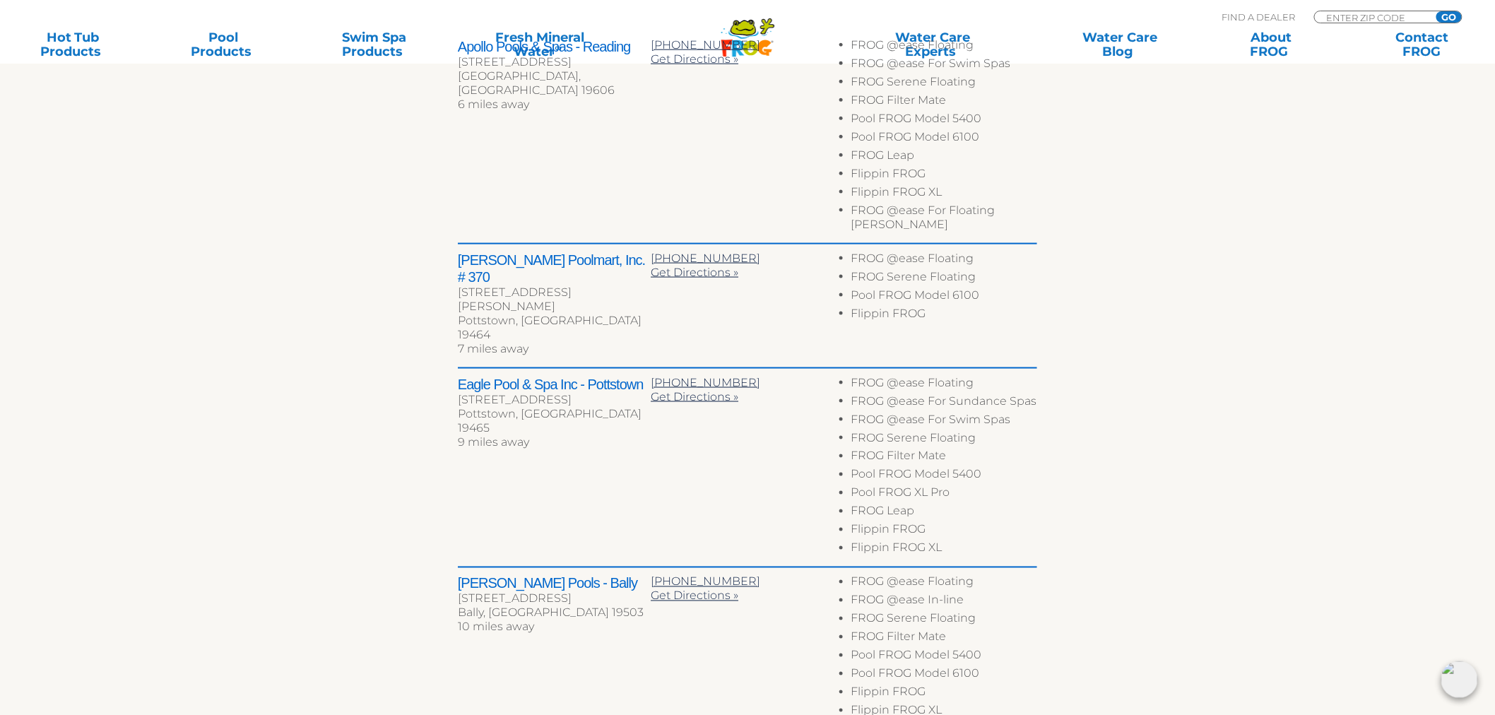
scroll to position [700, 0]
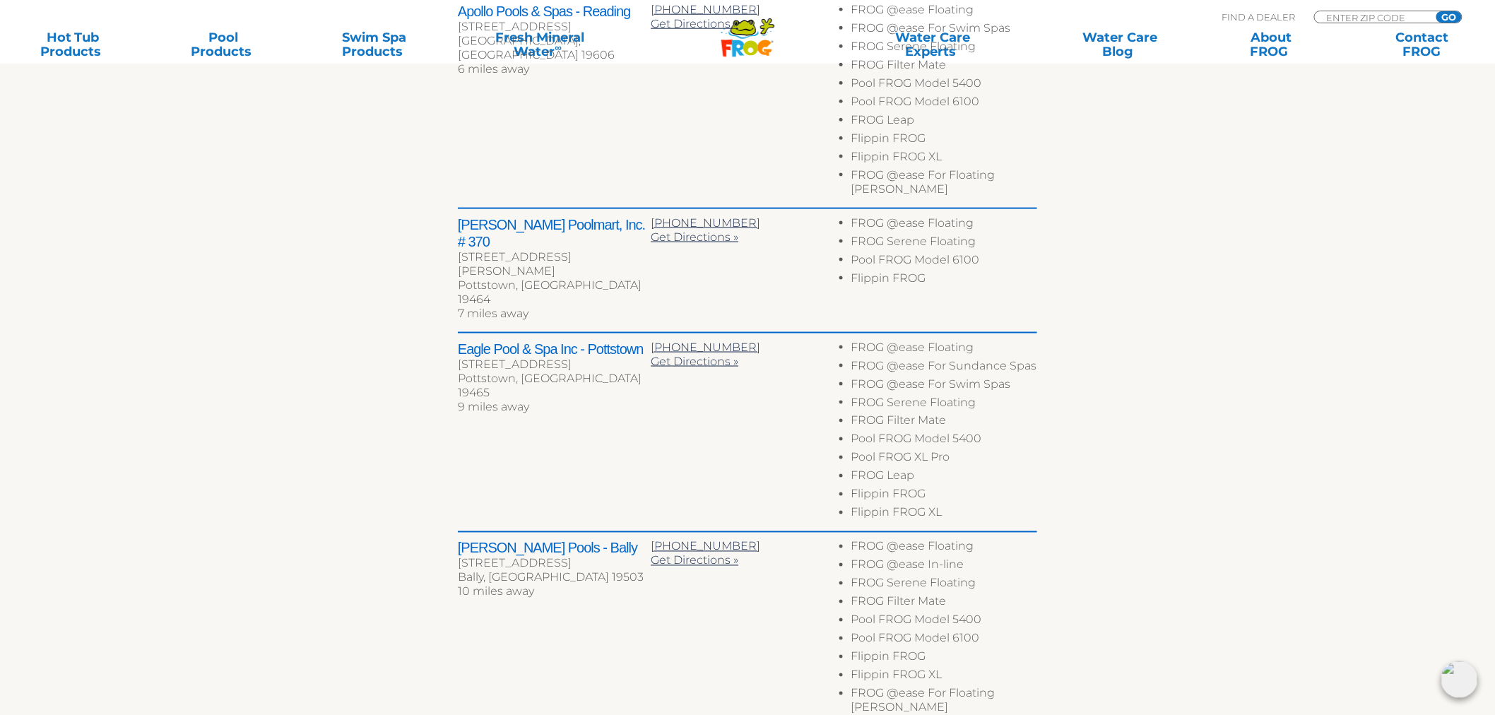
click at [470, 357] on div "[STREET_ADDRESS]" at bounding box center [554, 364] width 193 height 14
click at [460, 340] on h2 "Eagle Pool & Spa Inc - Pottstown" at bounding box center [554, 348] width 193 height 17
drag, startPoint x: 460, startPoint y: 299, endPoint x: 616, endPoint y: 298, distance: 156.1
click at [616, 340] on h2 "Eagle Pool & Spa Inc - Pottstown" at bounding box center [554, 348] width 193 height 17
copy h2 "Eagle Pool & Spa Inc - Pottstown"
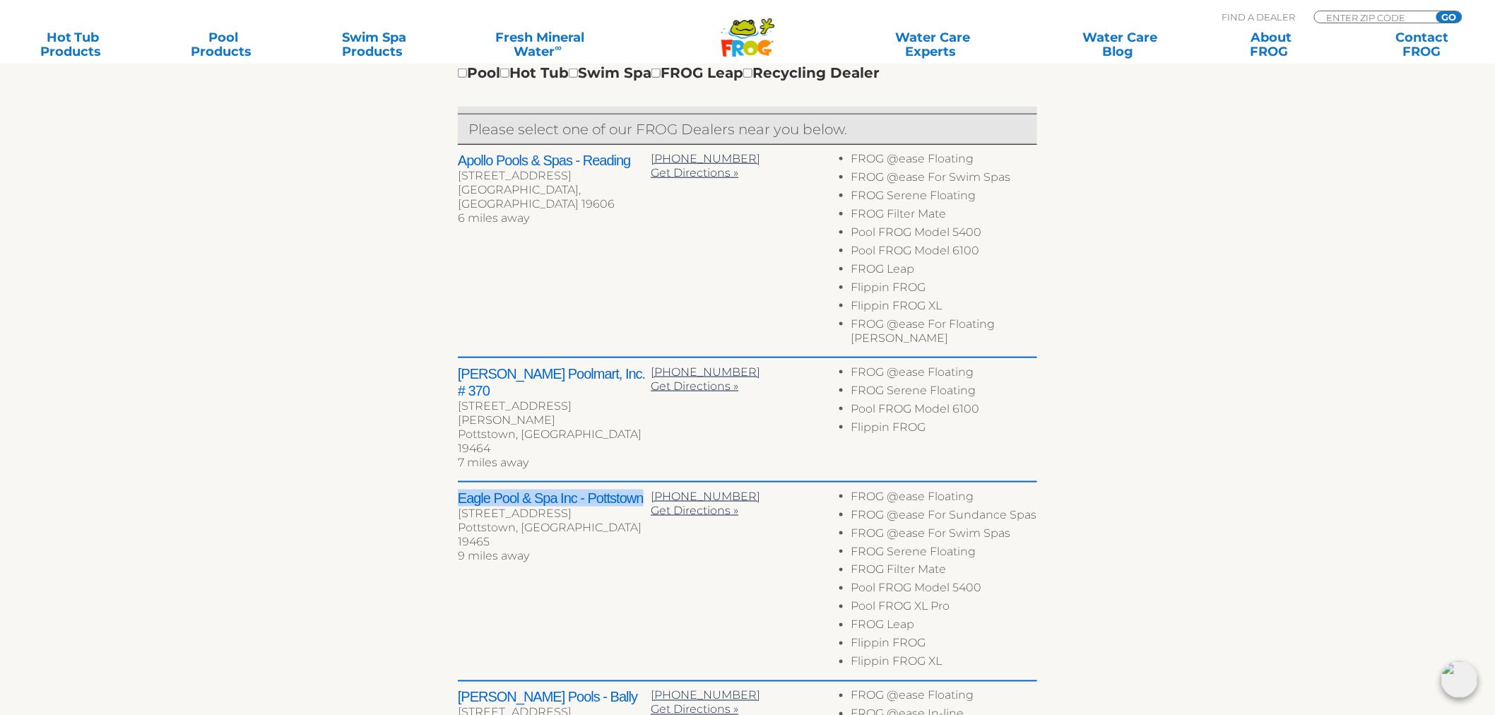
scroll to position [386, 0]
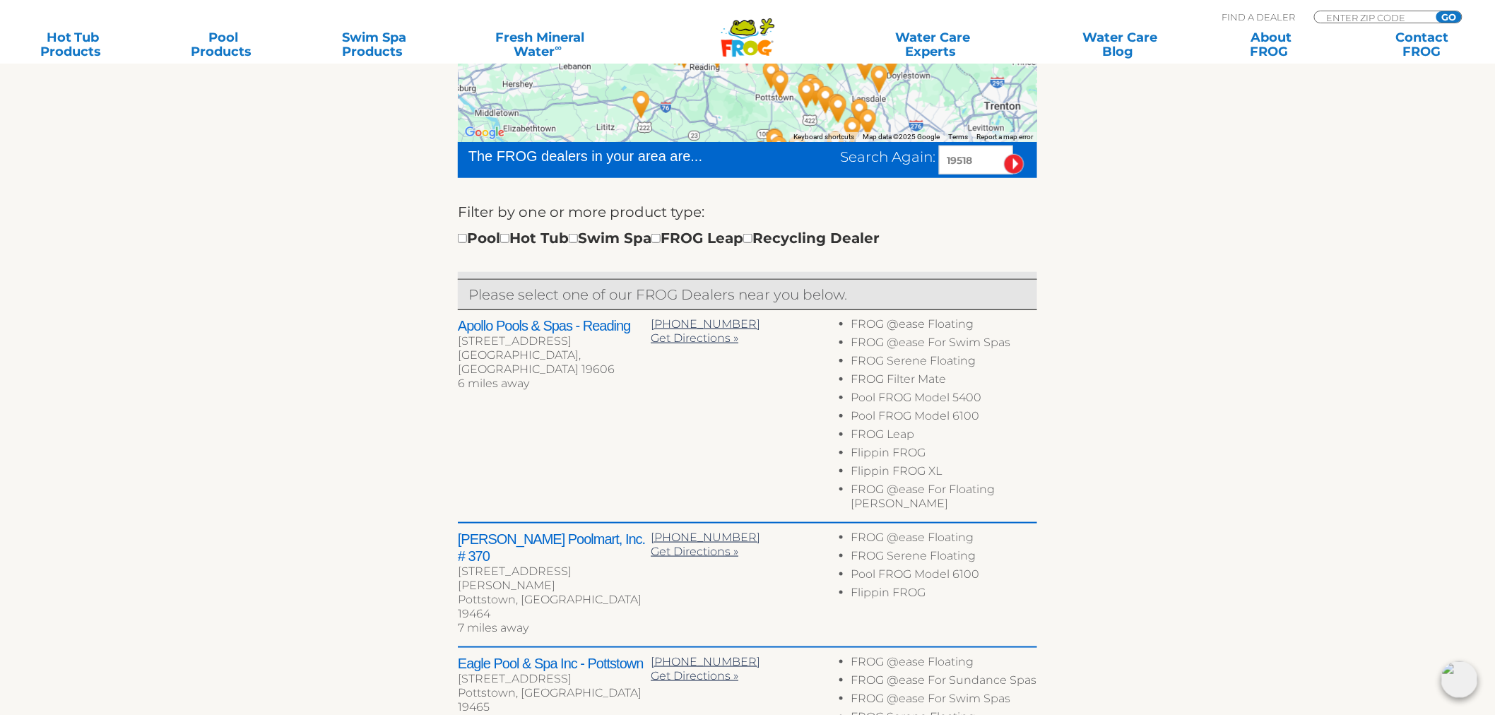
drag, startPoint x: 980, startPoint y: 161, endPoint x: 841, endPoint y: 166, distance: 139.2
click at [841, 166] on div "Search Again: 19518" at bounding box center [938, 160] width 197 height 29
type input "48324"
click at [1004, 154] on input "image" at bounding box center [1014, 164] width 20 height 20
